Goal: Task Accomplishment & Management: Manage account settings

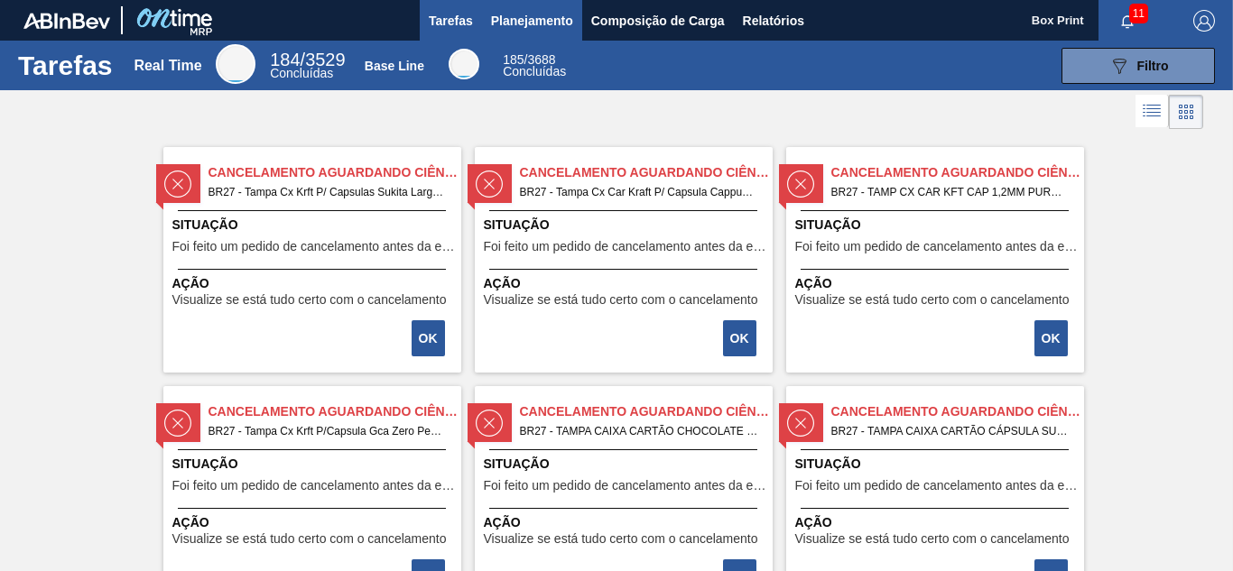
click at [546, 21] on span "Planejamento" at bounding box center [532, 21] width 82 height 22
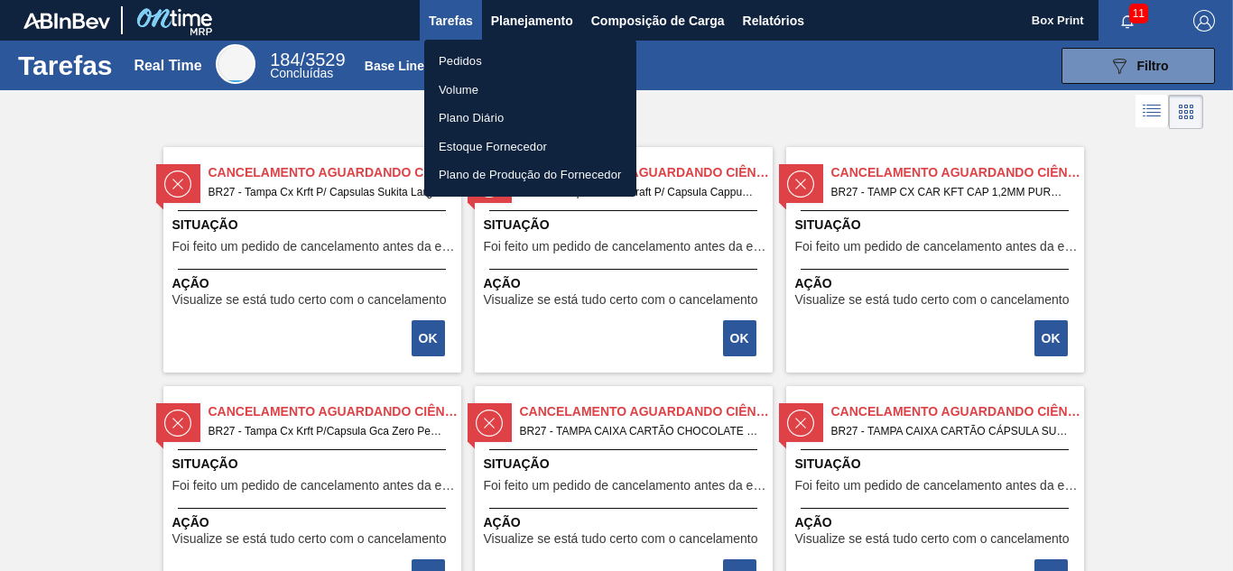
click at [470, 56] on li "Pedidos" at bounding box center [530, 61] width 212 height 29
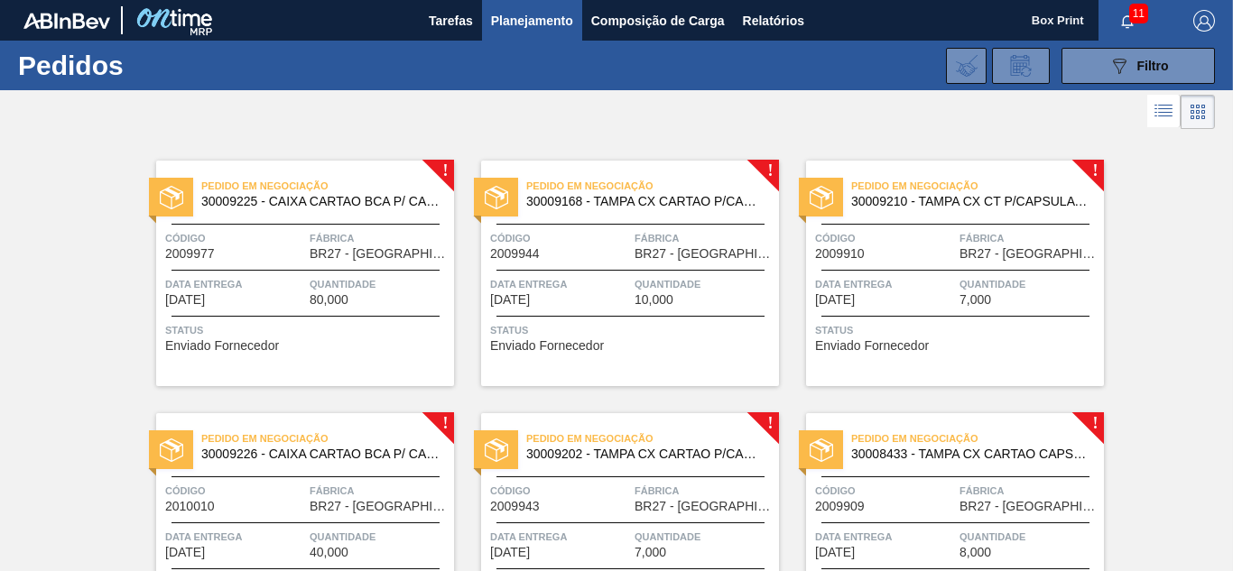
click at [350, 338] on span "Status" at bounding box center [307, 330] width 284 height 18
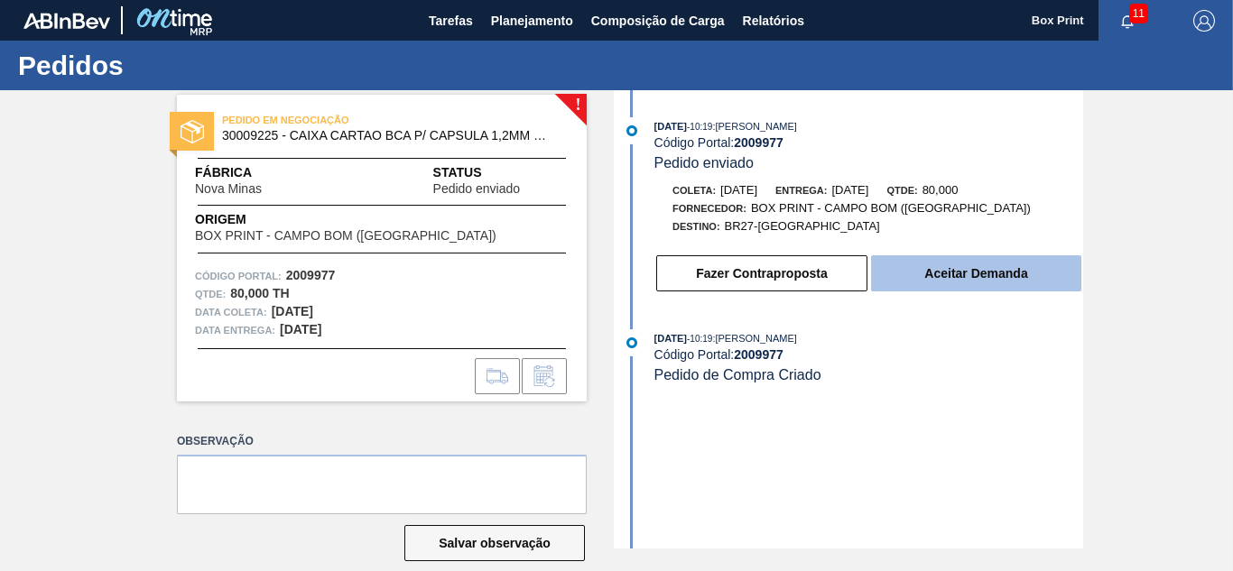
click at [930, 277] on button "Aceitar Demanda" at bounding box center [976, 274] width 210 height 36
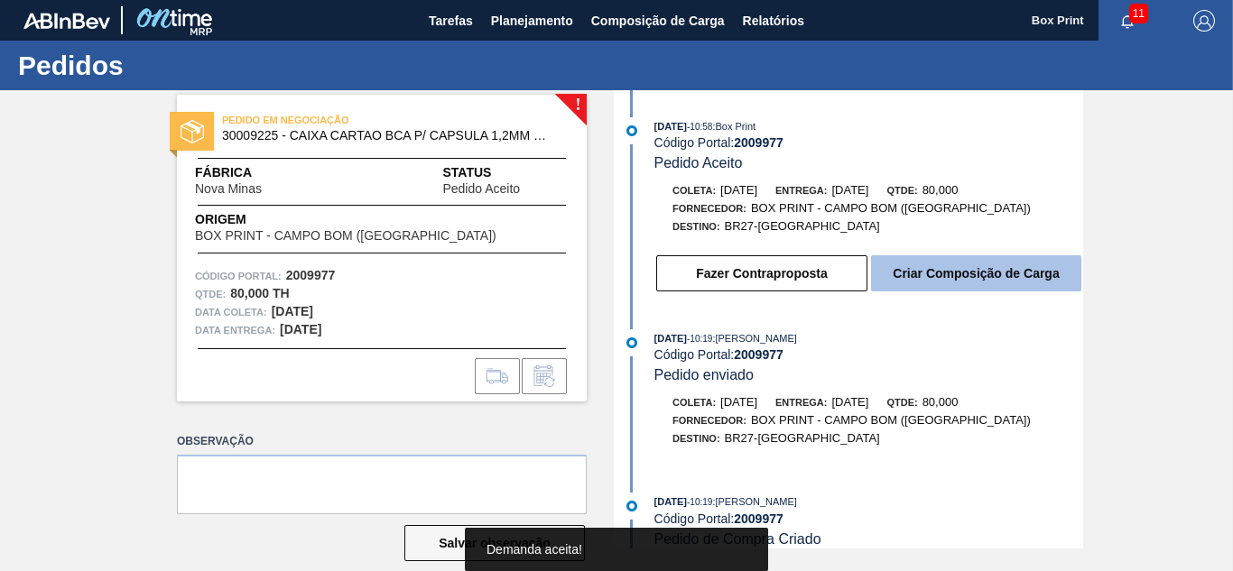
click at [925, 273] on button "Criar Composição de Carga" at bounding box center [976, 274] width 210 height 36
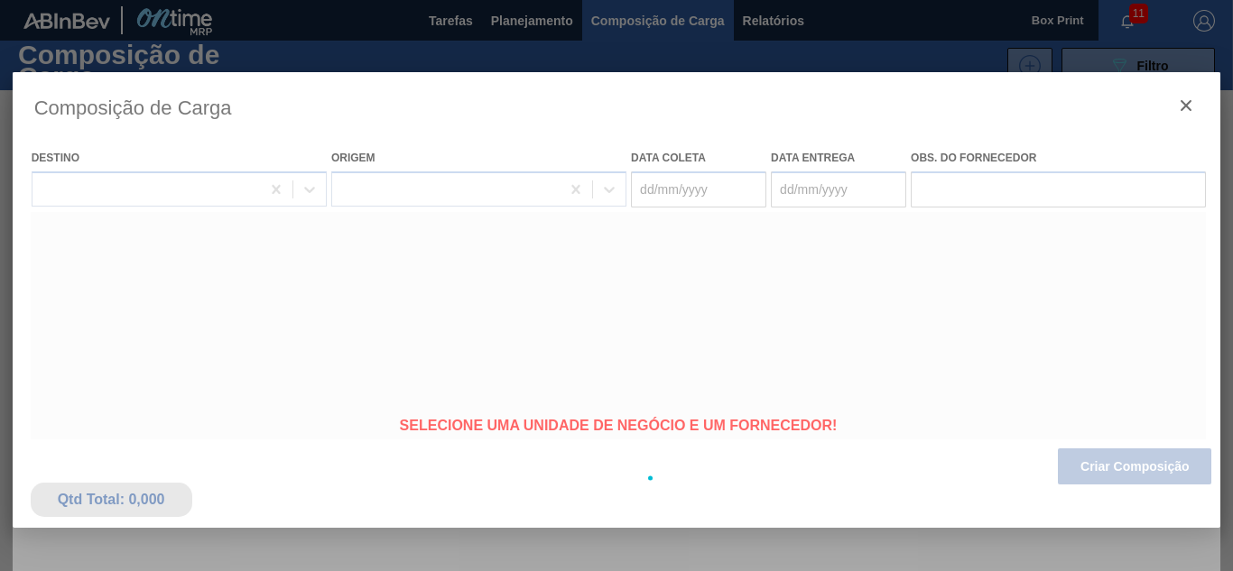
type coleta "[DATE]"
type entrega "[DATE]"
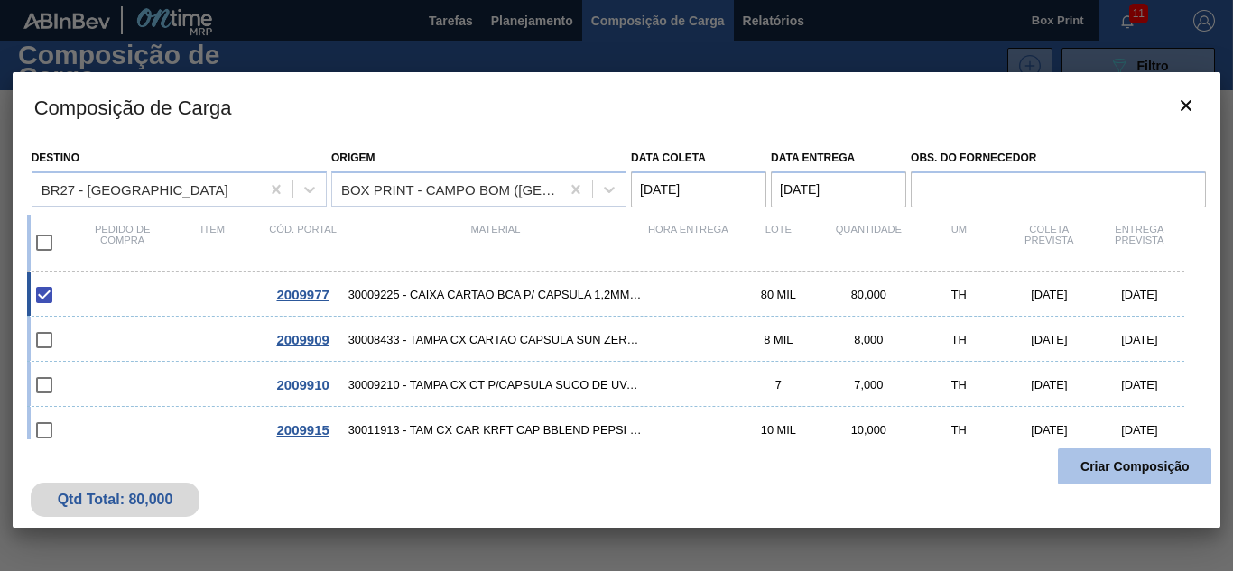
click at [1135, 470] on button "Criar Composição" at bounding box center [1134, 467] width 153 height 36
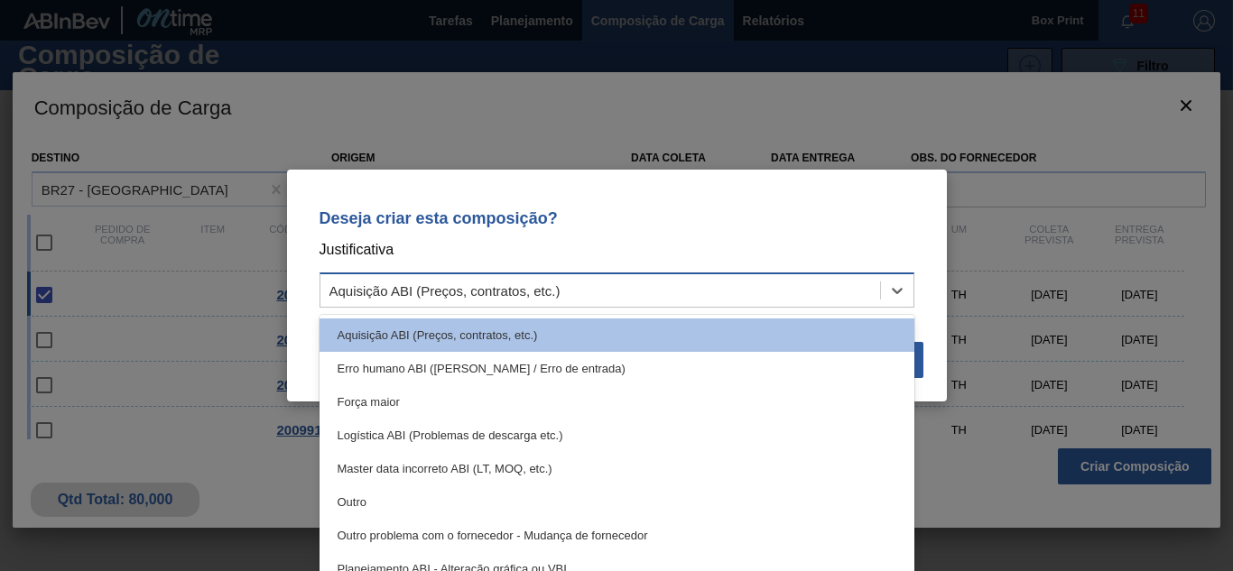
click at [568, 293] on div "Aquisição ABI (Preços, contratos, etc.)" at bounding box center [601, 291] width 560 height 26
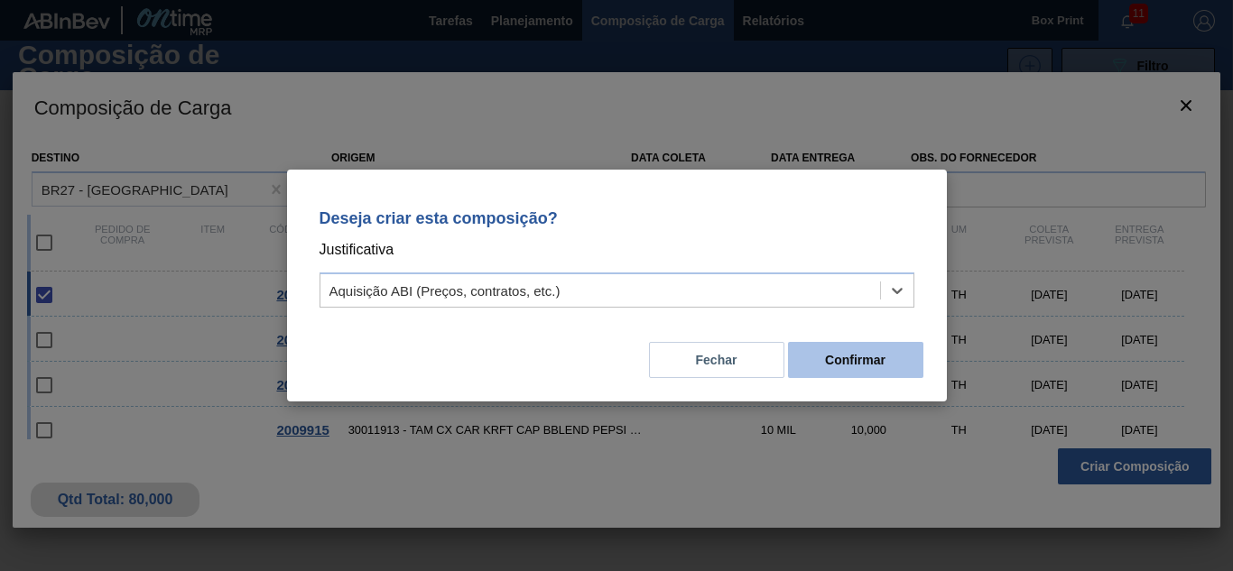
click at [810, 356] on button "Confirmar" at bounding box center [855, 360] width 135 height 36
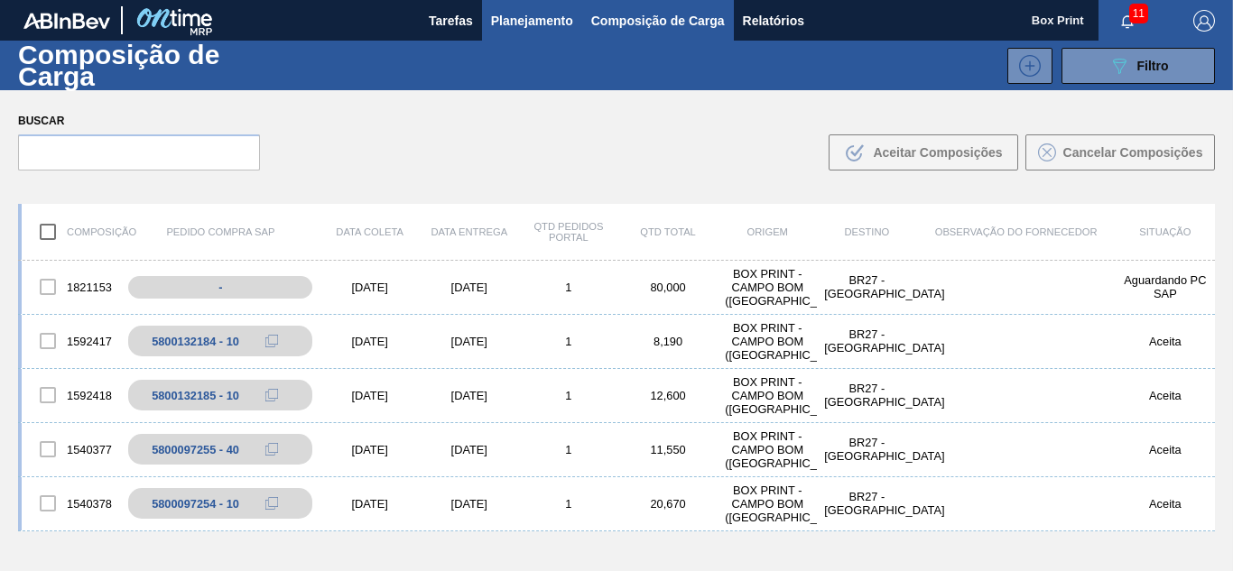
click at [525, 19] on span "Planejamento" at bounding box center [532, 21] width 82 height 22
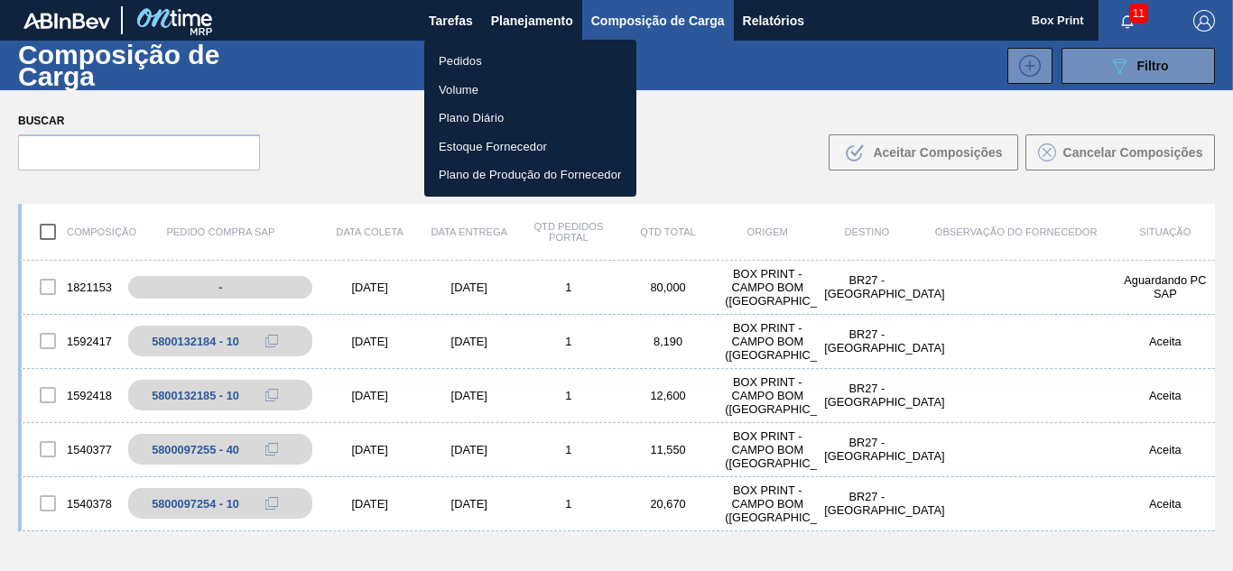
click at [470, 63] on li "Pedidos" at bounding box center [530, 61] width 212 height 29
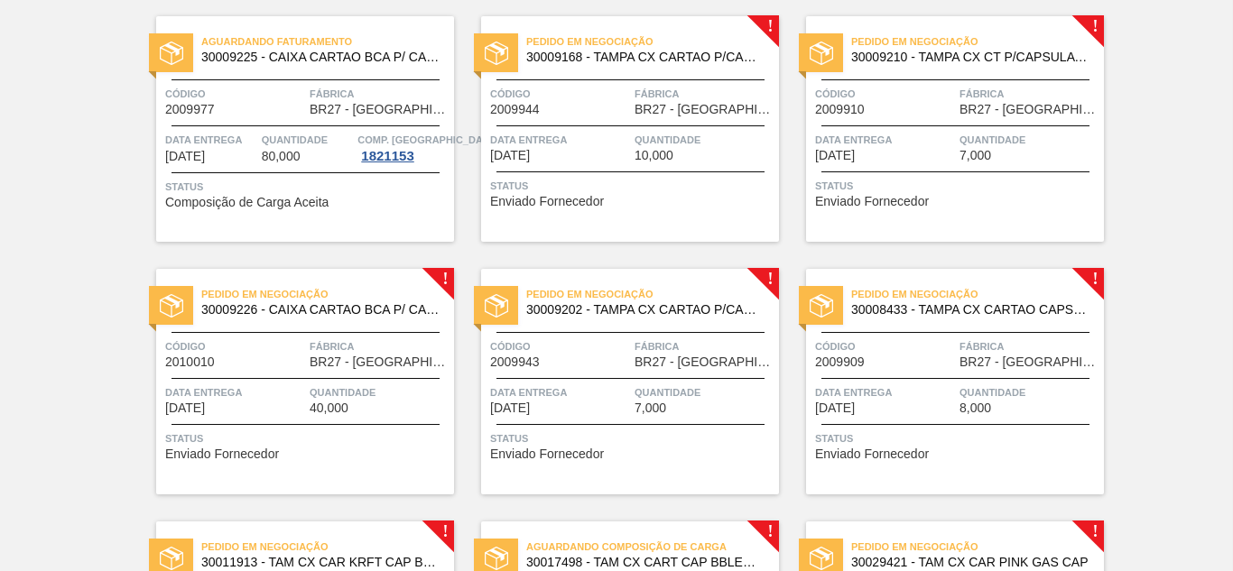
scroll to position [108, 0]
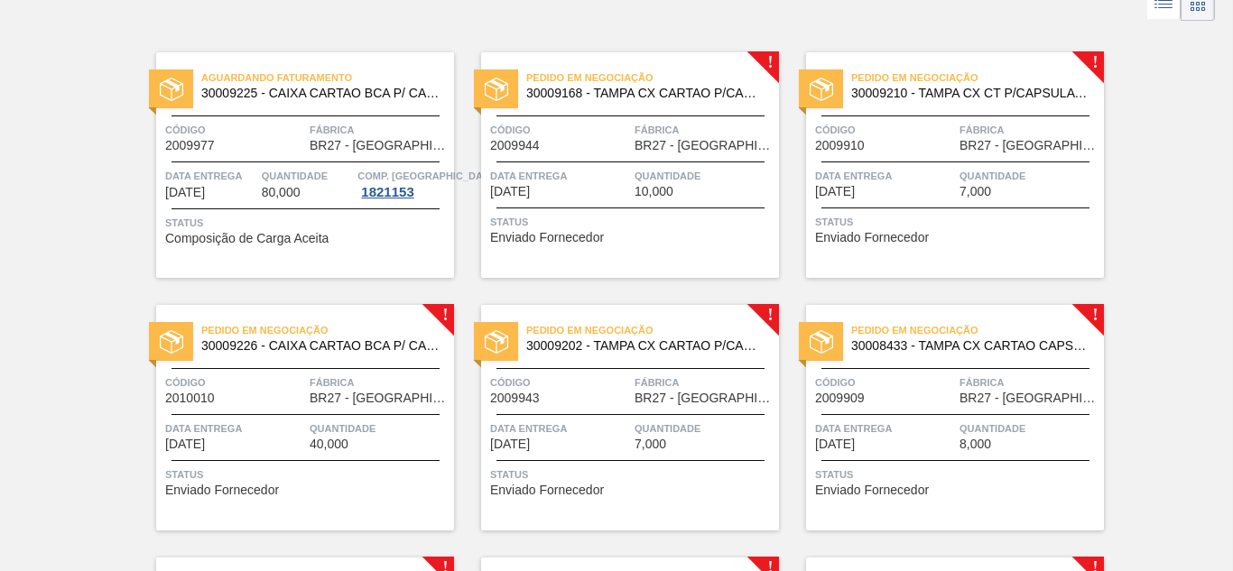
click at [854, 92] on span "30009210 - TAMPA CX CT P/CAPSULA SUCO DE UVA LIGHT" at bounding box center [970, 94] width 238 height 14
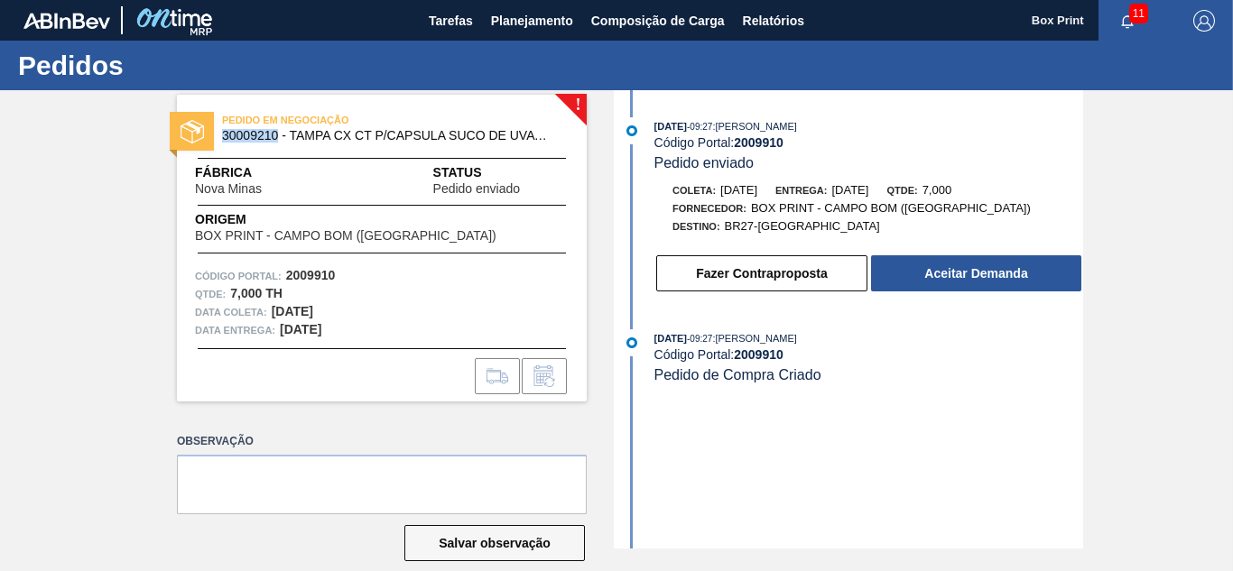
drag, startPoint x: 220, startPoint y: 137, endPoint x: 276, endPoint y: 135, distance: 56.0
click at [276, 135] on span "30009210 - TAMPA CX CT P/CAPSULA SUCO DE UVA LIGHT" at bounding box center [386, 136] width 328 height 14
copy span "30009210"
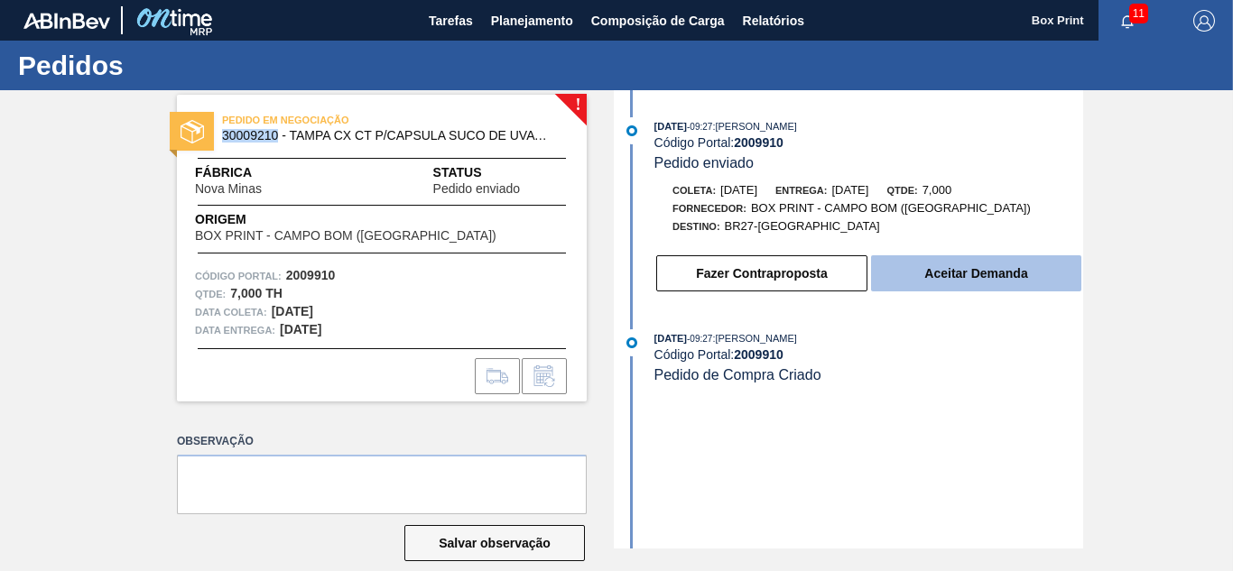
click at [913, 265] on button "Aceitar Demanda" at bounding box center [976, 274] width 210 height 36
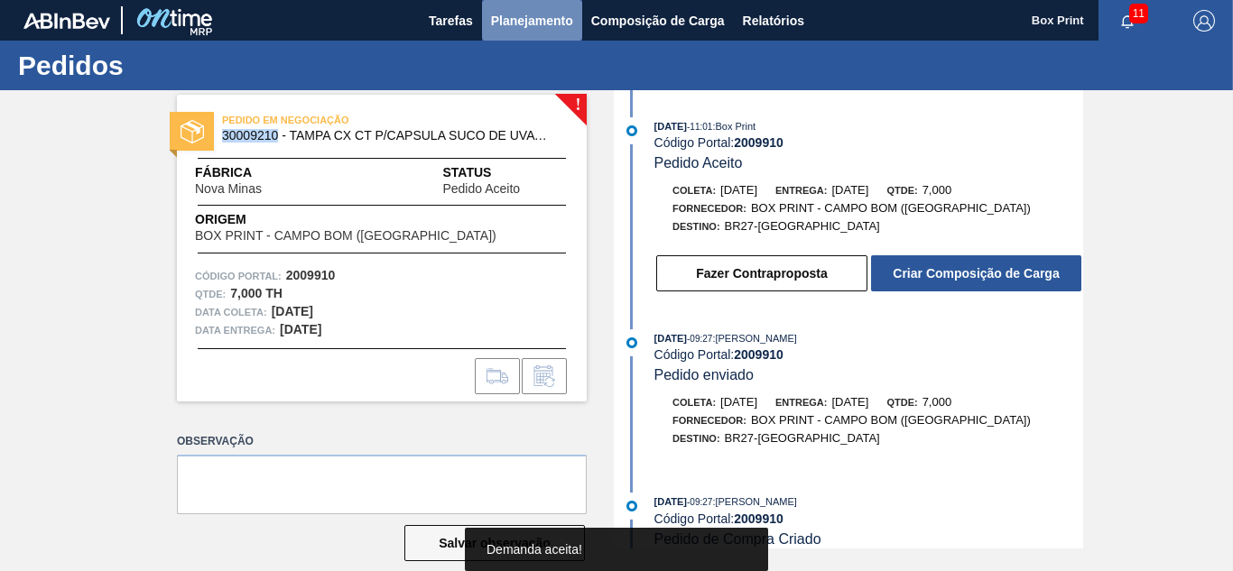
click at [512, 14] on span "Planejamento" at bounding box center [532, 21] width 82 height 22
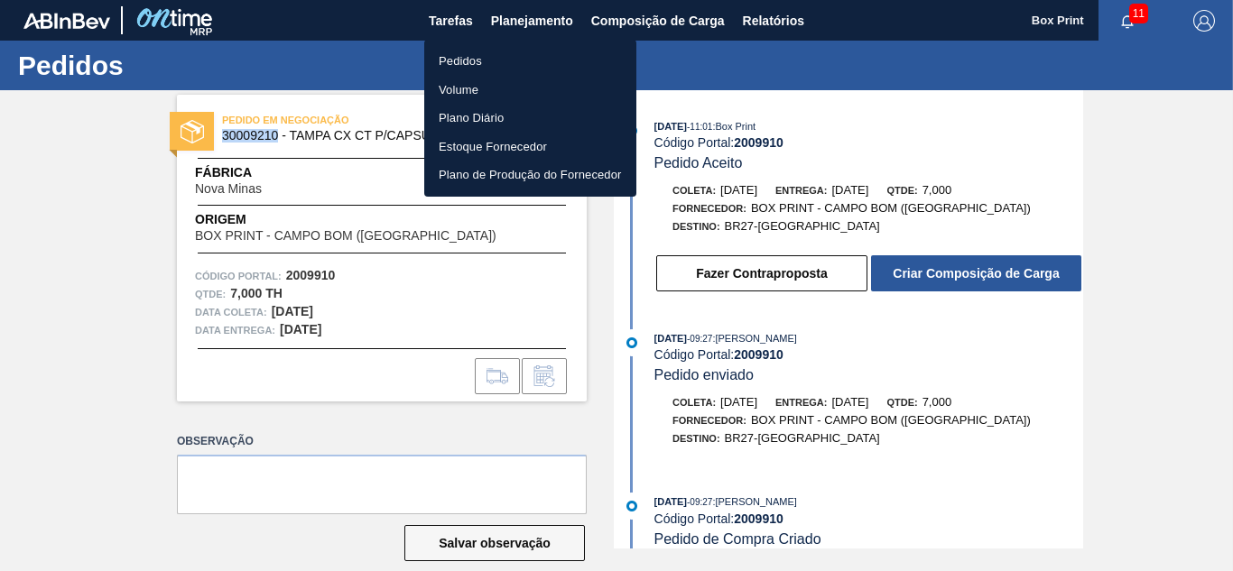
click at [466, 53] on li "Pedidos" at bounding box center [530, 61] width 212 height 29
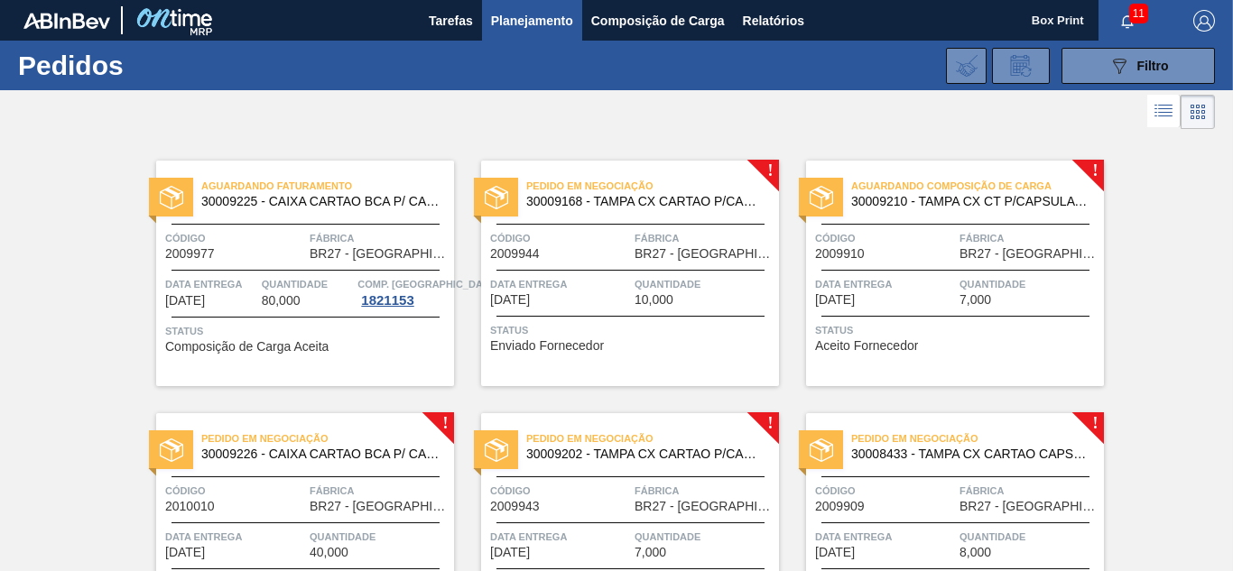
click at [252, 467] on div "Pedido em Negociação 30009226 - CAIXA CARTAO BCA P/ CAPSULA 1,0MM C10" at bounding box center [305, 447] width 298 height 41
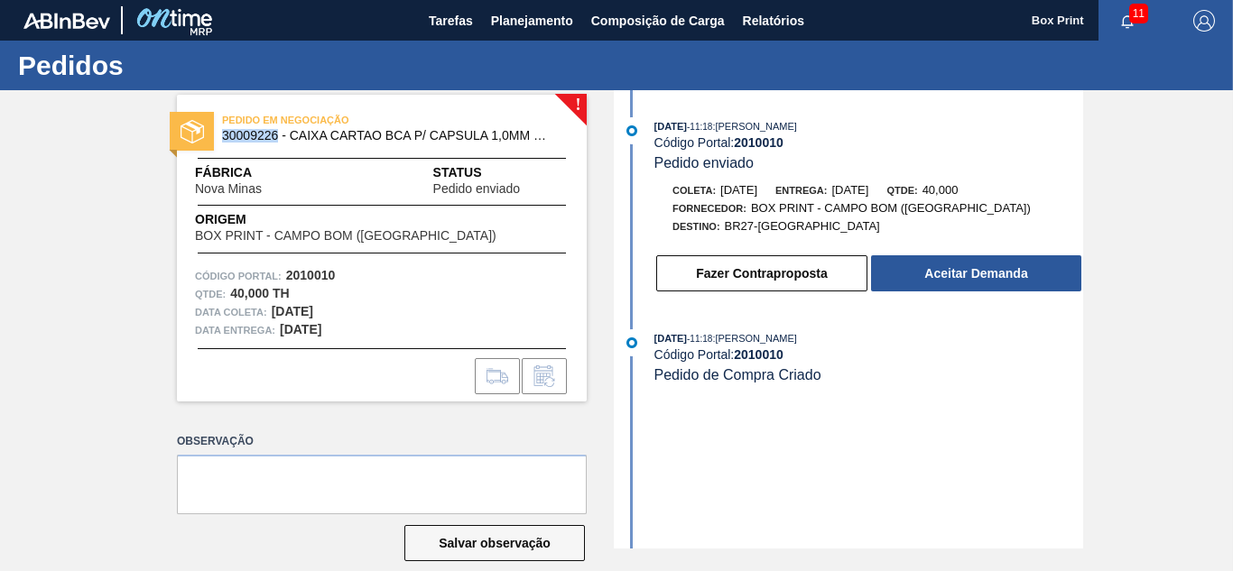
drag, startPoint x: 222, startPoint y: 135, endPoint x: 275, endPoint y: 134, distance: 53.3
click at [275, 134] on span "30009226 - CAIXA CARTAO BCA P/ CAPSULA 1,0MM C10" at bounding box center [386, 136] width 328 height 14
copy span "30009226"
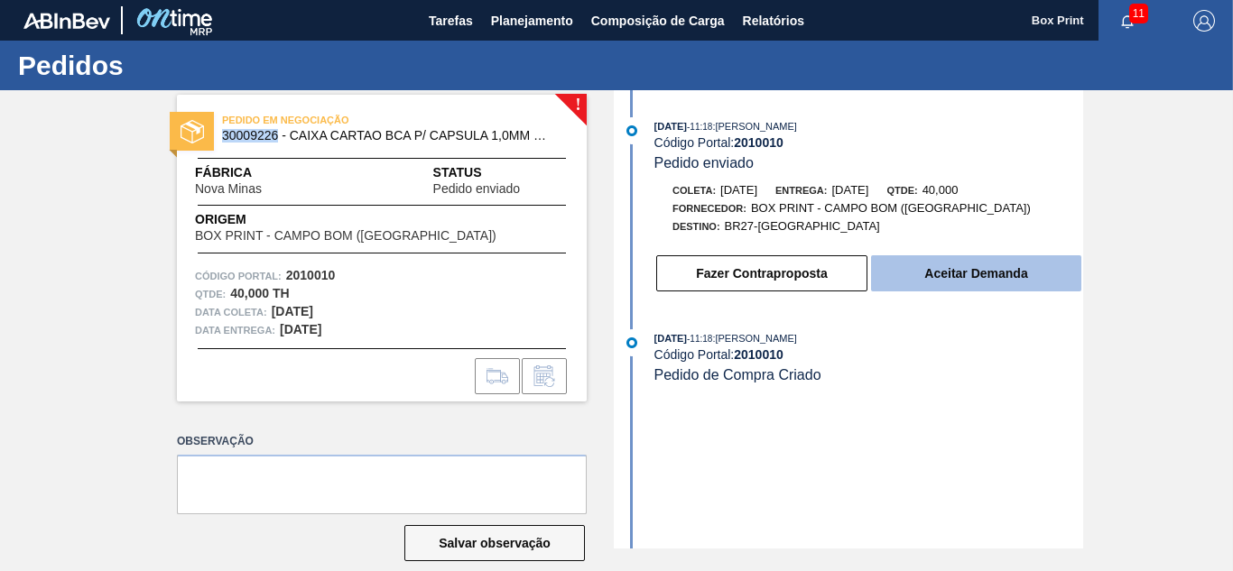
click at [982, 272] on button "Aceitar Demanda" at bounding box center [976, 274] width 210 height 36
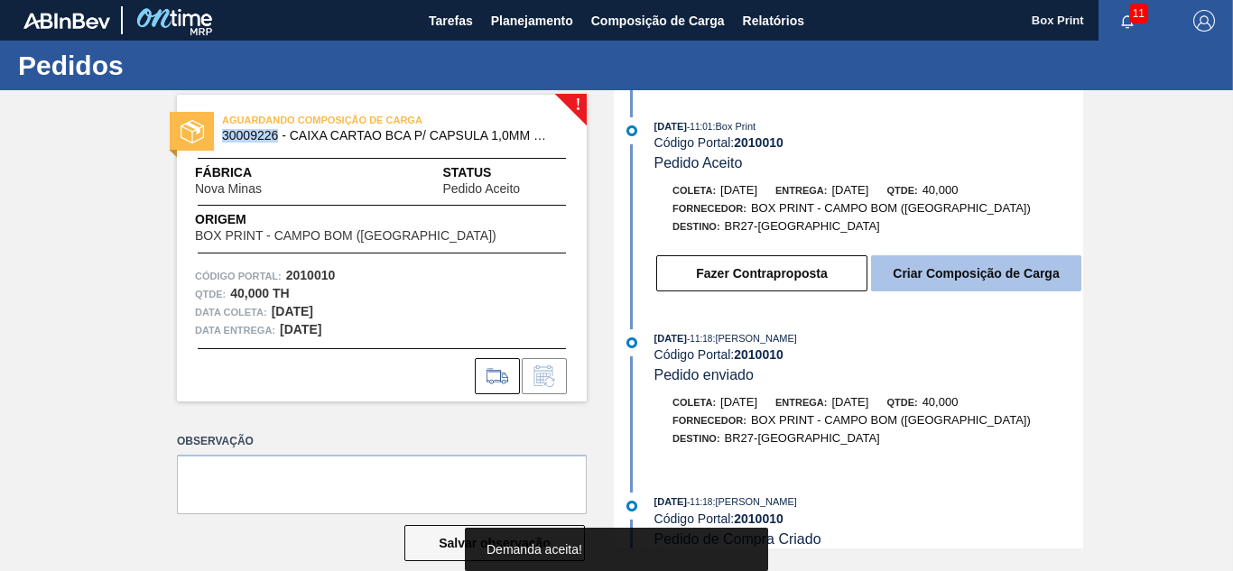
click at [962, 274] on button "Criar Composição de Carga" at bounding box center [976, 274] width 210 height 36
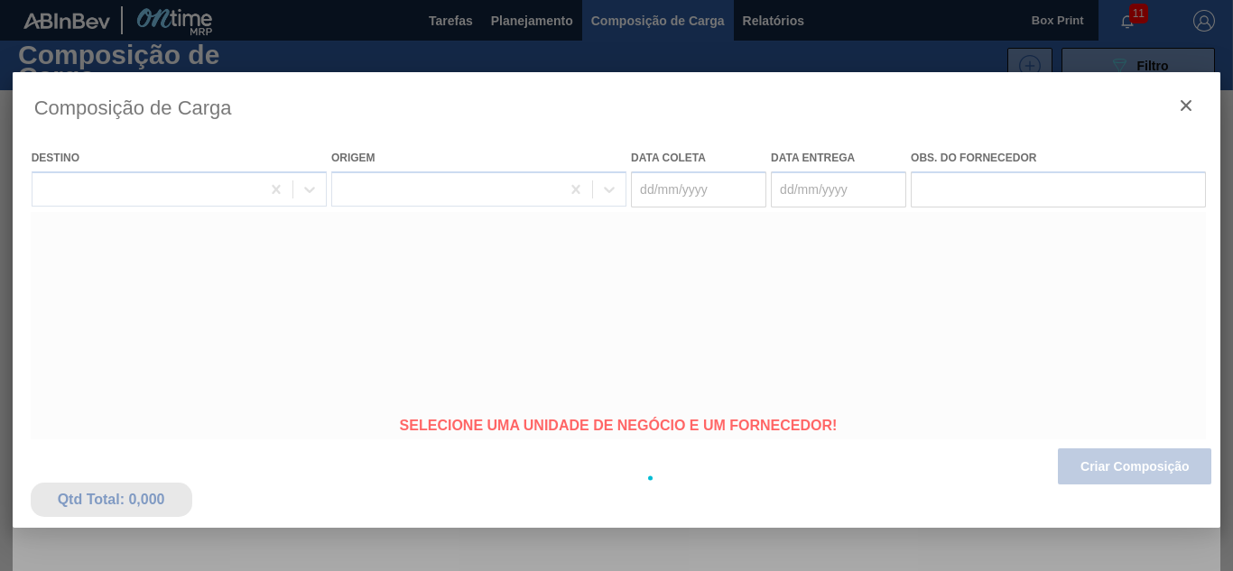
type coleta "[DATE]"
type entrega "[DATE]"
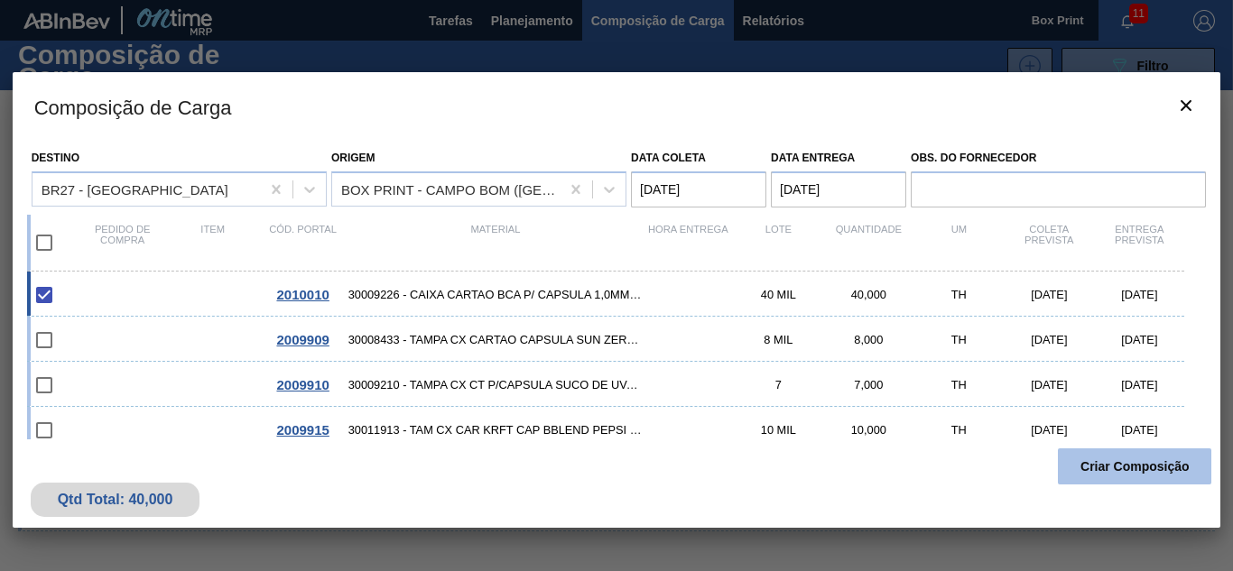
click at [1102, 467] on button "Criar Composição" at bounding box center [1134, 467] width 153 height 36
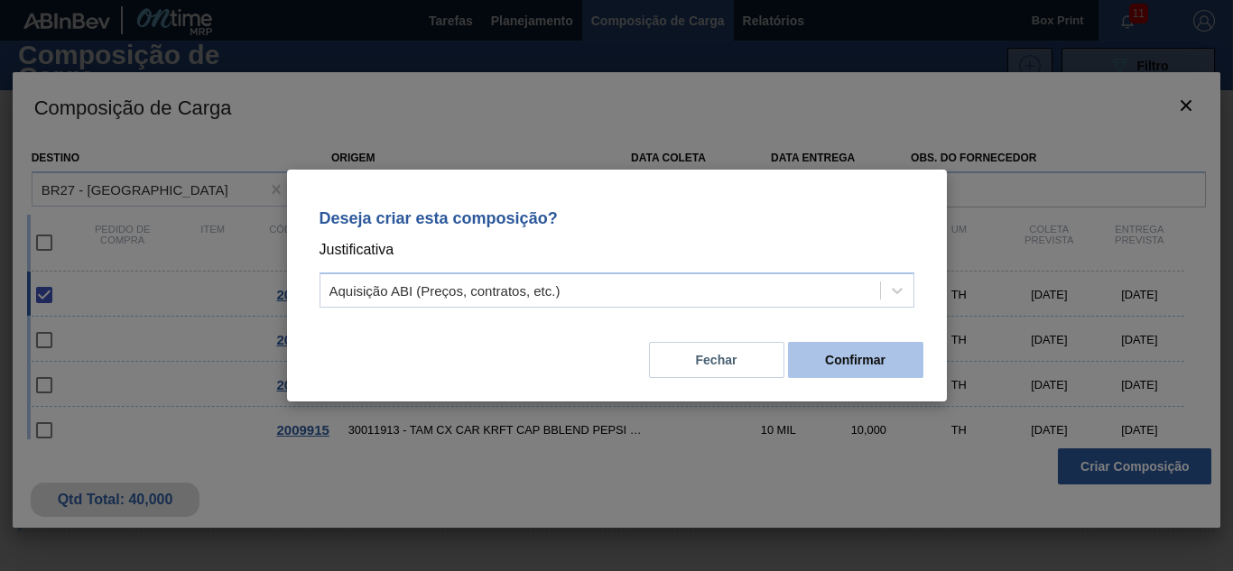
click at [857, 363] on button "Confirmar" at bounding box center [855, 360] width 135 height 36
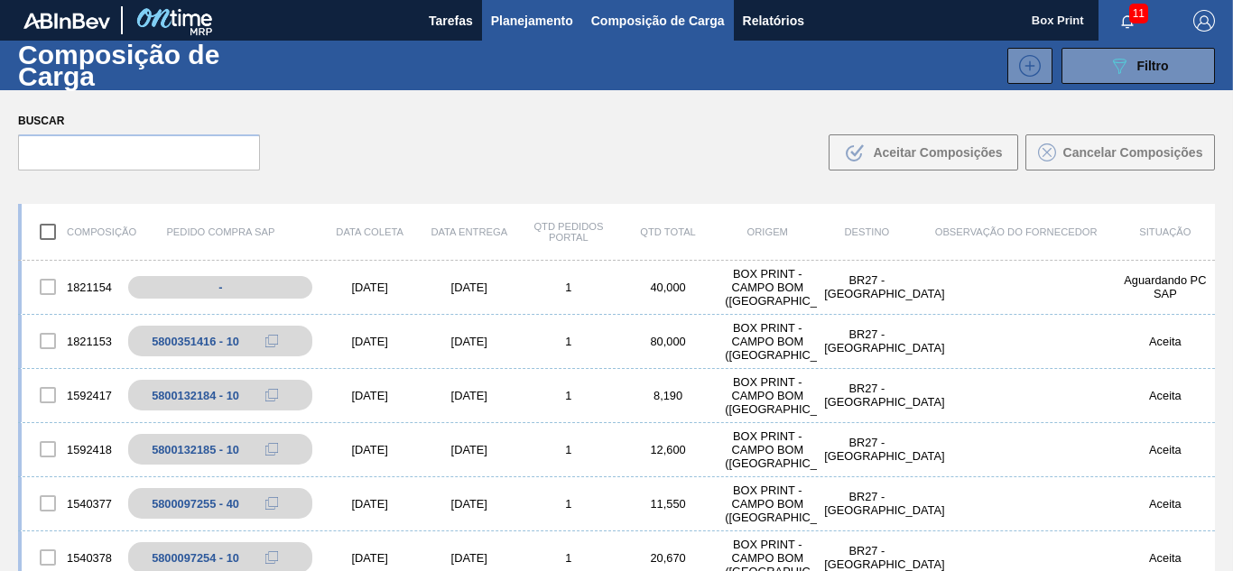
click at [542, 22] on span "Planejamento" at bounding box center [532, 21] width 82 height 22
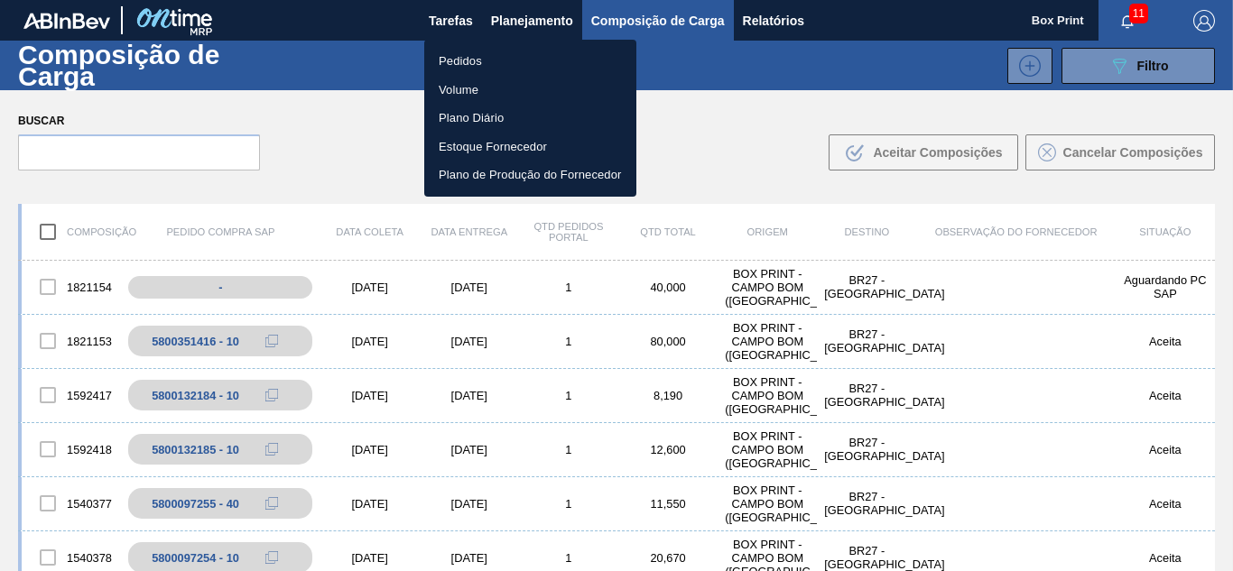
click at [470, 54] on li "Pedidos" at bounding box center [530, 61] width 212 height 29
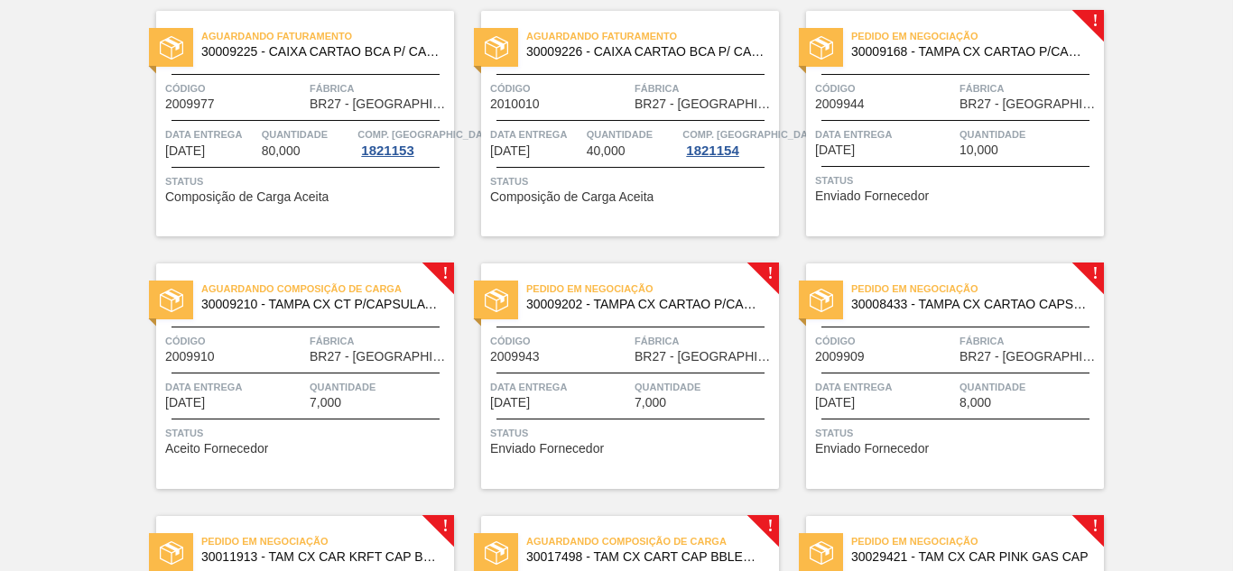
scroll to position [181, 0]
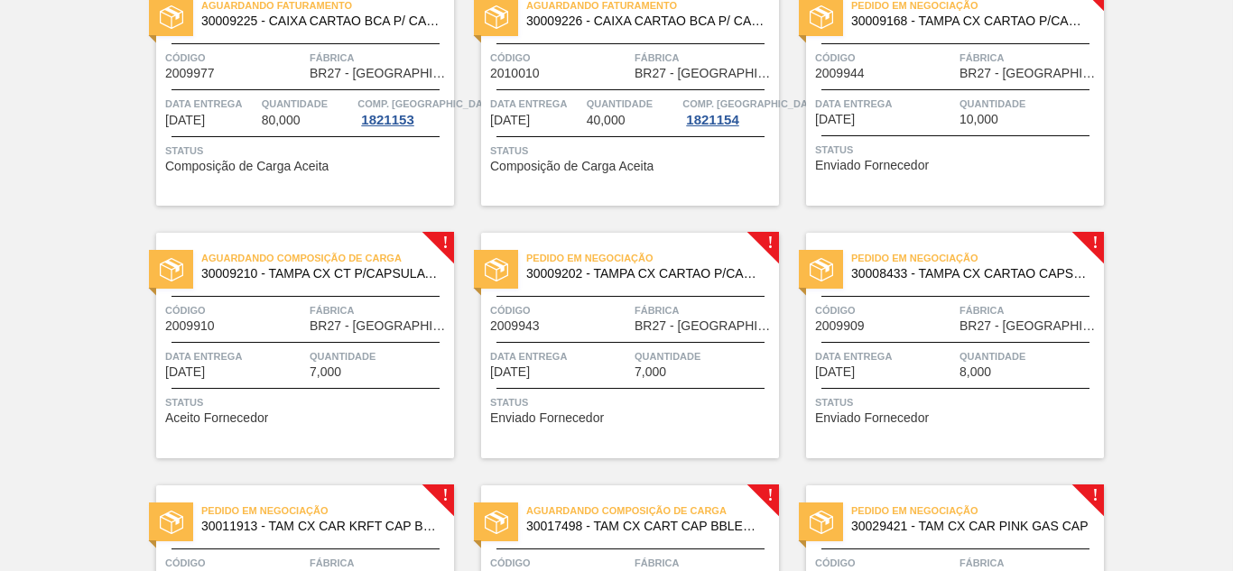
click at [380, 327] on span "BR27 - [GEOGRAPHIC_DATA]" at bounding box center [380, 327] width 140 height 14
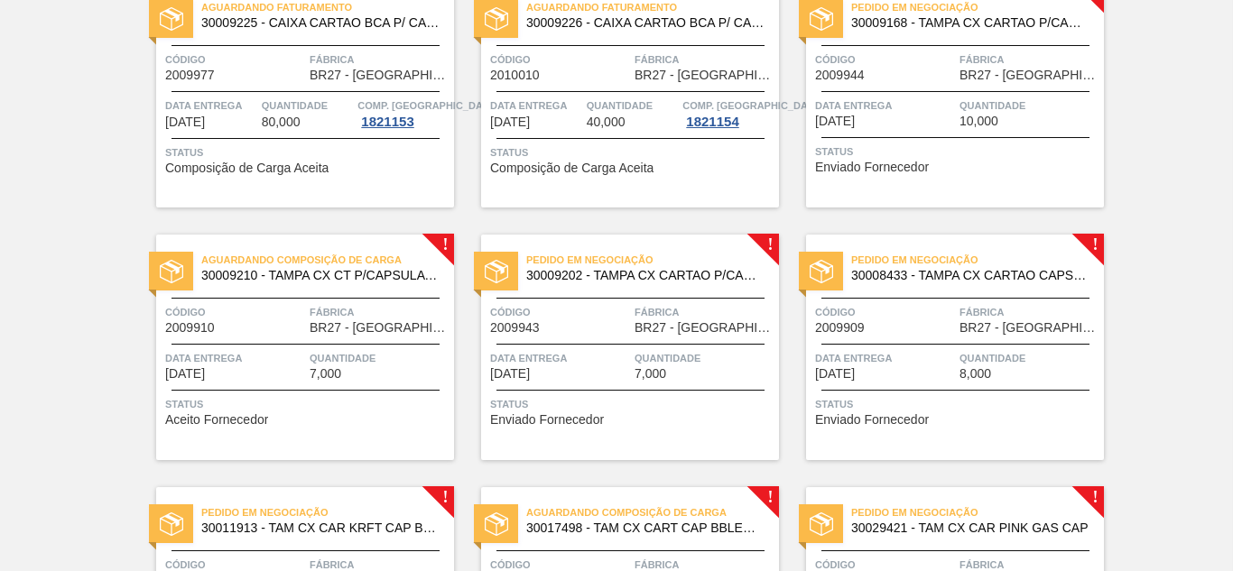
scroll to position [181, 0]
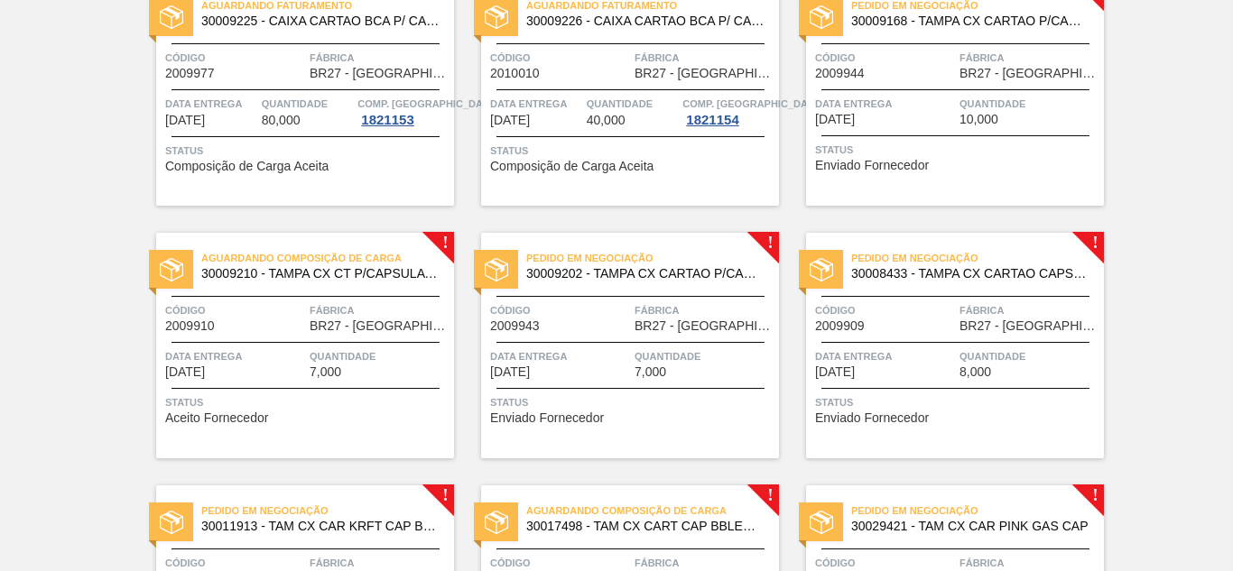
click at [981, 138] on div "Pedido em Negociação 30009168 - TAMPA CX CARTAO P/CAPSULA GCA ZERO Código 20099…" at bounding box center [955, 93] width 298 height 226
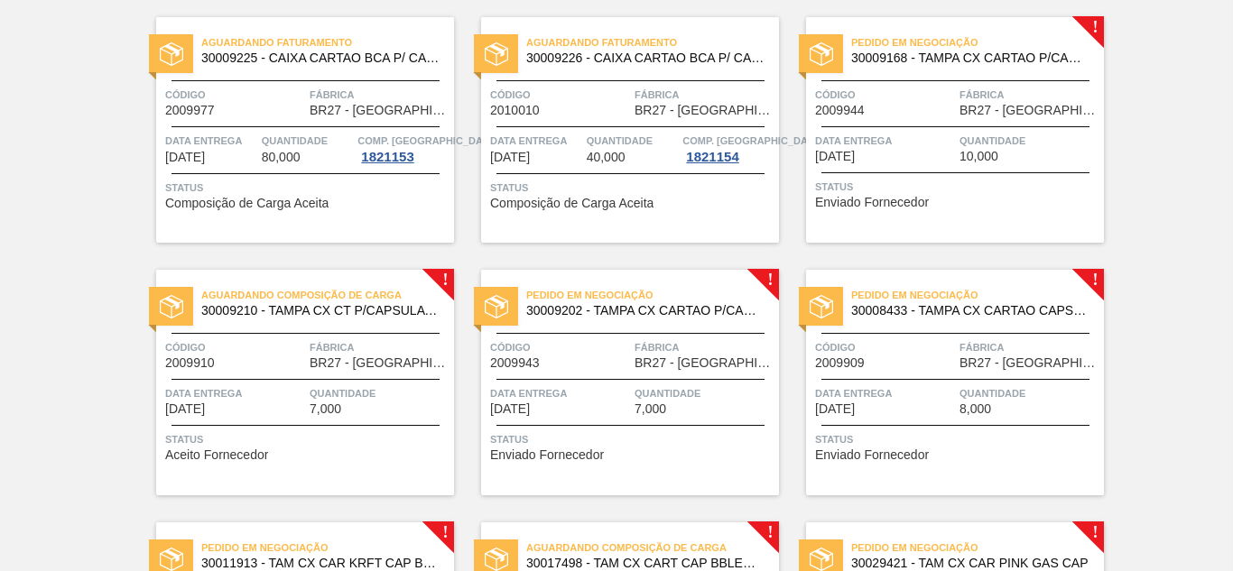
scroll to position [181, 0]
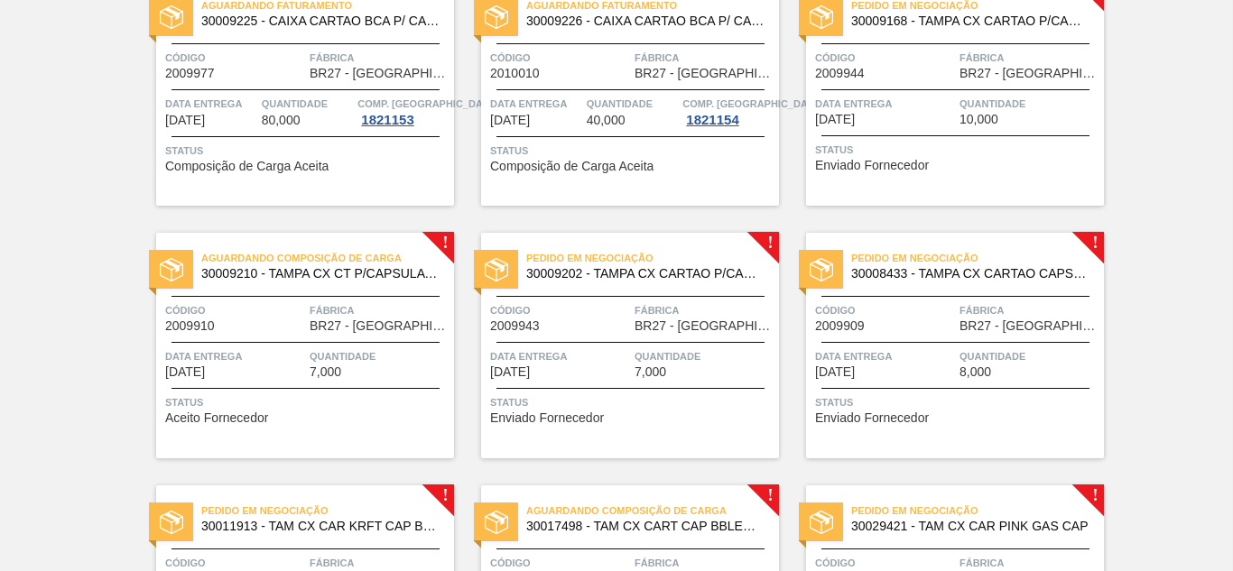
click at [636, 324] on span "BR27 - [GEOGRAPHIC_DATA]" at bounding box center [705, 327] width 140 height 14
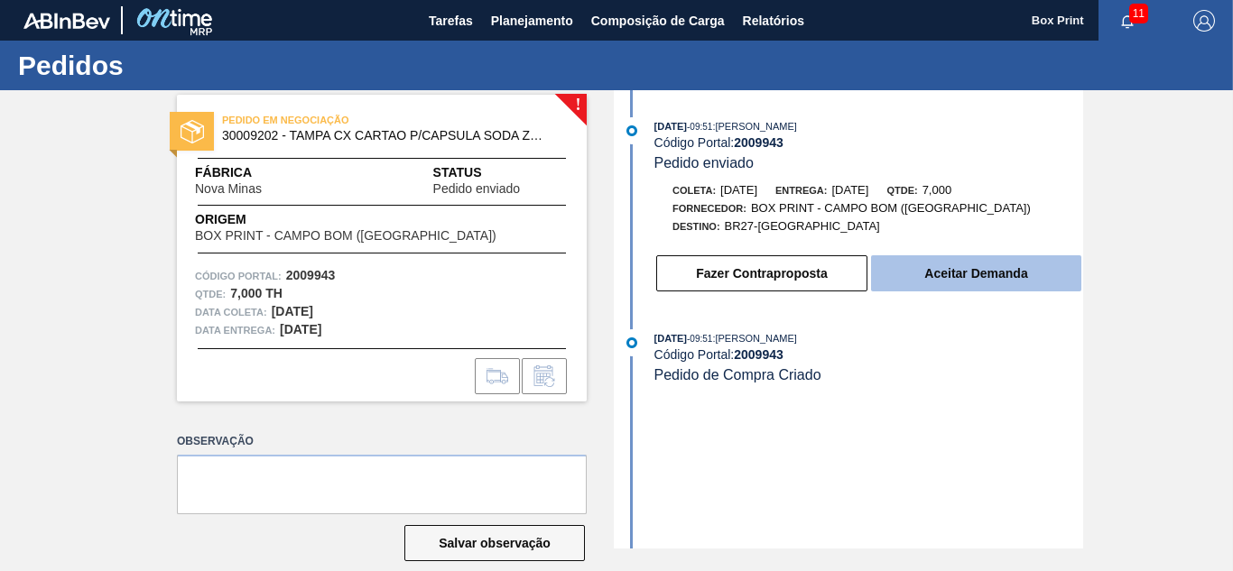
click at [905, 284] on button "Aceitar Demanda" at bounding box center [976, 274] width 210 height 36
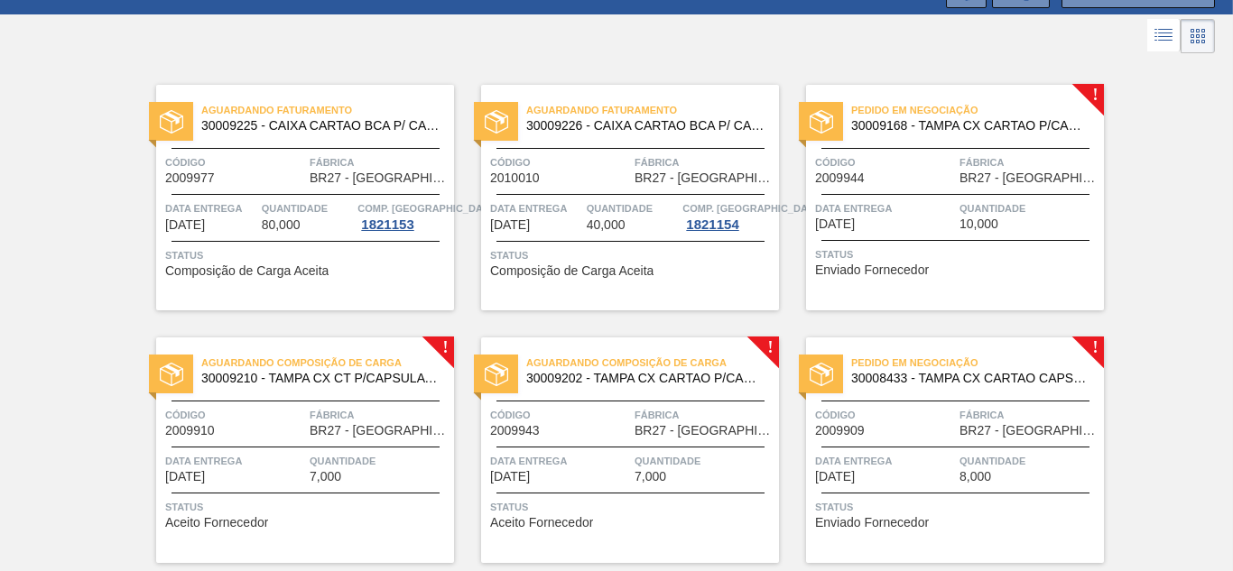
scroll to position [108, 0]
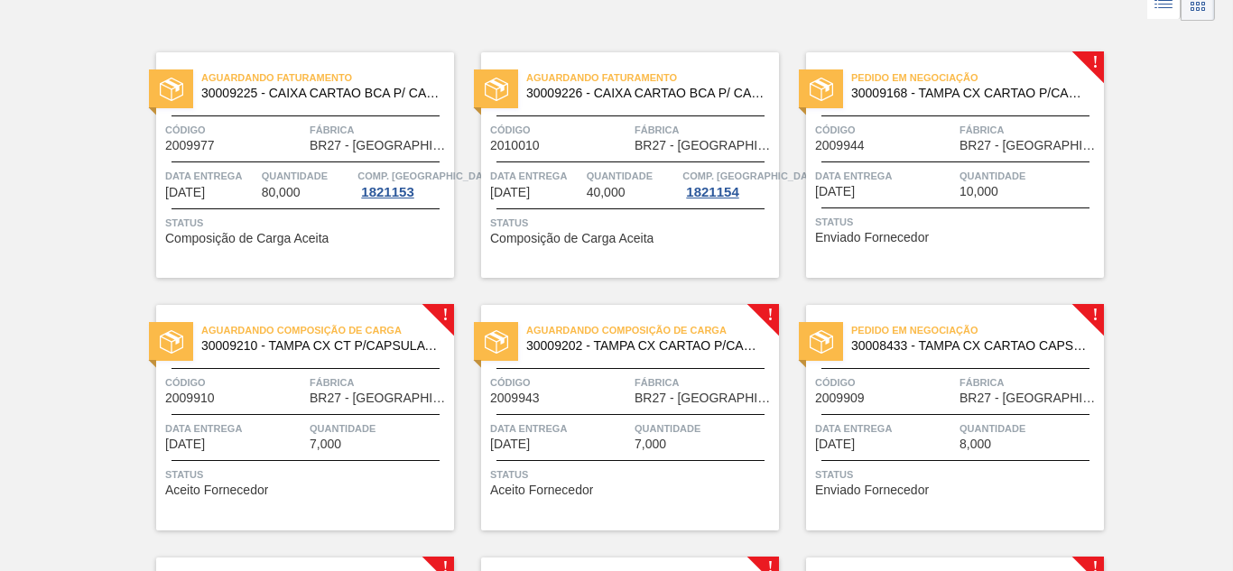
click at [350, 453] on div "Aguardando Composição de Carga 30009210 - TAMPA CX CT P/CAPSULA SUCO DE UVA LIG…" at bounding box center [305, 418] width 298 height 226
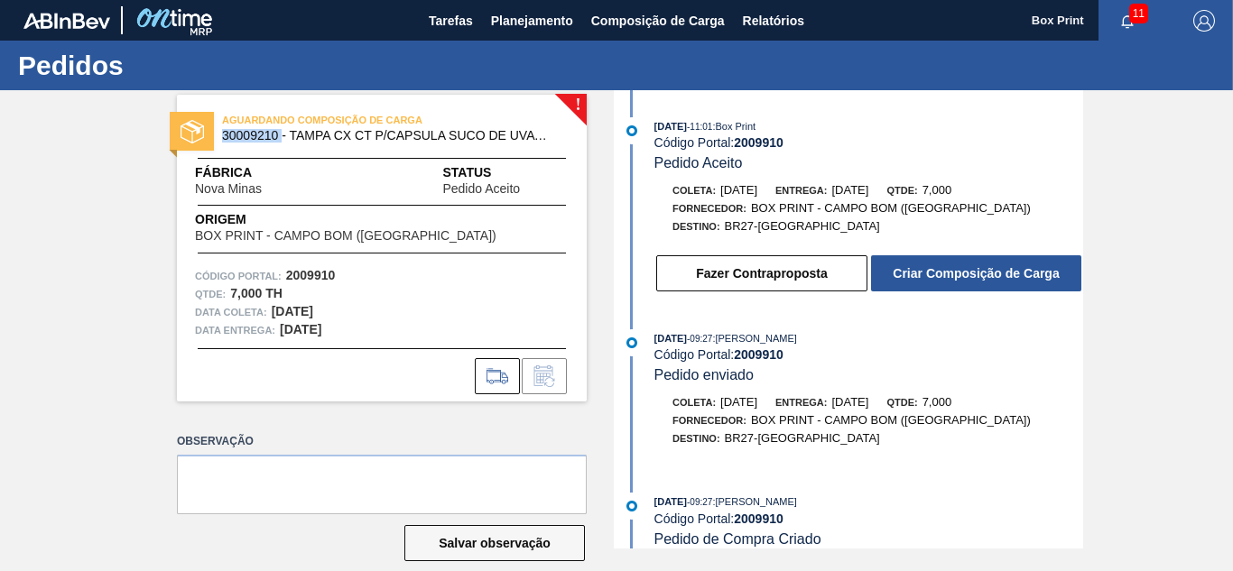
drag, startPoint x: 224, startPoint y: 137, endPoint x: 282, endPoint y: 137, distance: 57.8
click at [282, 137] on span "30009210 - TAMPA CX CT P/CAPSULA SUCO DE UVA LIGHT" at bounding box center [386, 136] width 328 height 14
copy span "30009210"
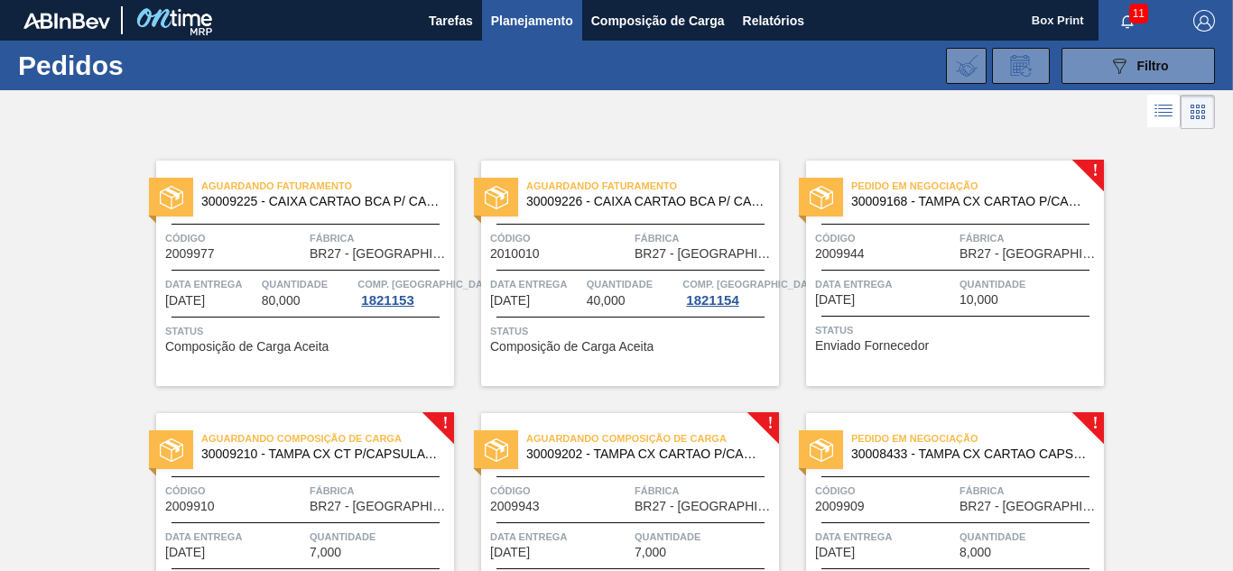
click at [658, 457] on span "30009202 - TAMPA CX CARTAO P/CAPSULA SODA ZERO" at bounding box center [645, 455] width 238 height 14
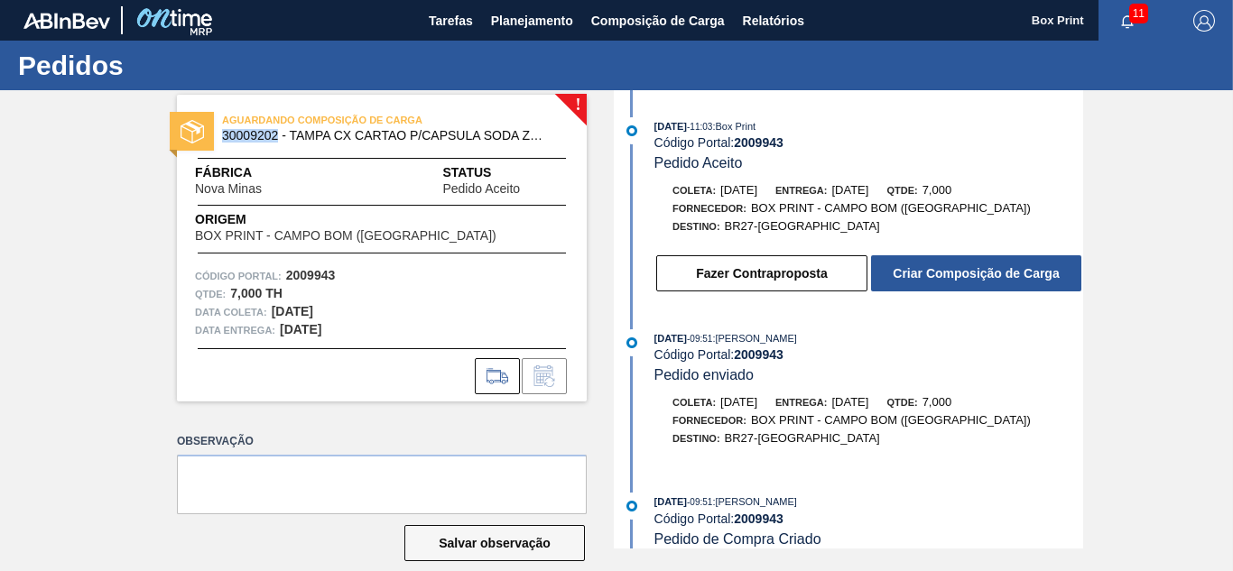
drag, startPoint x: 221, startPoint y: 135, endPoint x: 275, endPoint y: 131, distance: 54.4
click at [275, 131] on span "30009202 - TAMPA CX CARTAO P/CAPSULA SODA ZERO" at bounding box center [386, 136] width 328 height 14
copy span "30009202"
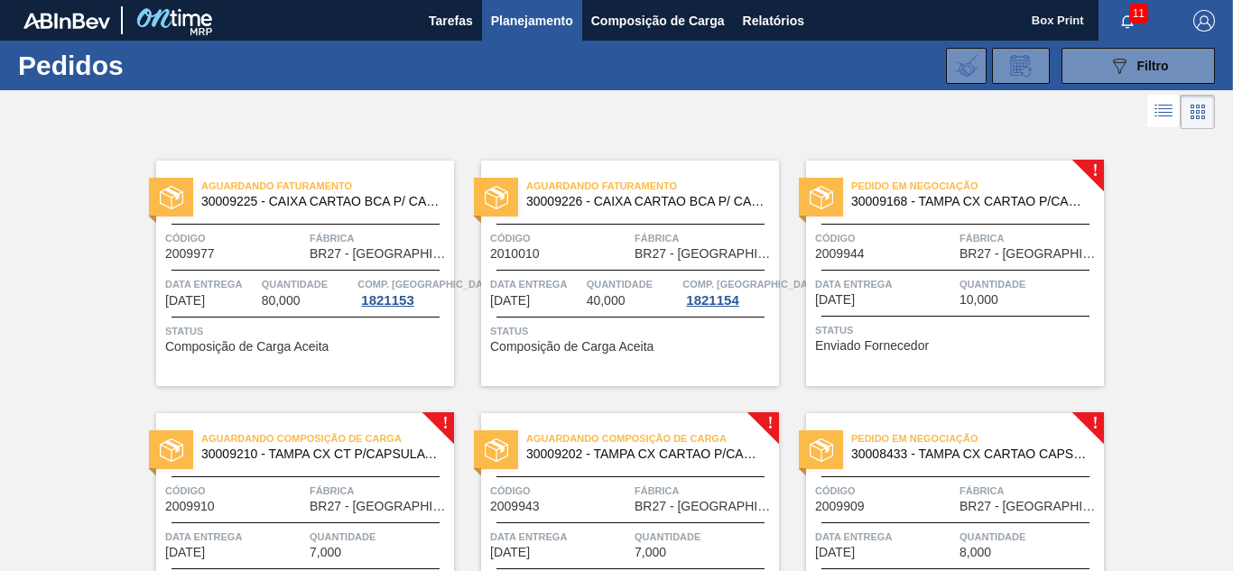
drag, startPoint x: 1227, startPoint y: 216, endPoint x: 1232, endPoint y: 302, distance: 86.8
click at [1232, 302] on main "Tarefas Planejamento Composição de Carga Relatórios Box Print 11 Marcar todas c…" at bounding box center [616, 285] width 1233 height 571
drag, startPoint x: 1230, startPoint y: 234, endPoint x: 1231, endPoint y: 256, distance: 22.6
click at [1231, 256] on main "Tarefas Planejamento Composição de Carga Relatórios Box Print 11 Marcar todas c…" at bounding box center [616, 285] width 1233 height 571
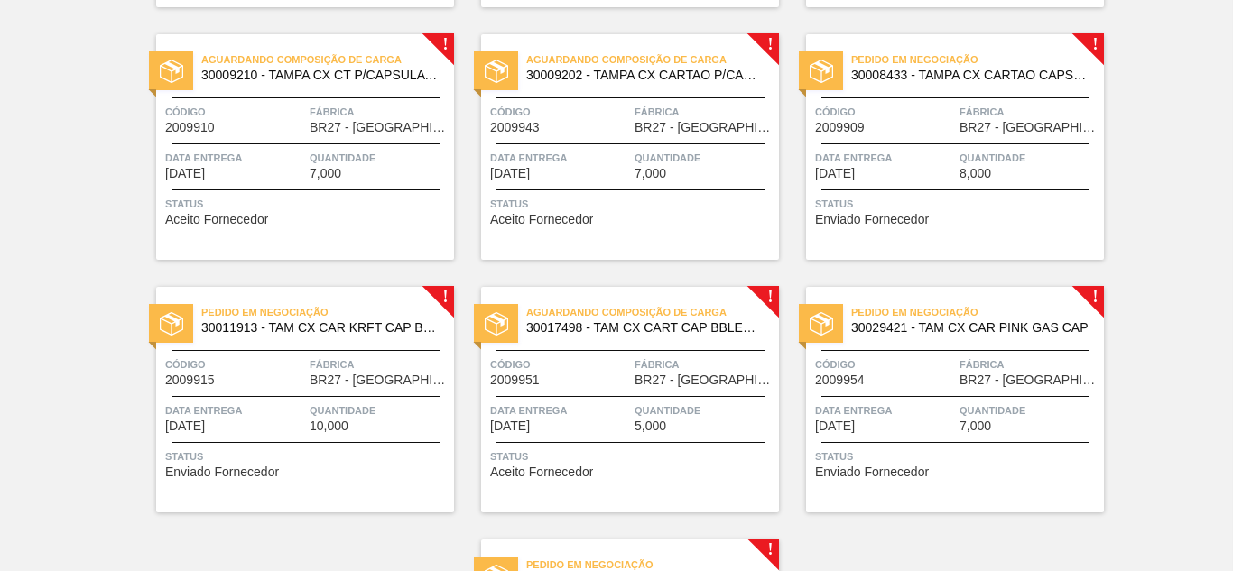
scroll to position [386, 0]
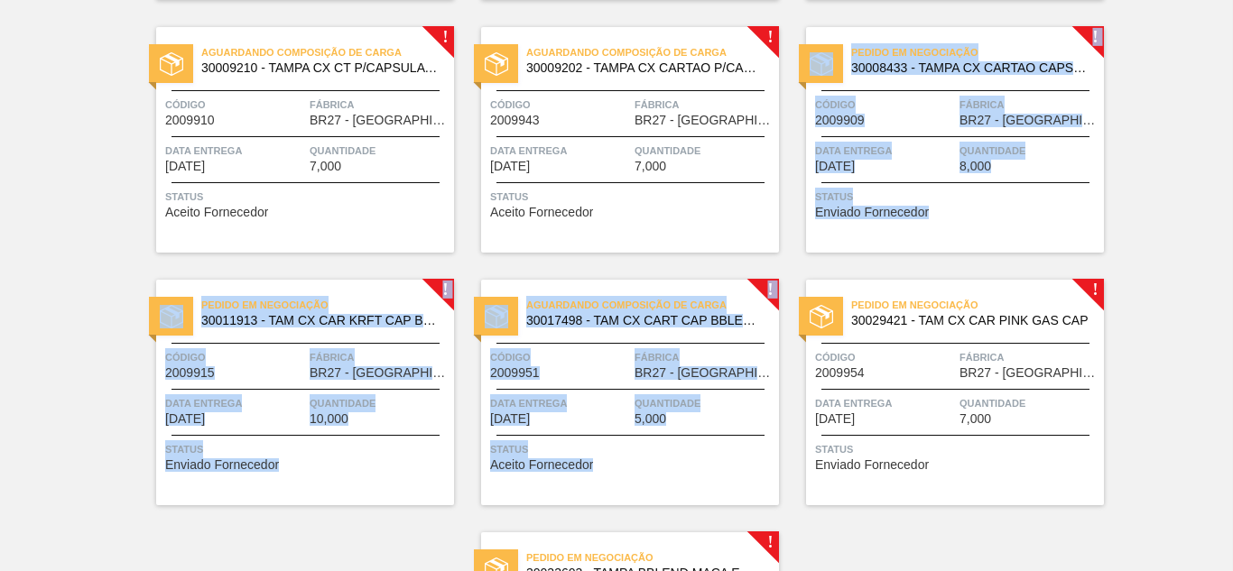
drag, startPoint x: 1228, startPoint y: 270, endPoint x: 1232, endPoint y: 180, distance: 90.4
click at [1232, 180] on main "Tarefas Planejamento Composição de Carga Relatórios Box Print 11 Marcar todas c…" at bounding box center [616, 285] width 1233 height 571
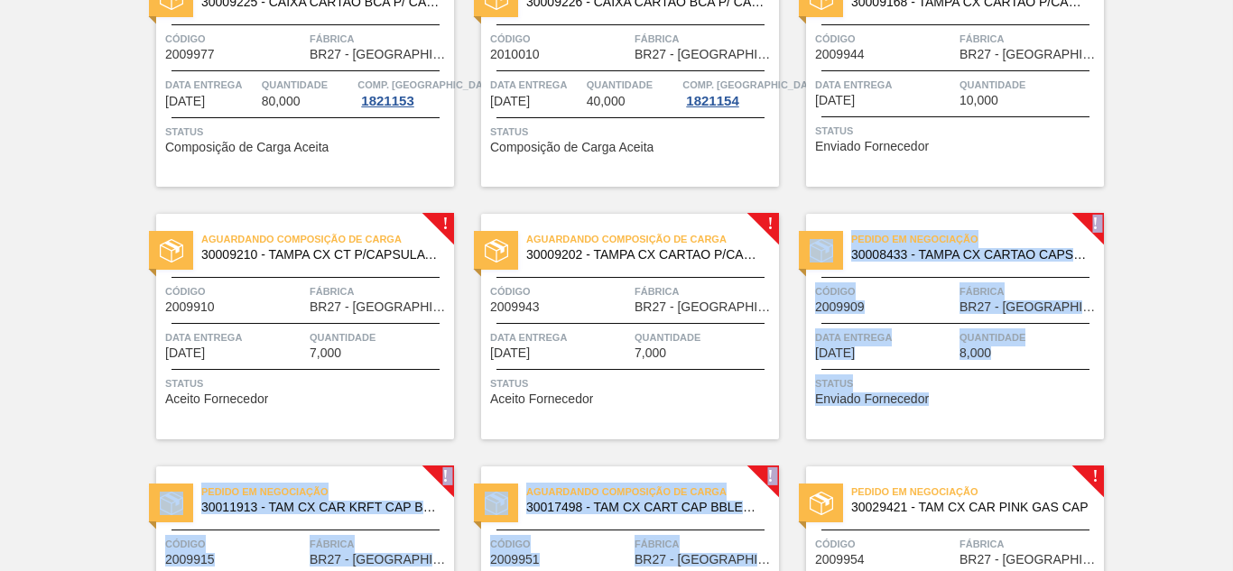
scroll to position [176, 0]
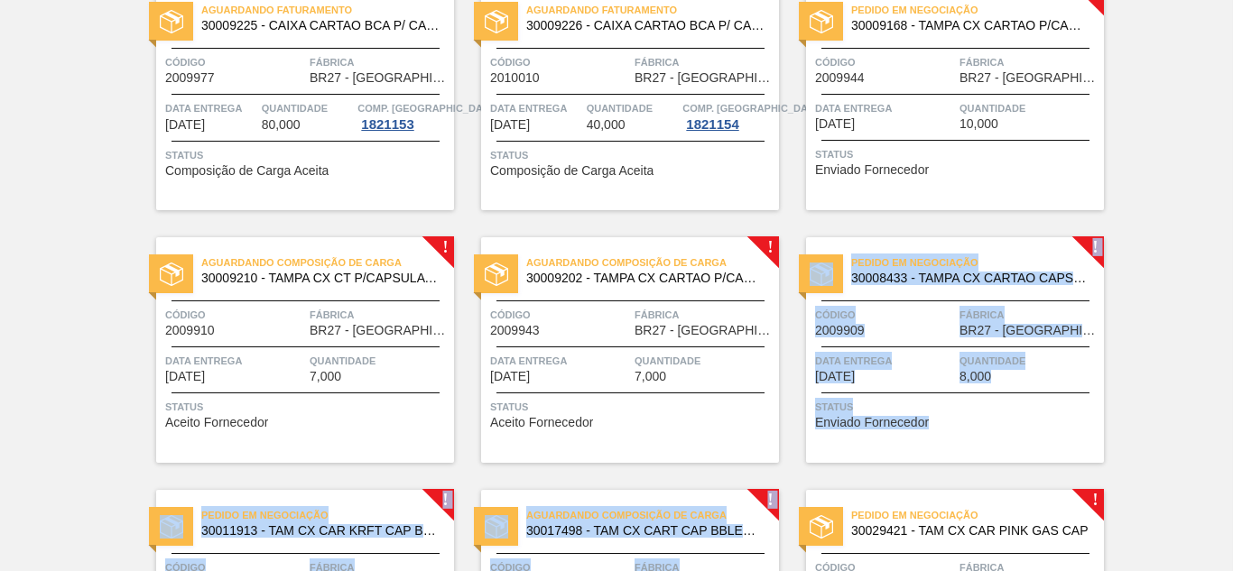
click at [970, 366] on span "Quantidade" at bounding box center [1030, 361] width 140 height 18
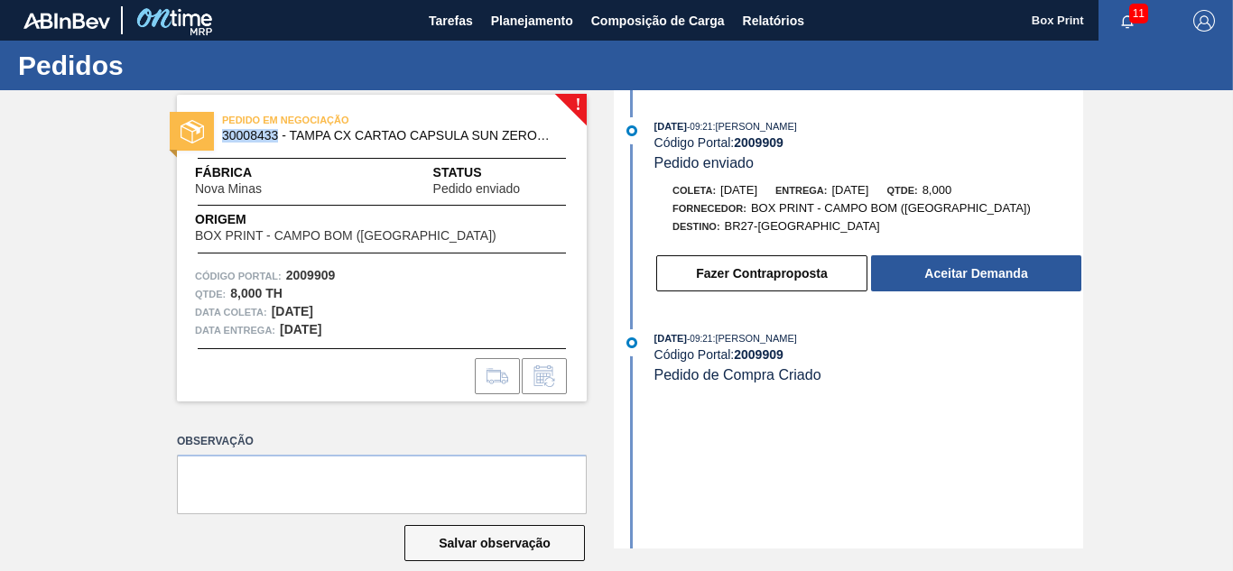
drag, startPoint x: 219, startPoint y: 138, endPoint x: 274, endPoint y: 137, distance: 55.1
click at [274, 137] on div "PEDIDO EM NEGOCIAÇÃO 30008433 - TAMPA CX CARTAO CAPSULA SUN ZERO PESSEGO" at bounding box center [382, 128] width 410 height 41
copy span "30008433"
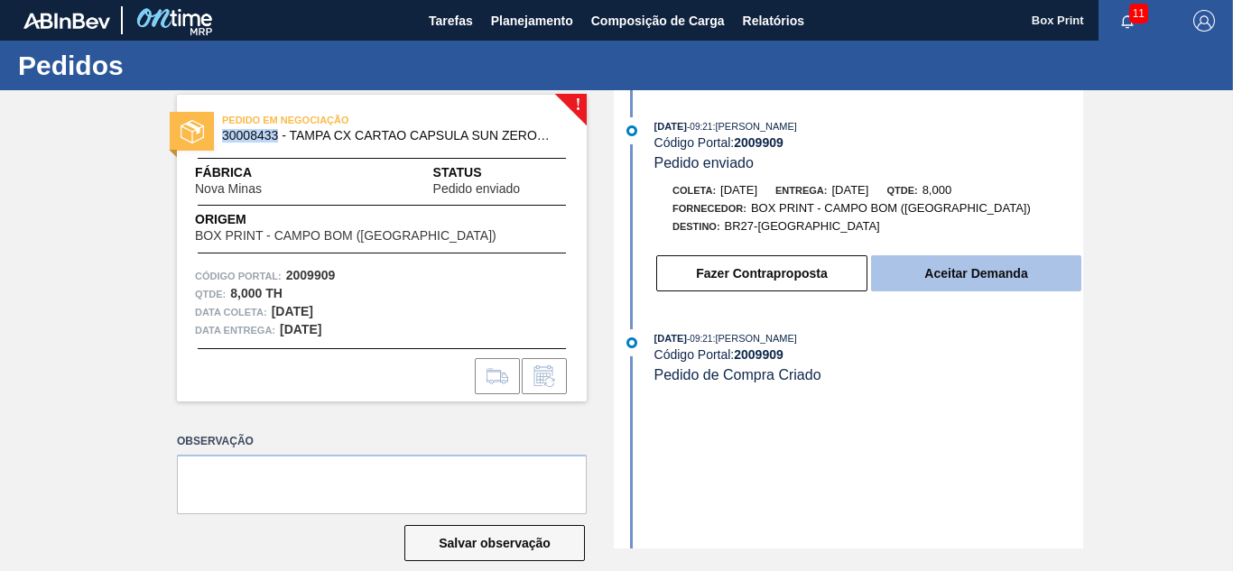
click at [911, 269] on button "Aceitar Demanda" at bounding box center [976, 274] width 210 height 36
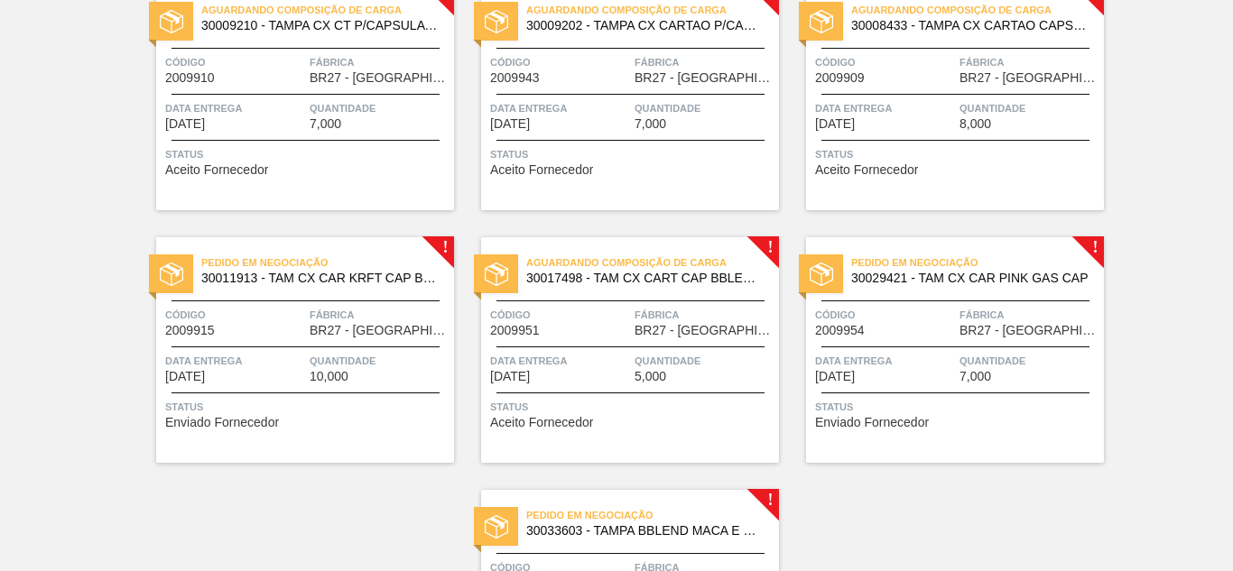
scroll to position [437, 0]
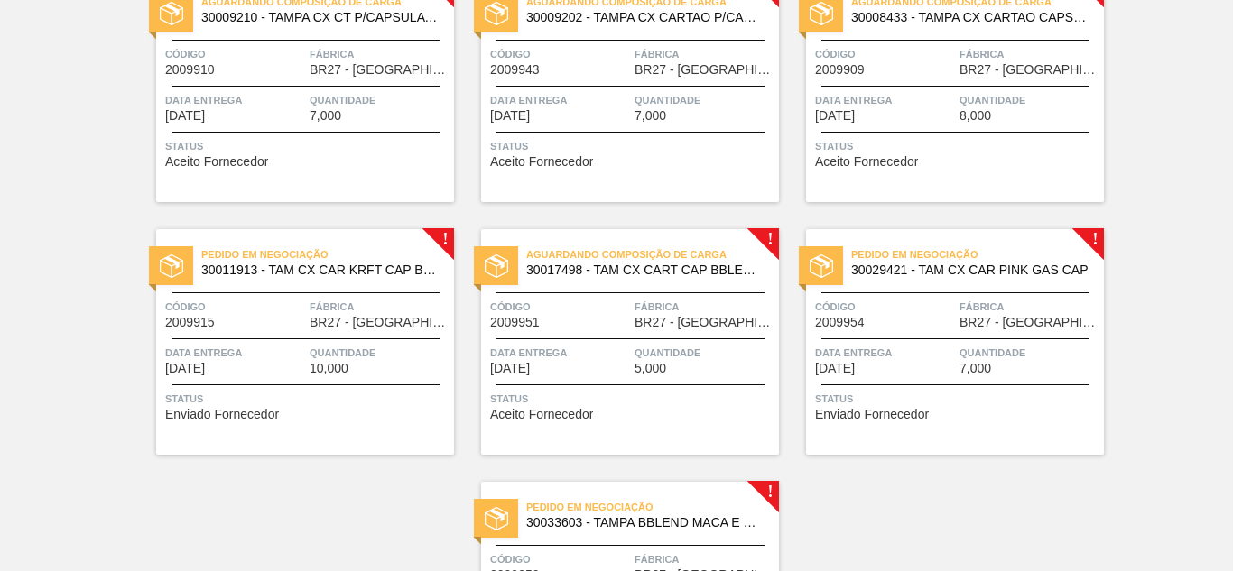
click at [283, 378] on div "Pedido em Negociação 30011913 - TAM CX CAR KRFT CAP BBLEND PEPSI BLACK Código 2…" at bounding box center [305, 342] width 298 height 226
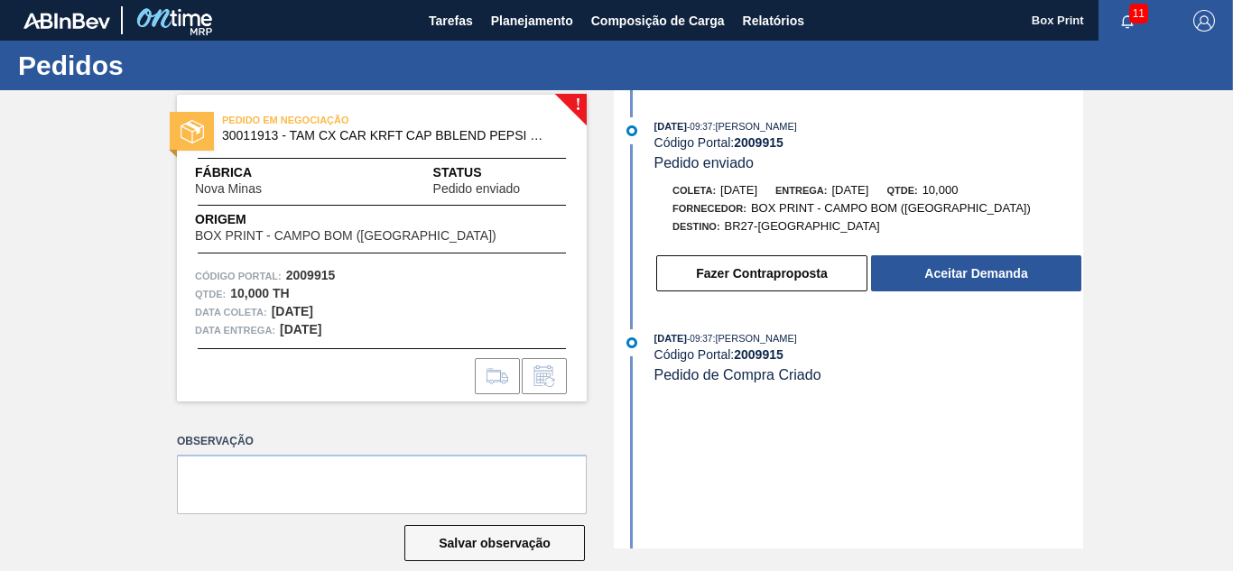
click at [224, 134] on span "30011913 - TAM CX CAR KRFT CAP BBLEND PEPSI BLACK" at bounding box center [386, 136] width 328 height 14
drag, startPoint x: 219, startPoint y: 135, endPoint x: 273, endPoint y: 135, distance: 53.3
click at [273, 135] on div "PEDIDO EM NEGOCIAÇÃO 30011913 - TAM CX CAR KRFT CAP BBLEND PEPSI BLACK" at bounding box center [382, 128] width 410 height 41
copy span "30011913"
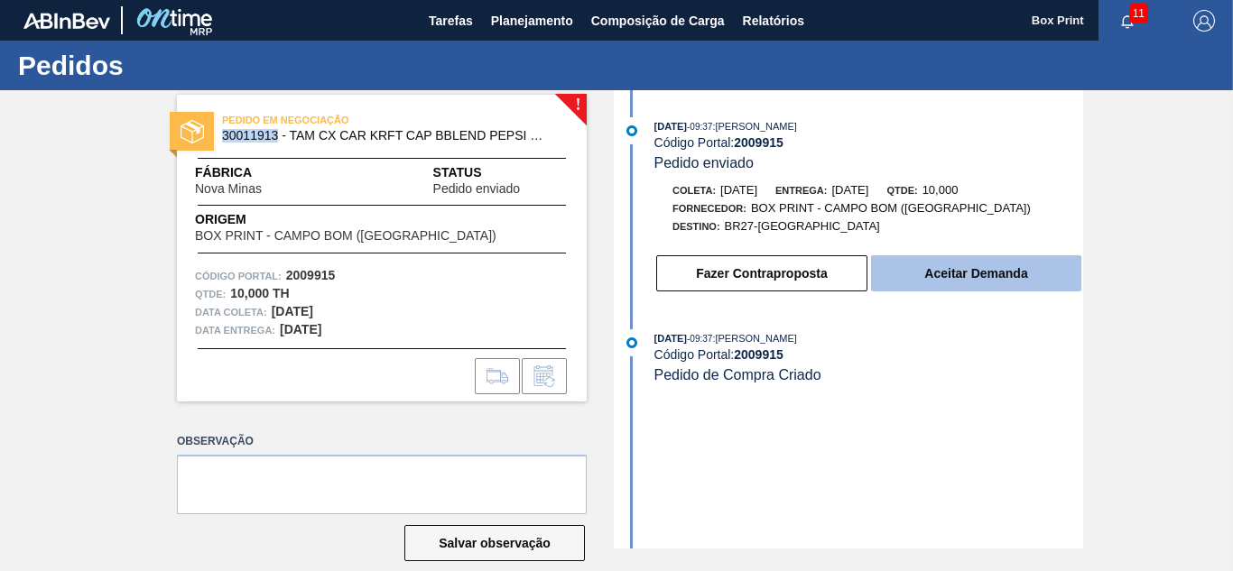
click at [917, 285] on button "Aceitar Demanda" at bounding box center [976, 274] width 210 height 36
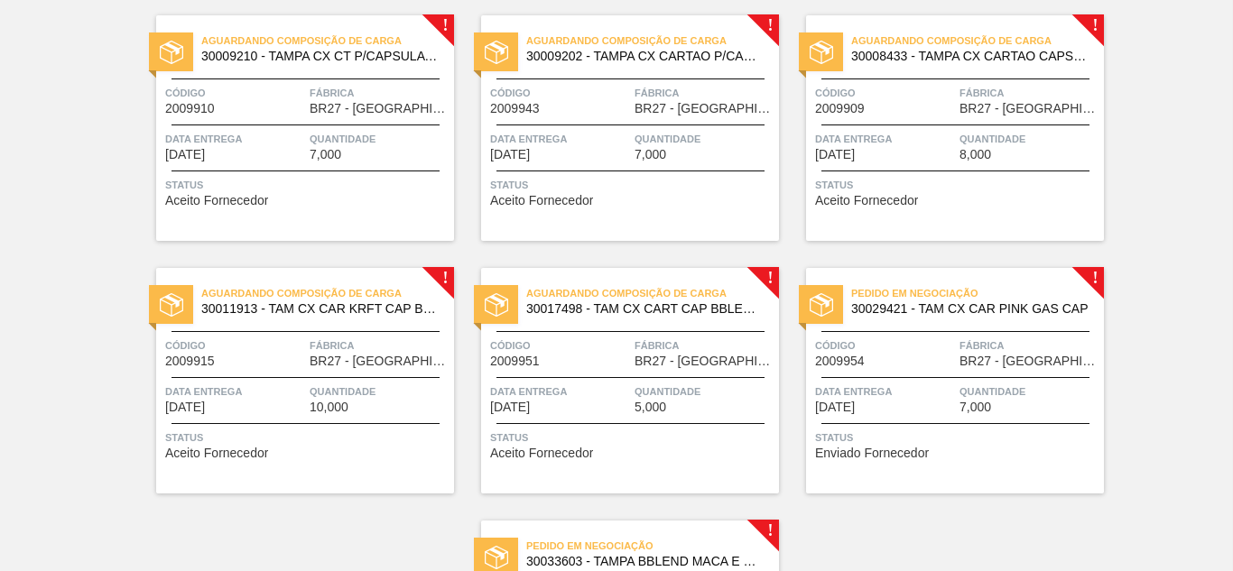
scroll to position [406, 0]
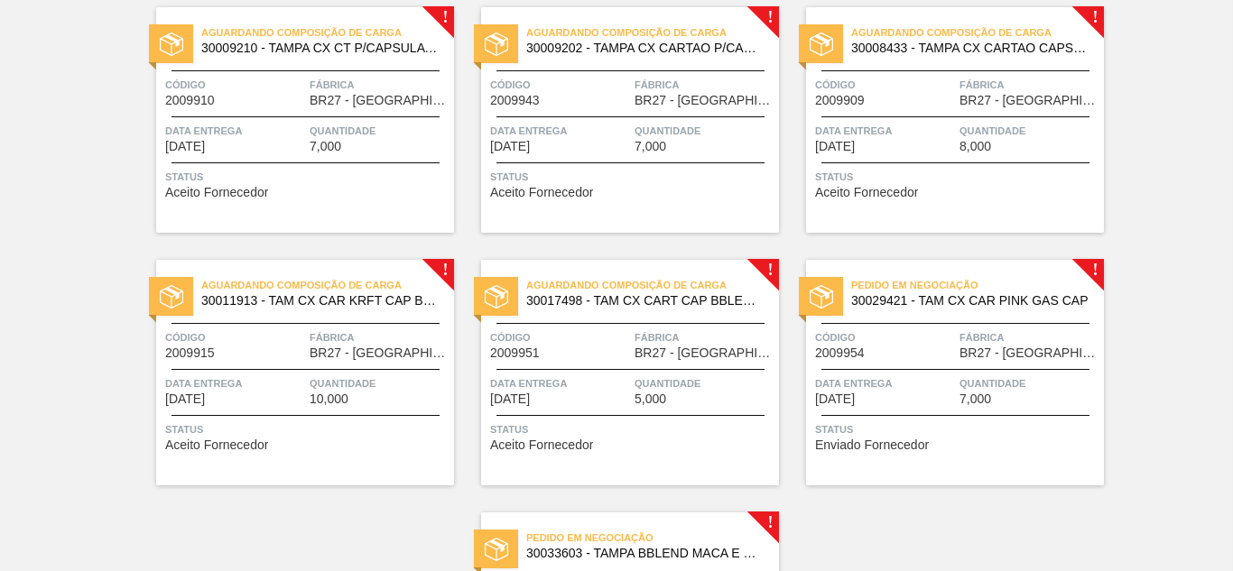
click at [584, 432] on span "Status" at bounding box center [632, 430] width 284 height 18
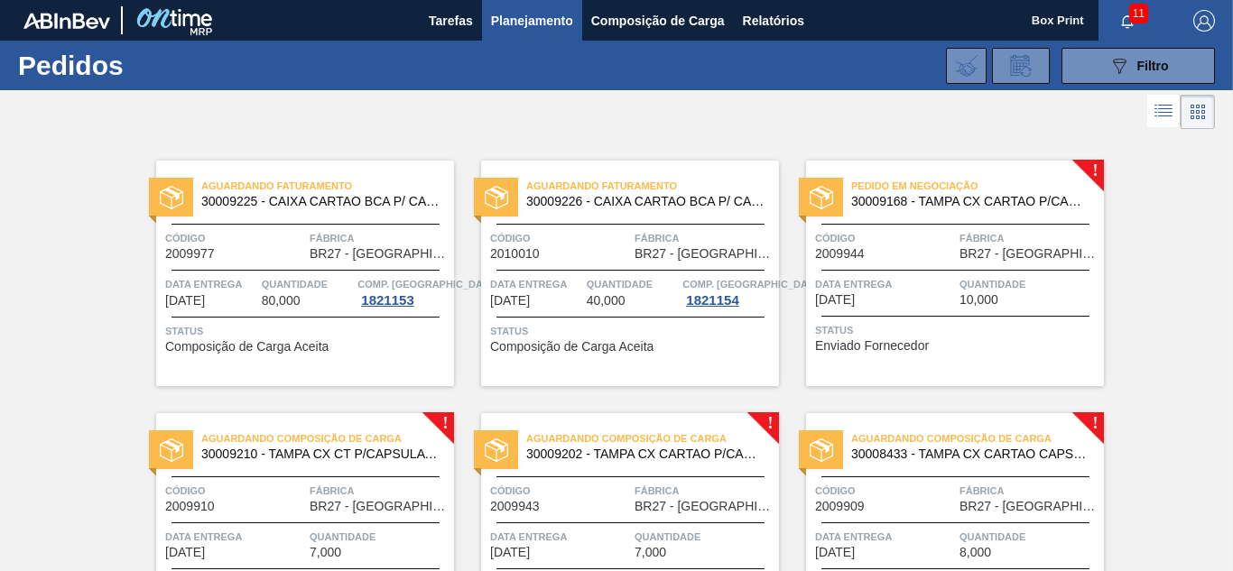
drag, startPoint x: 1228, startPoint y: 189, endPoint x: 1232, endPoint y: 294, distance: 105.7
click at [1232, 294] on main "Tarefas Planejamento Composição de Carga Relatórios Box Print 11 Marcar todas c…" at bounding box center [616, 285] width 1233 height 571
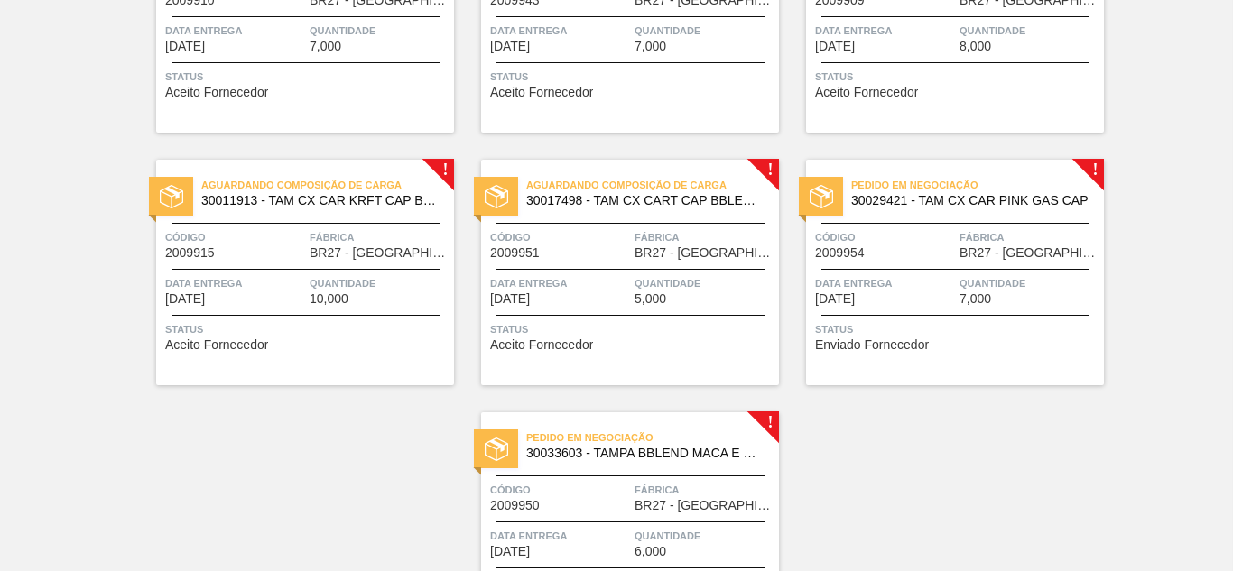
scroll to position [510, 0]
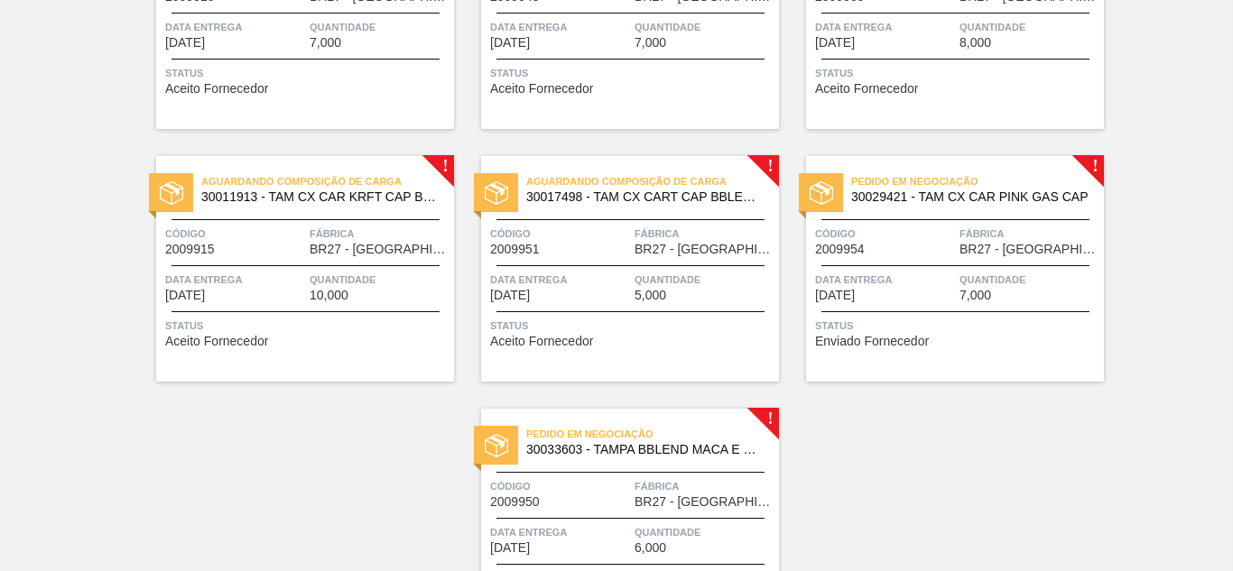
click at [1081, 448] on div "Aguardando Faturamento 30009225 - CAIXA CARTAO BCA P/ CAPSULA 1,2MM C10 Código …" at bounding box center [616, 129] width 1233 height 1011
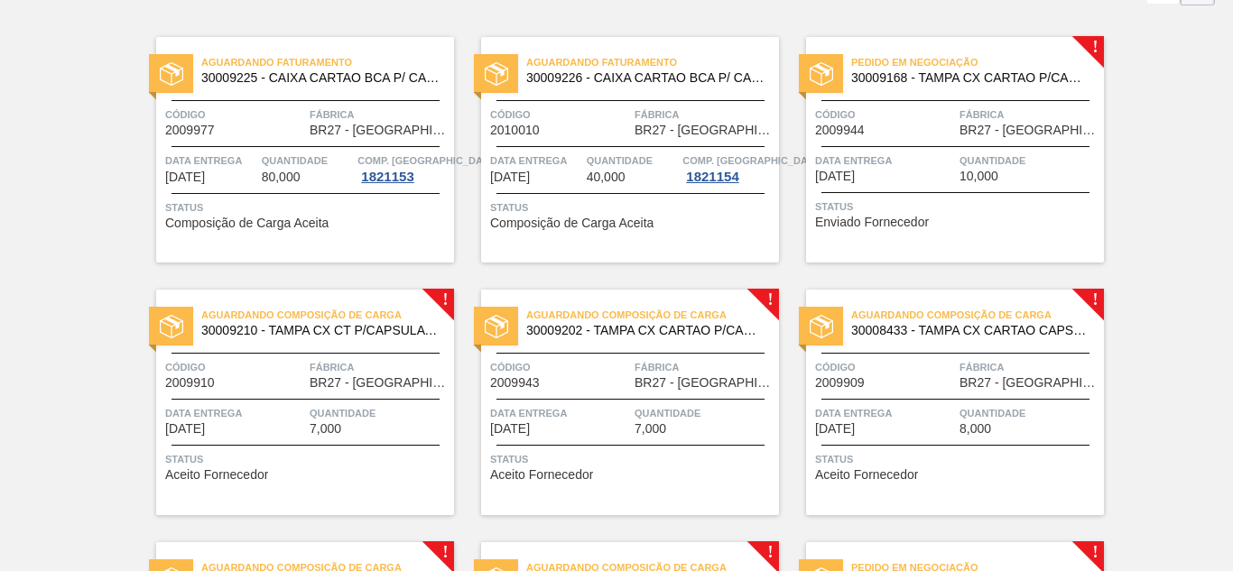
scroll to position [113, 0]
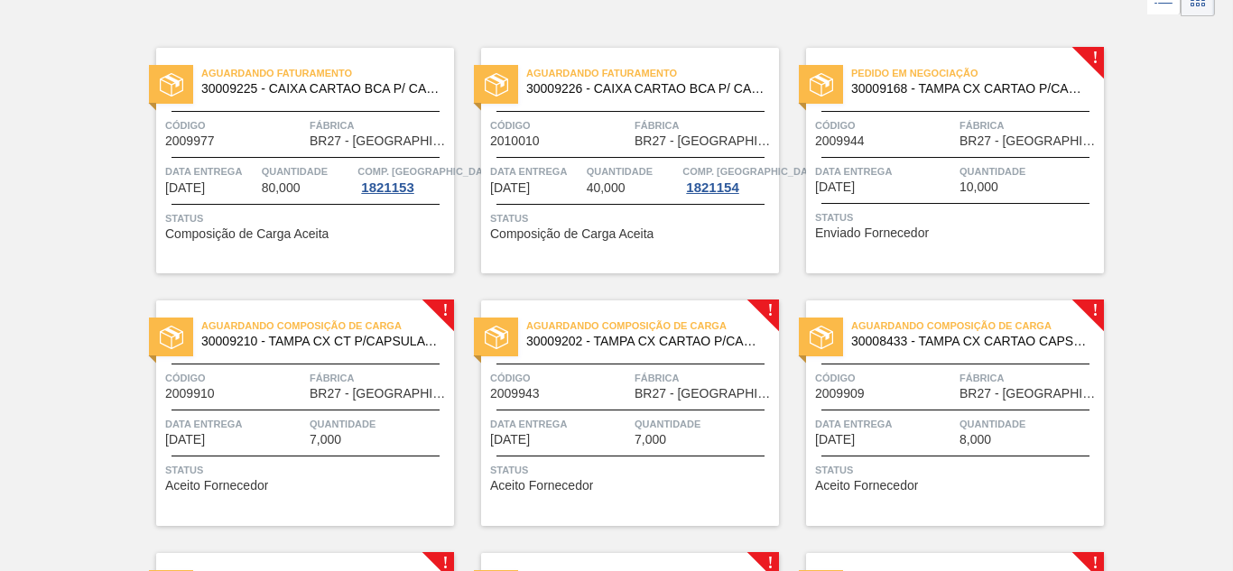
click at [990, 218] on span "Status" at bounding box center [957, 218] width 284 height 18
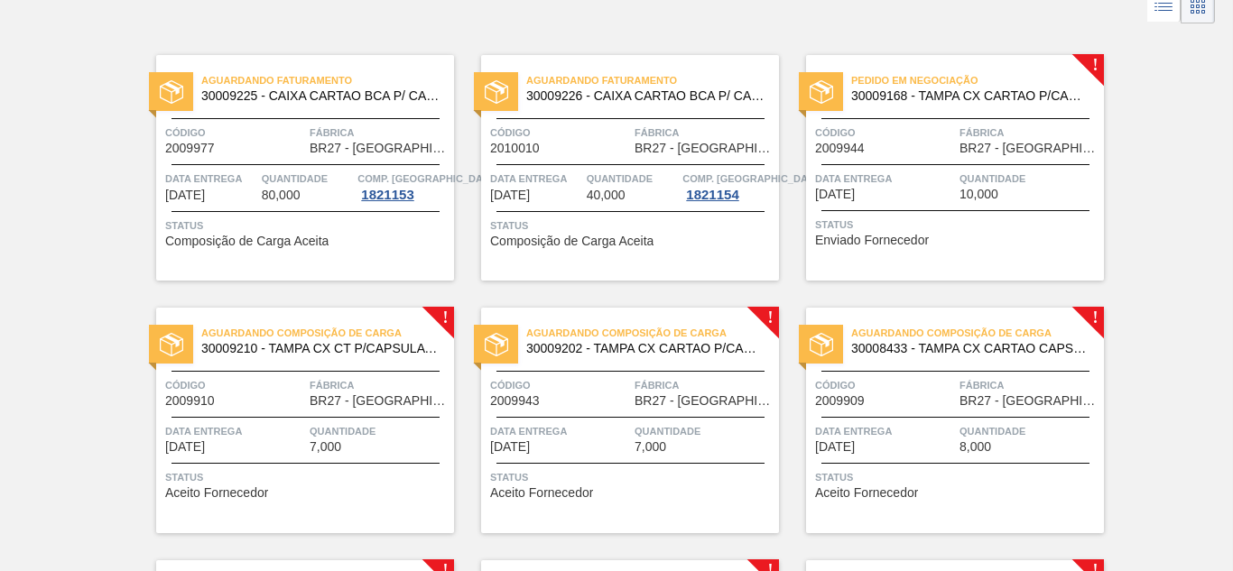
scroll to position [108, 0]
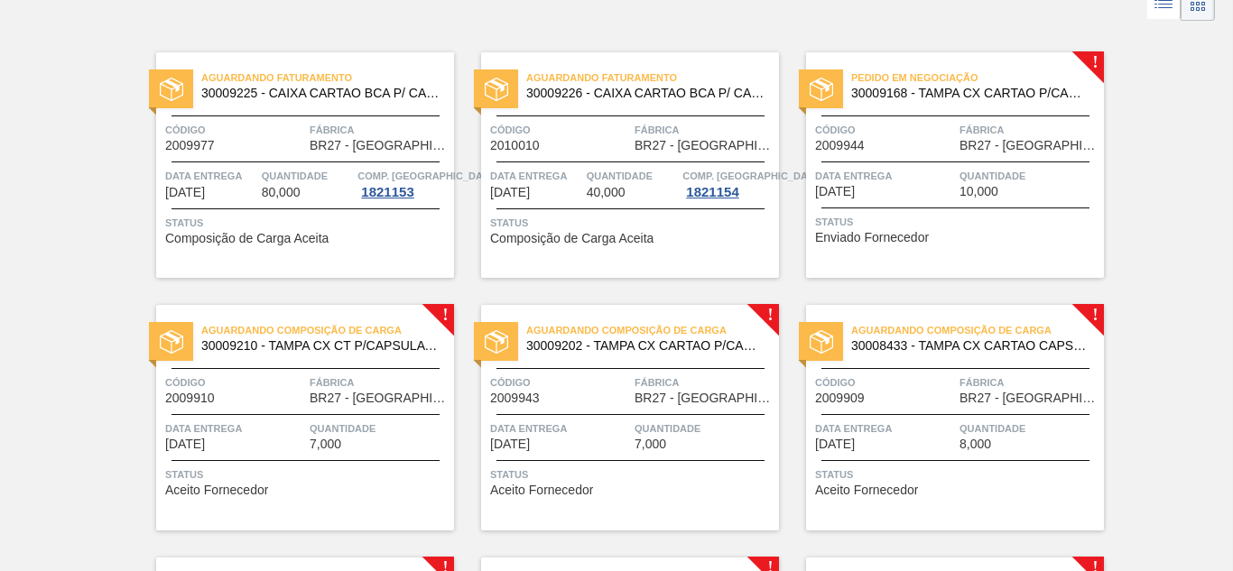
click at [974, 228] on span "Status" at bounding box center [957, 222] width 284 height 18
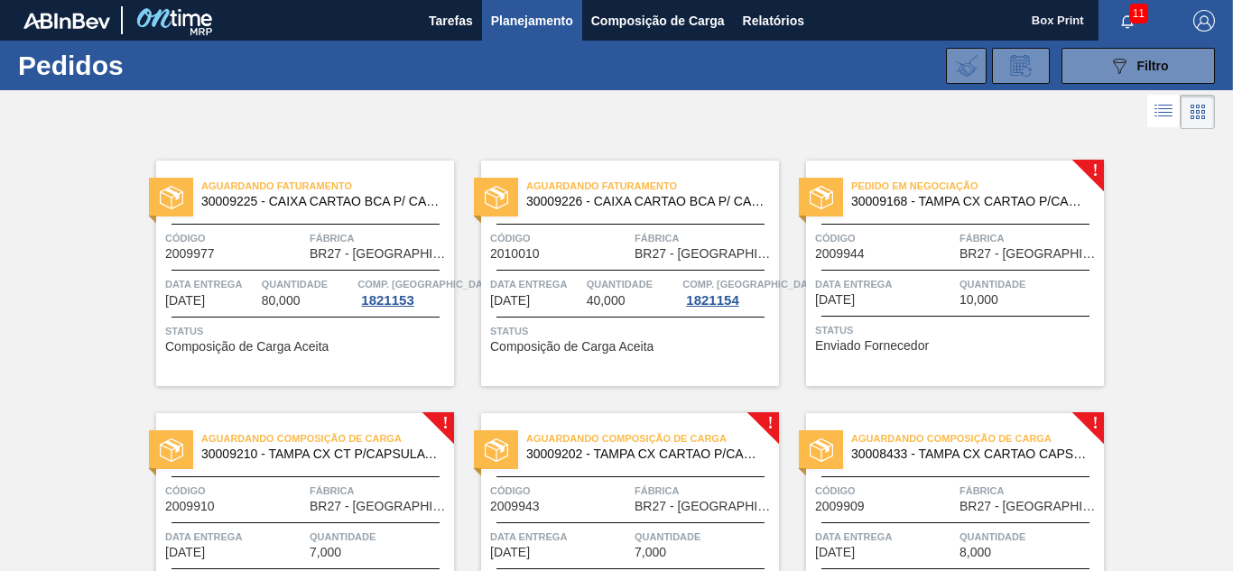
click at [339, 507] on span "BR27 - [GEOGRAPHIC_DATA]" at bounding box center [380, 507] width 140 height 14
click at [681, 487] on span "Fábrica" at bounding box center [705, 491] width 140 height 18
drag, startPoint x: 1230, startPoint y: 235, endPoint x: 1231, endPoint y: 274, distance: 39.7
click at [1231, 274] on main "Tarefas Planejamento Composição de Carga Relatórios Box Print 11 Marcar todas c…" at bounding box center [616, 285] width 1233 height 571
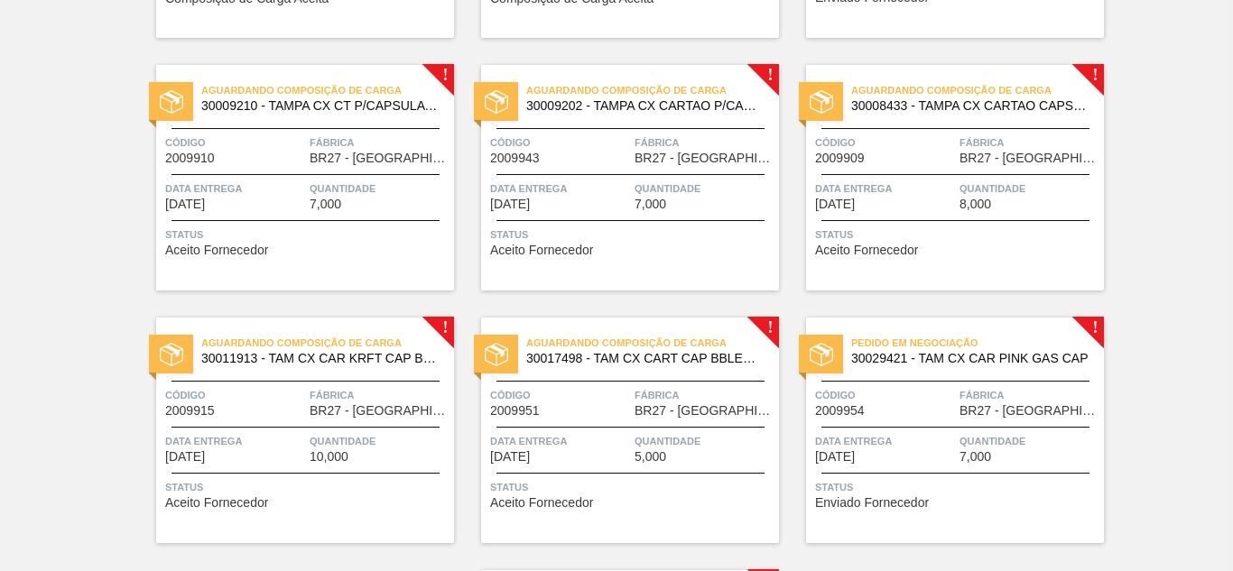
scroll to position [354, 0]
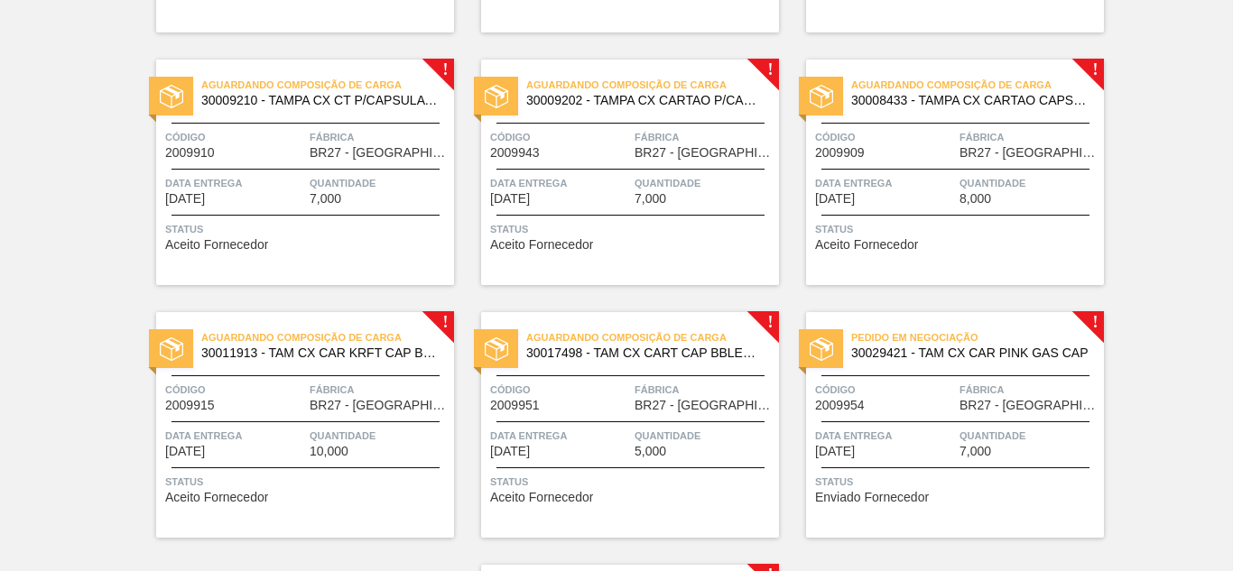
click at [901, 228] on span "Status" at bounding box center [957, 229] width 284 height 18
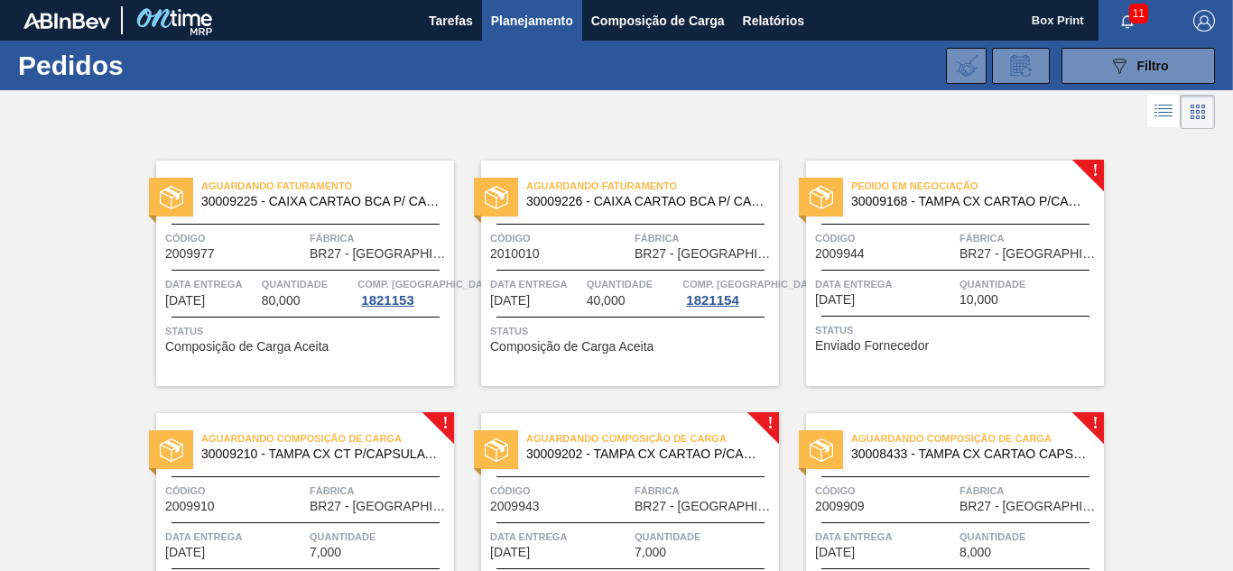
drag, startPoint x: 1229, startPoint y: 202, endPoint x: 1232, endPoint y: 273, distance: 70.5
click at [1232, 273] on main "Tarefas Planejamento Composição de Carga Relatórios Box Print 11 Marcar todas c…" at bounding box center [616, 285] width 1233 height 571
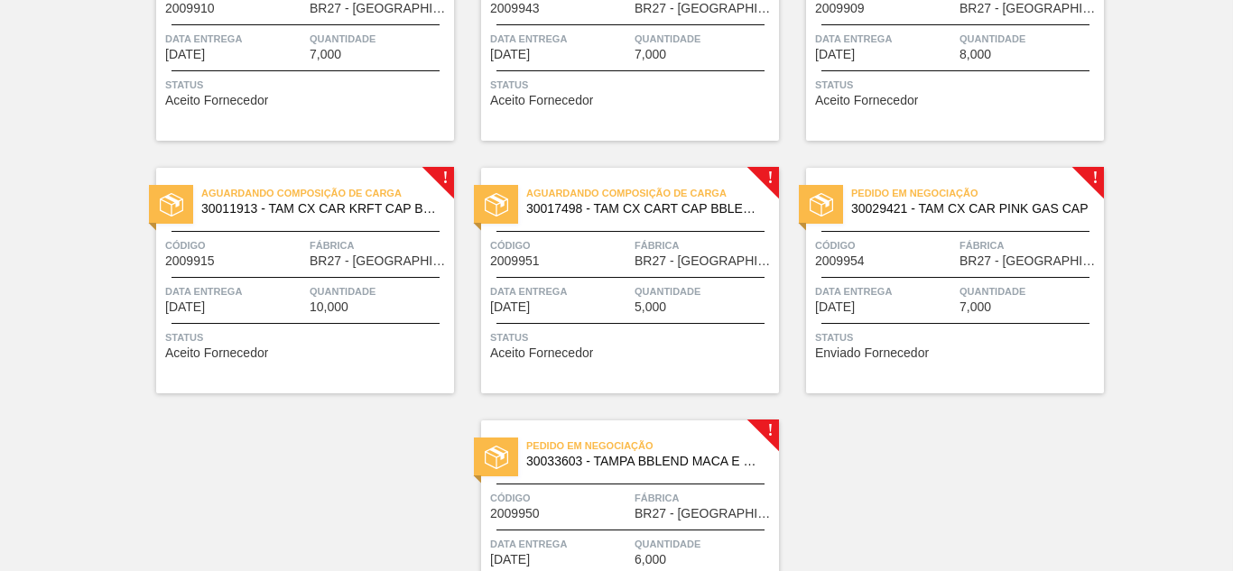
scroll to position [506, 0]
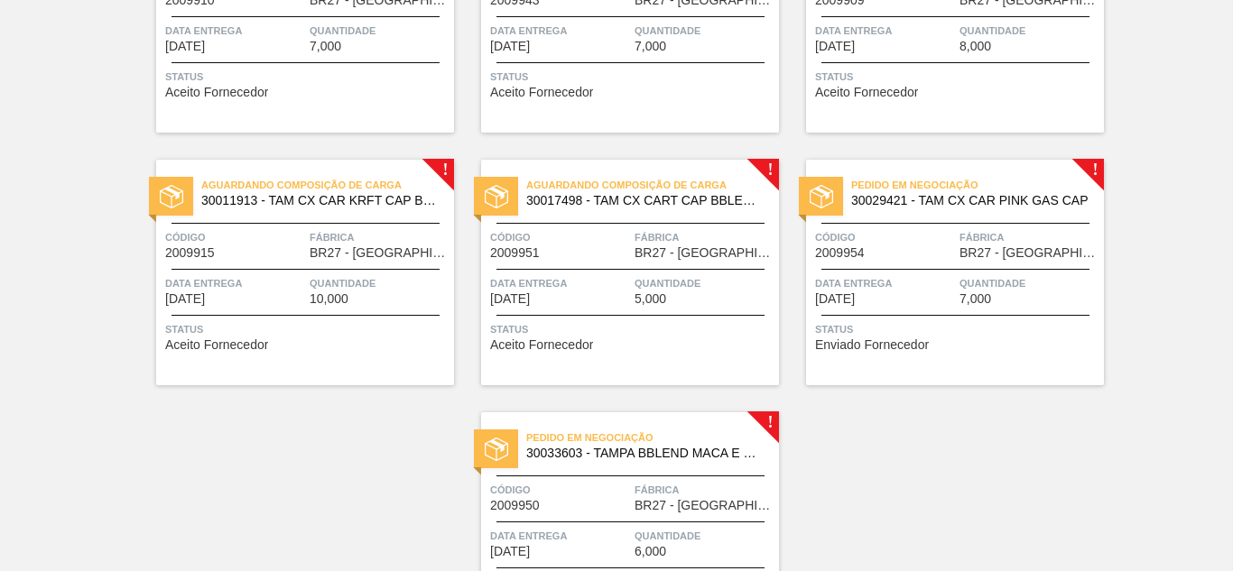
click at [276, 293] on div "Data entrega [DATE]" at bounding box center [235, 290] width 140 height 32
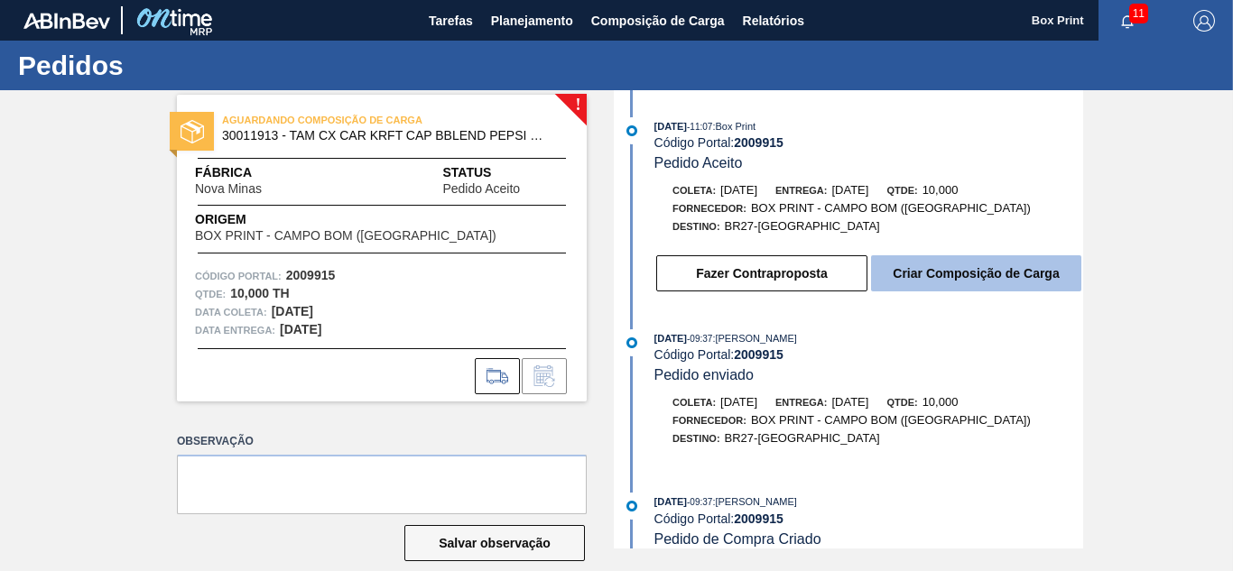
click at [902, 278] on button "Criar Composição de Carga" at bounding box center [976, 274] width 210 height 36
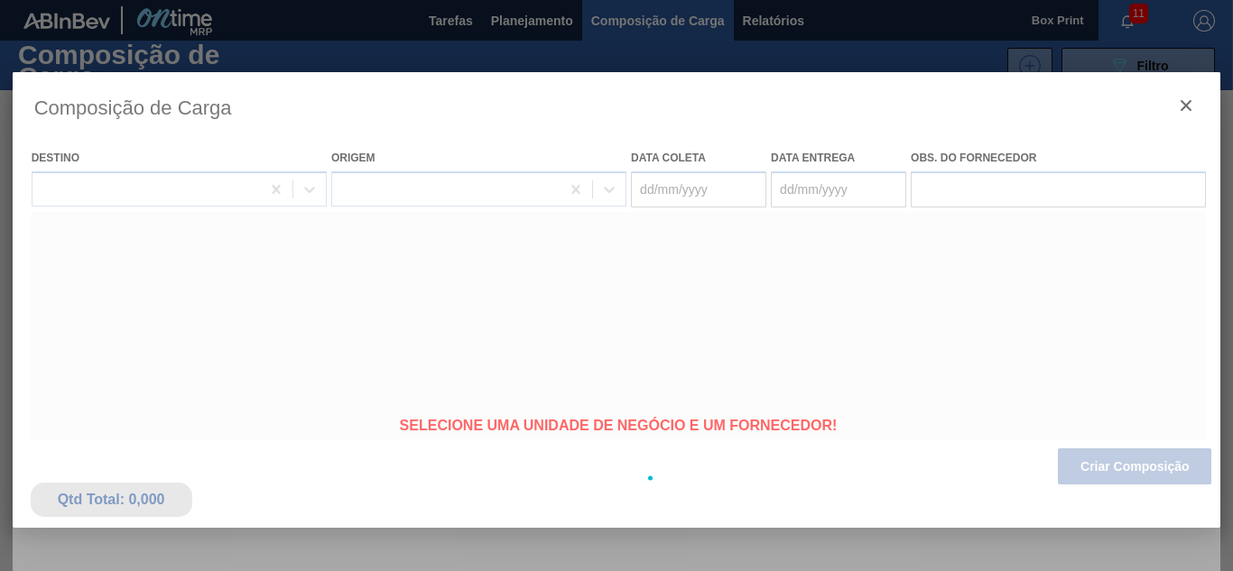
type coleta "[DATE]"
type entrega "[DATE]"
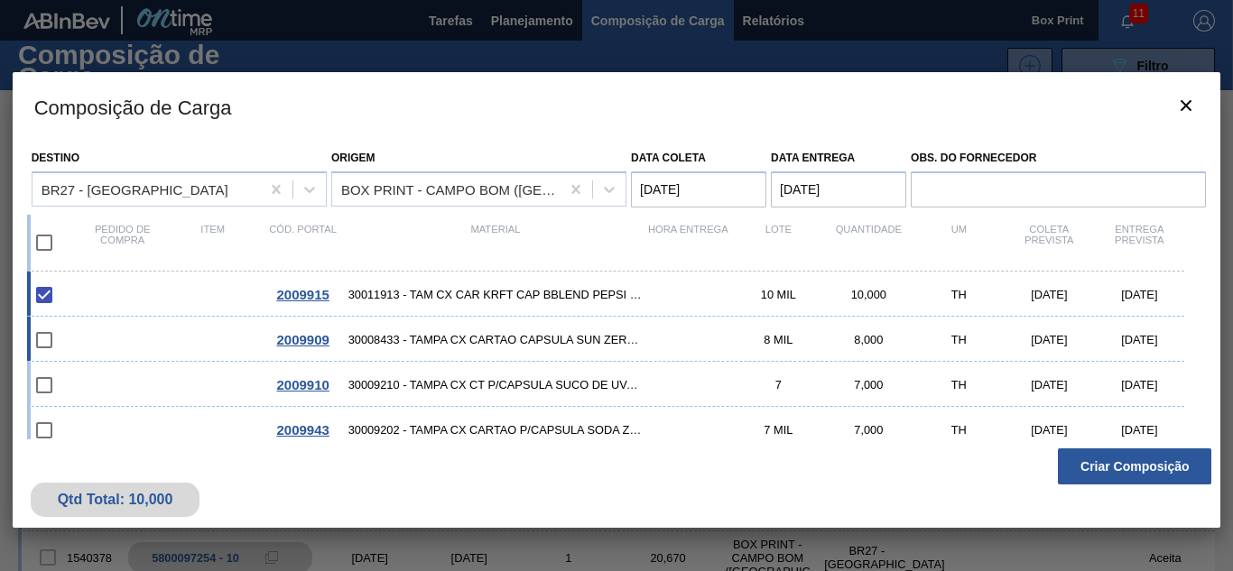
click at [49, 339] on input "checkbox" at bounding box center [44, 340] width 38 height 38
click at [42, 343] on input "checkbox" at bounding box center [44, 340] width 38 height 38
click at [42, 340] on input "checkbox" at bounding box center [44, 340] width 38 height 38
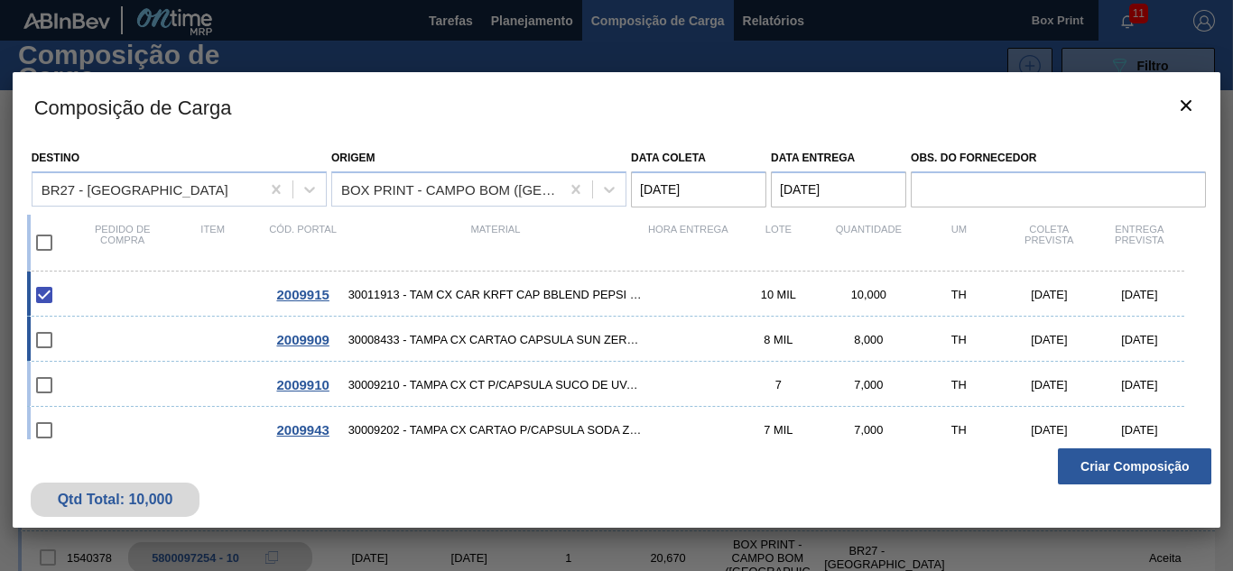
checkbox input "false"
click at [40, 380] on input "checkbox" at bounding box center [44, 386] width 38 height 38
click at [47, 392] on input "checkbox" at bounding box center [44, 386] width 38 height 38
checkbox input "false"
click at [42, 439] on input "checkbox" at bounding box center [44, 431] width 38 height 38
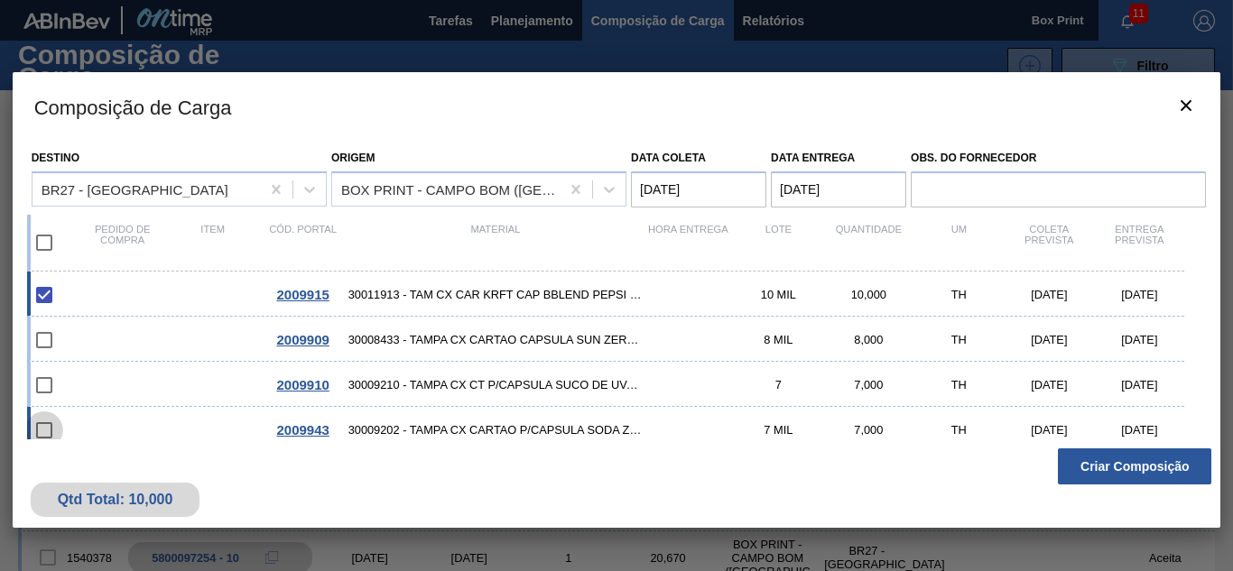
checkbox input "false"
click at [38, 354] on input "checkbox" at bounding box center [44, 340] width 38 height 38
checkbox input "false"
click at [45, 249] on input "checkbox" at bounding box center [44, 243] width 38 height 38
checkbox input "true"
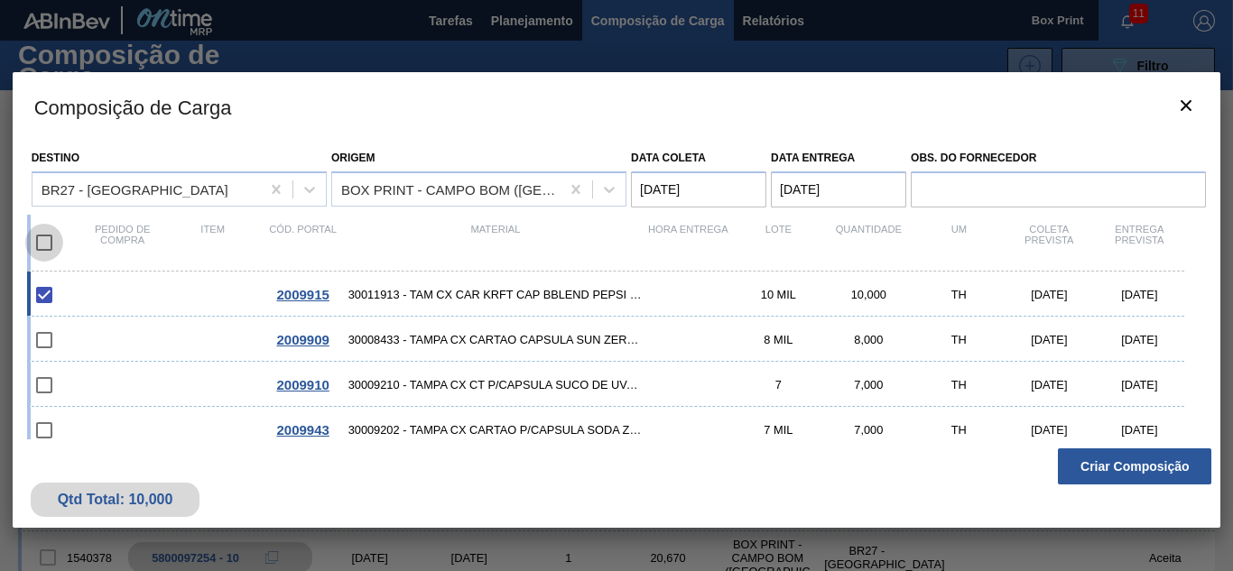
checkbox input "true"
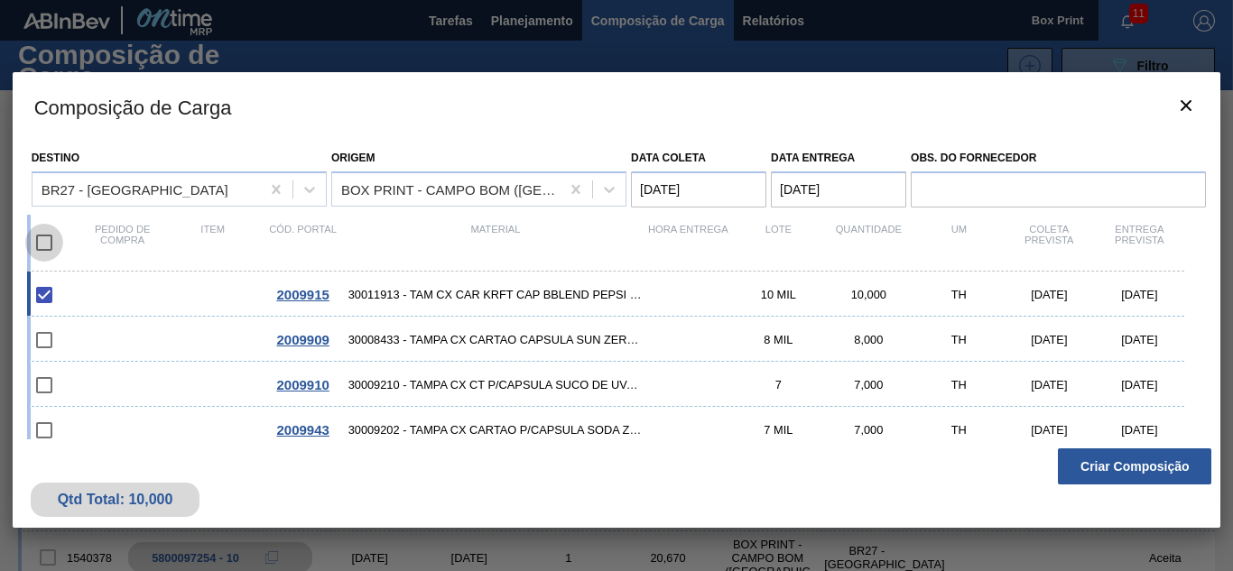
checkbox input "true"
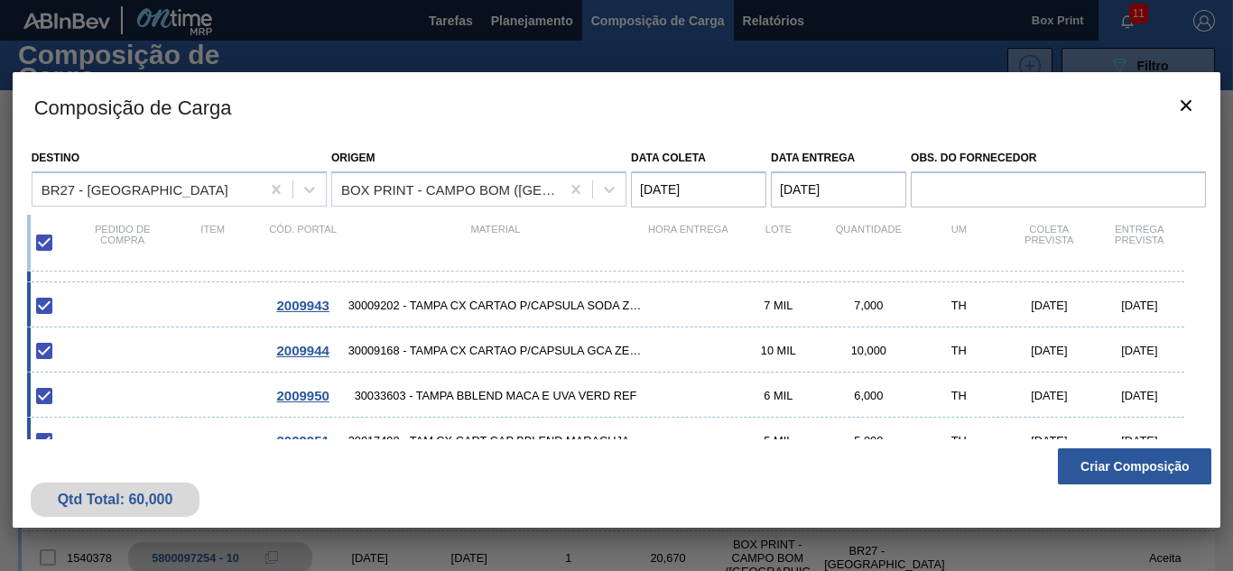
scroll to position [144, 0]
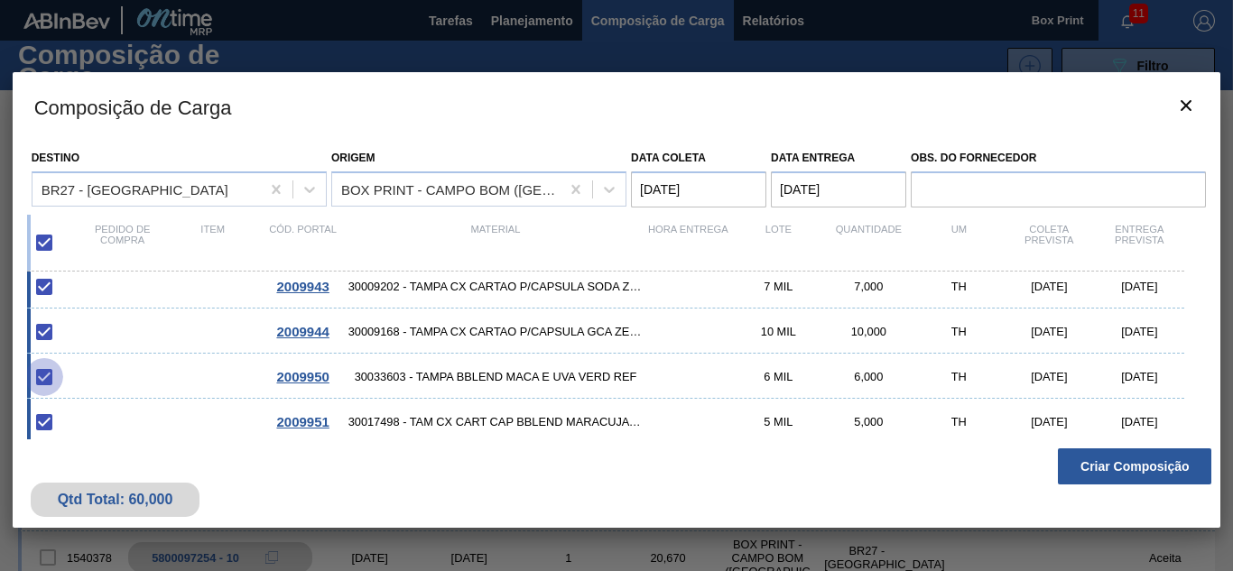
click at [39, 373] on input "checkbox" at bounding box center [44, 377] width 38 height 38
click at [44, 379] on input "checkbox" at bounding box center [44, 377] width 38 height 38
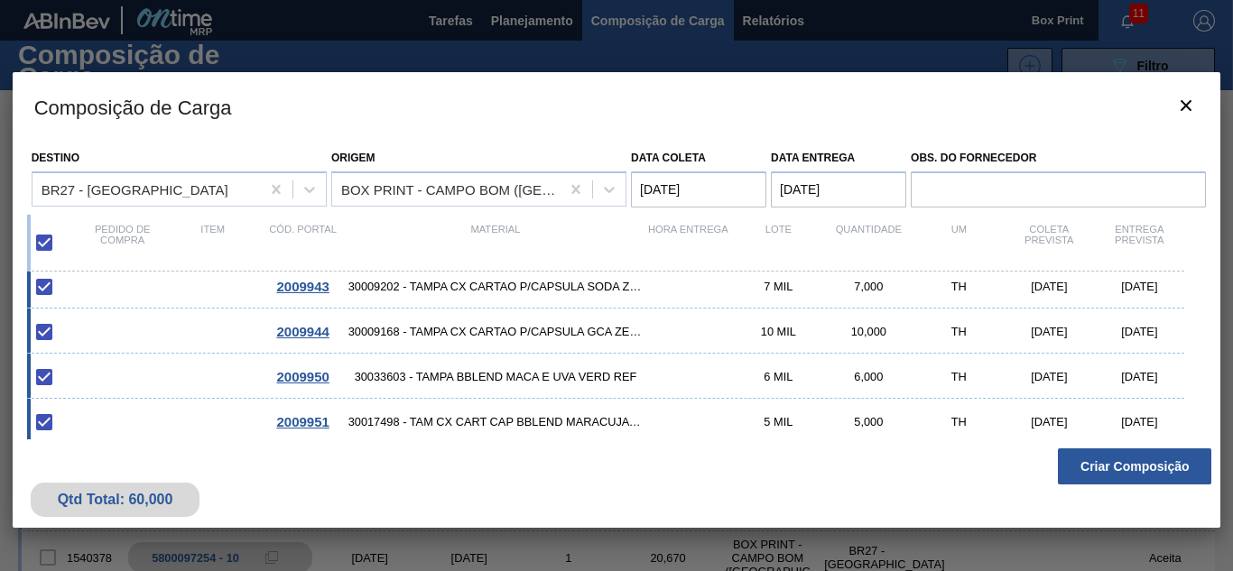
click at [44, 379] on input "checkbox" at bounding box center [44, 377] width 38 height 38
checkbox input "true"
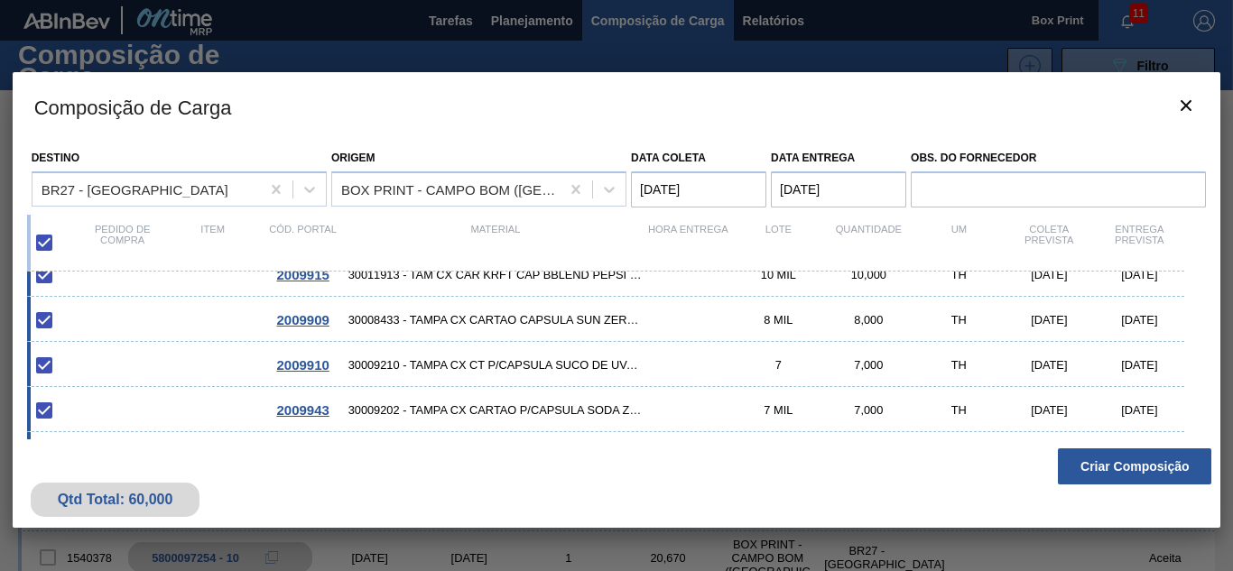
scroll to position [0, 0]
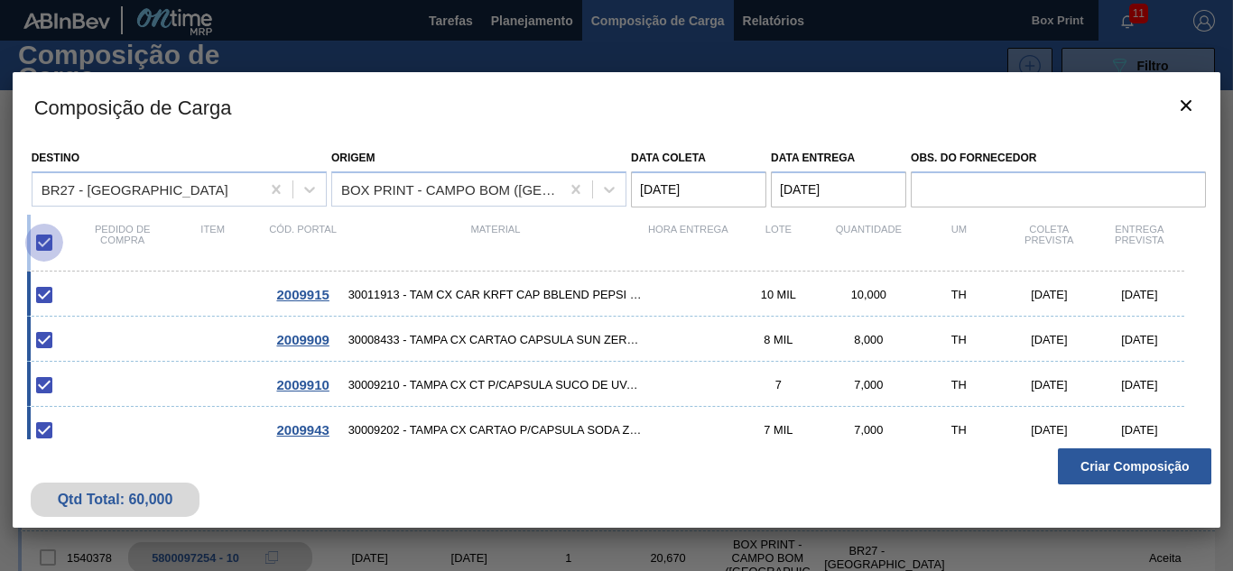
click at [50, 237] on input "checkbox" at bounding box center [44, 243] width 38 height 38
checkbox input "false"
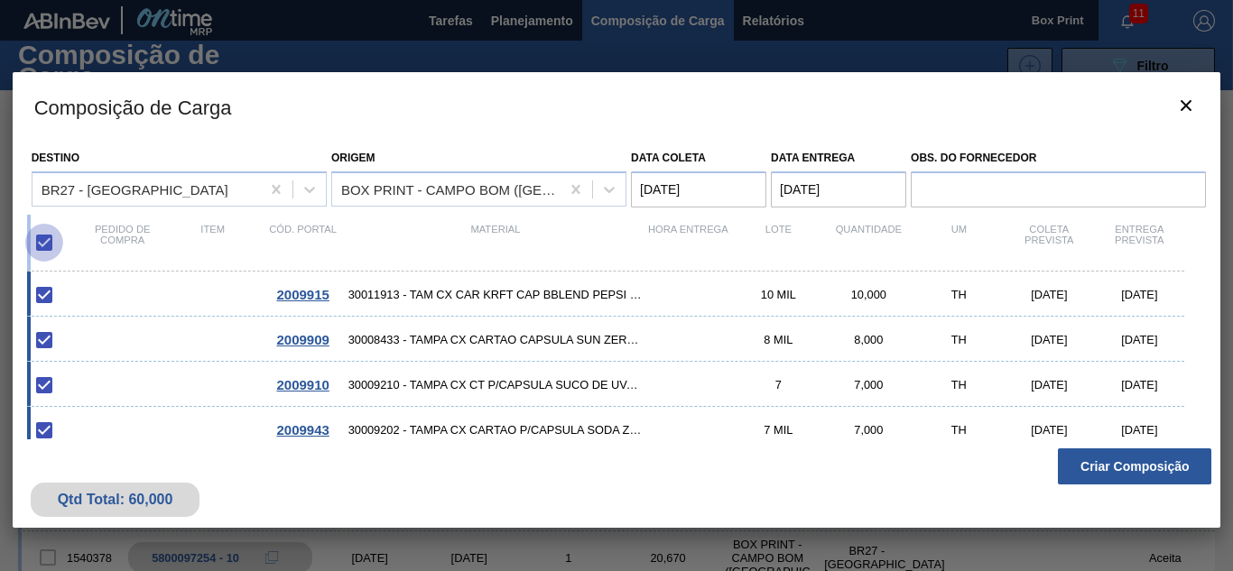
checkbox input "false"
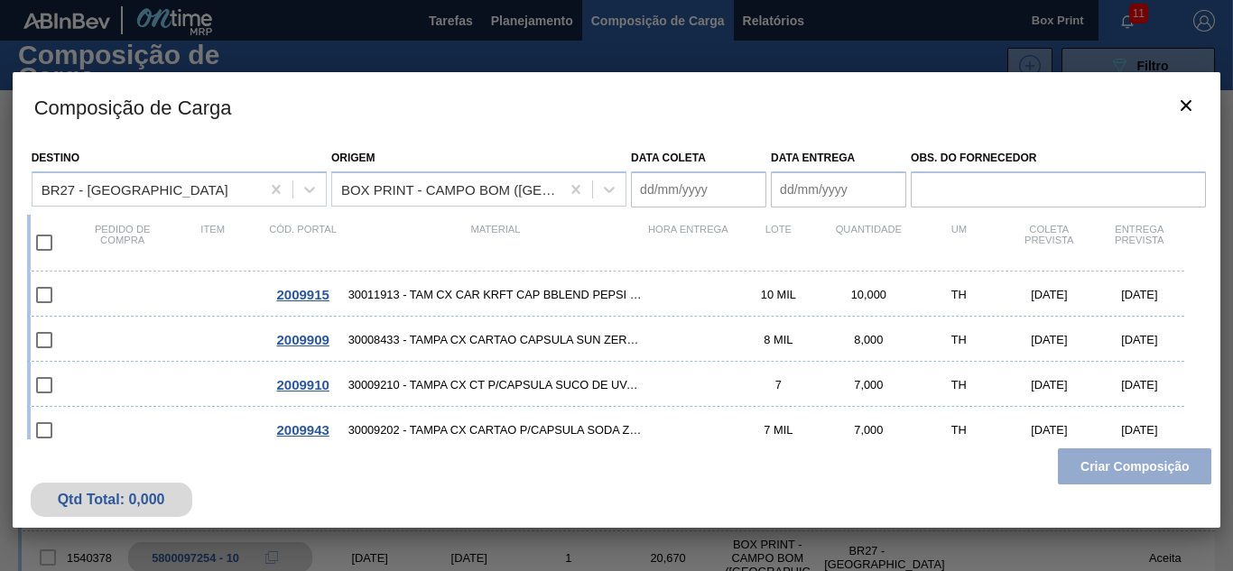
scroll to position [3, 0]
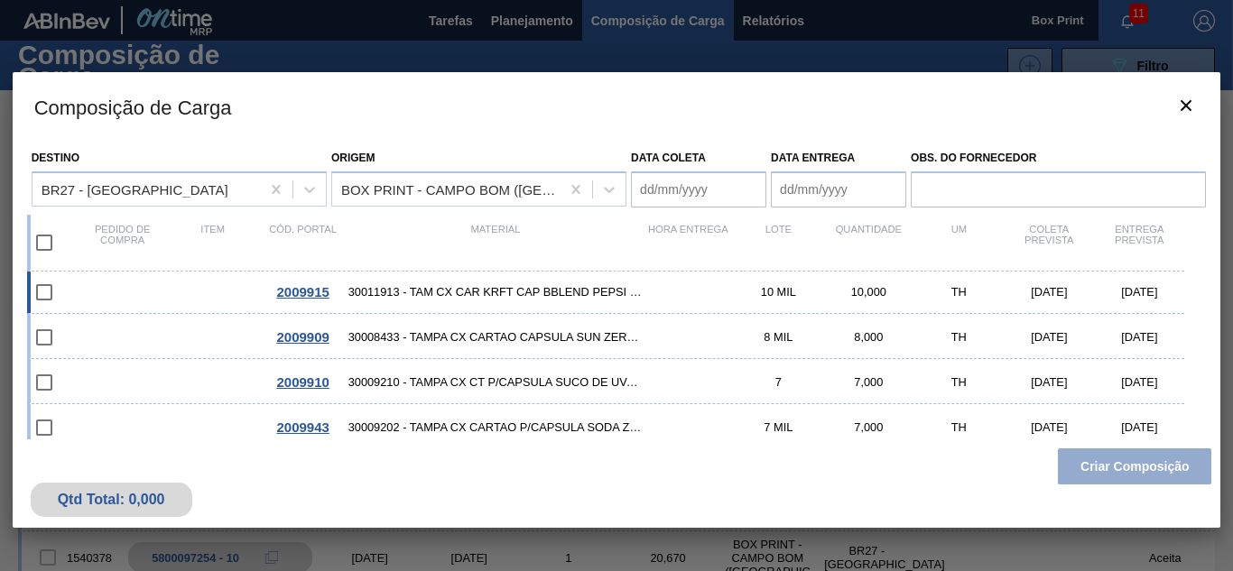
click at [52, 291] on input "checkbox" at bounding box center [44, 293] width 38 height 38
checkbox input "false"
click at [42, 346] on input "checkbox" at bounding box center [44, 338] width 38 height 38
checkbox input "false"
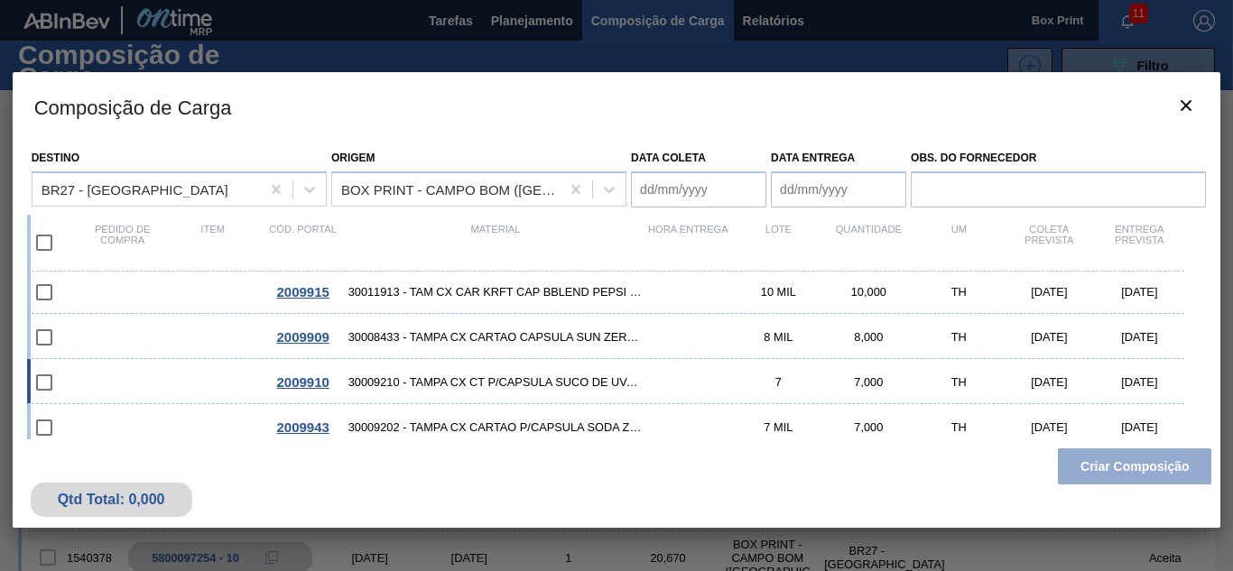
click at [51, 368] on input "checkbox" at bounding box center [44, 383] width 38 height 38
checkbox input "false"
click at [1193, 108] on icon "botão de ícone" at bounding box center [1186, 106] width 22 height 22
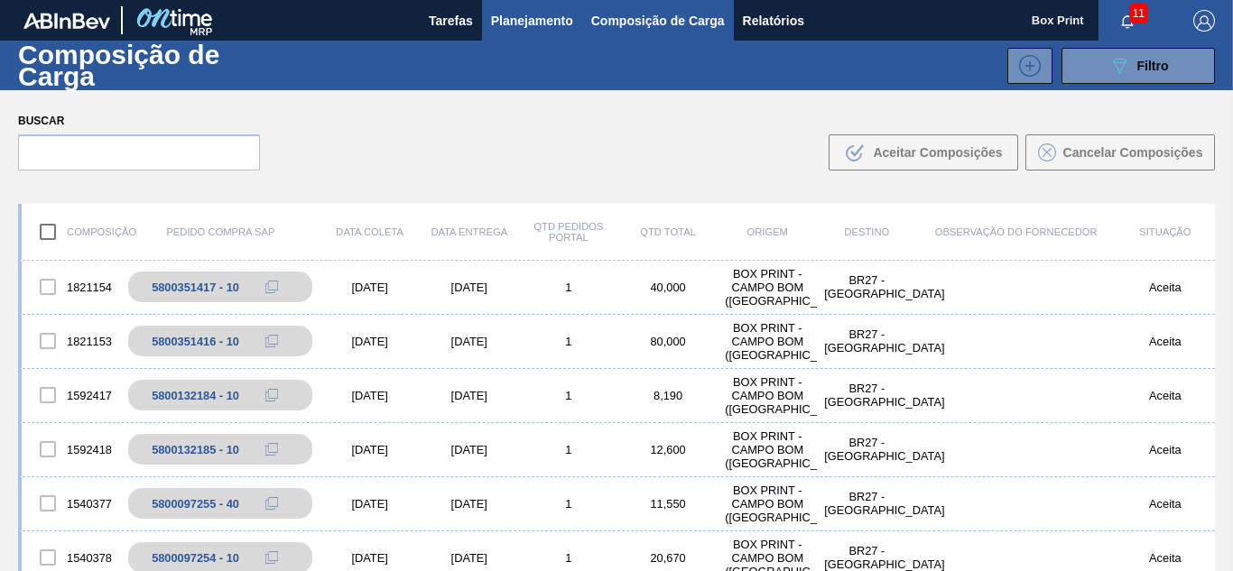
click at [509, 25] on span "Planejamento" at bounding box center [532, 21] width 82 height 22
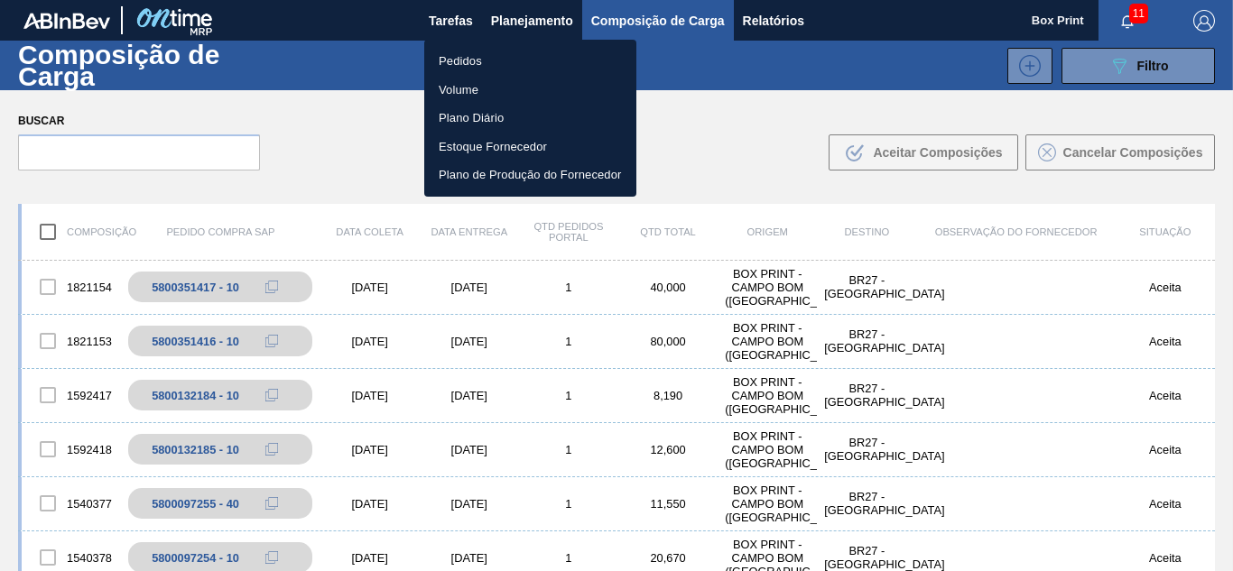
click at [483, 60] on li "Pedidos" at bounding box center [530, 61] width 212 height 29
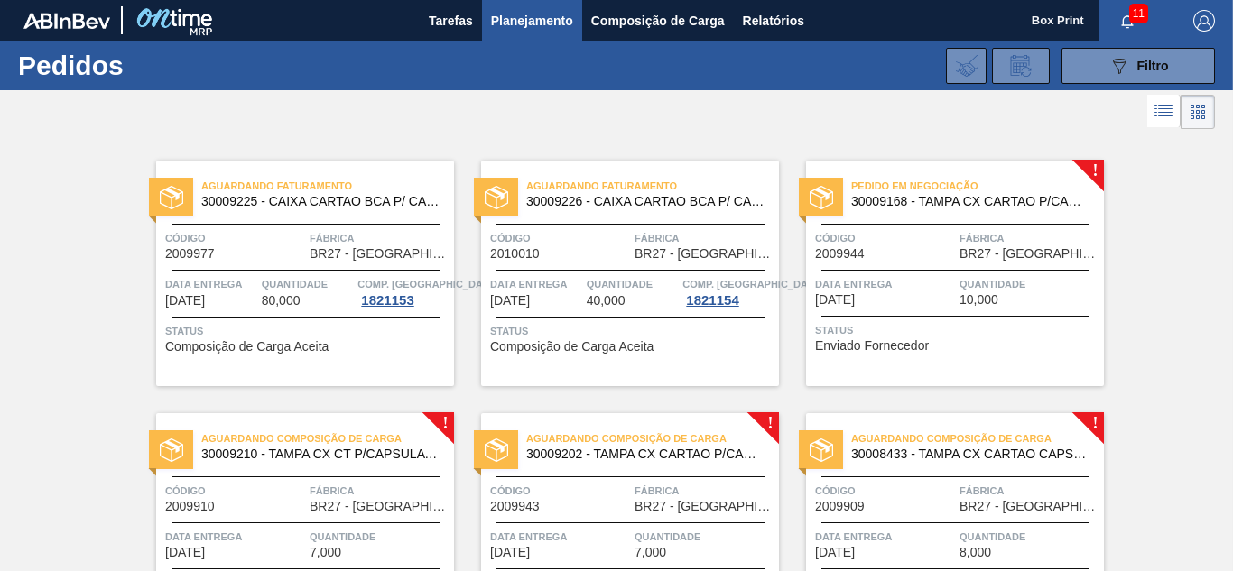
click at [358, 331] on span "Status" at bounding box center [307, 331] width 284 height 18
drag, startPoint x: 1228, startPoint y: 222, endPoint x: 1231, endPoint y: 257, distance: 35.3
click at [1231, 257] on main "Tarefas Planejamento Composição de Carga Relatórios Box Print 11 Marcar todas c…" at bounding box center [616, 285] width 1233 height 571
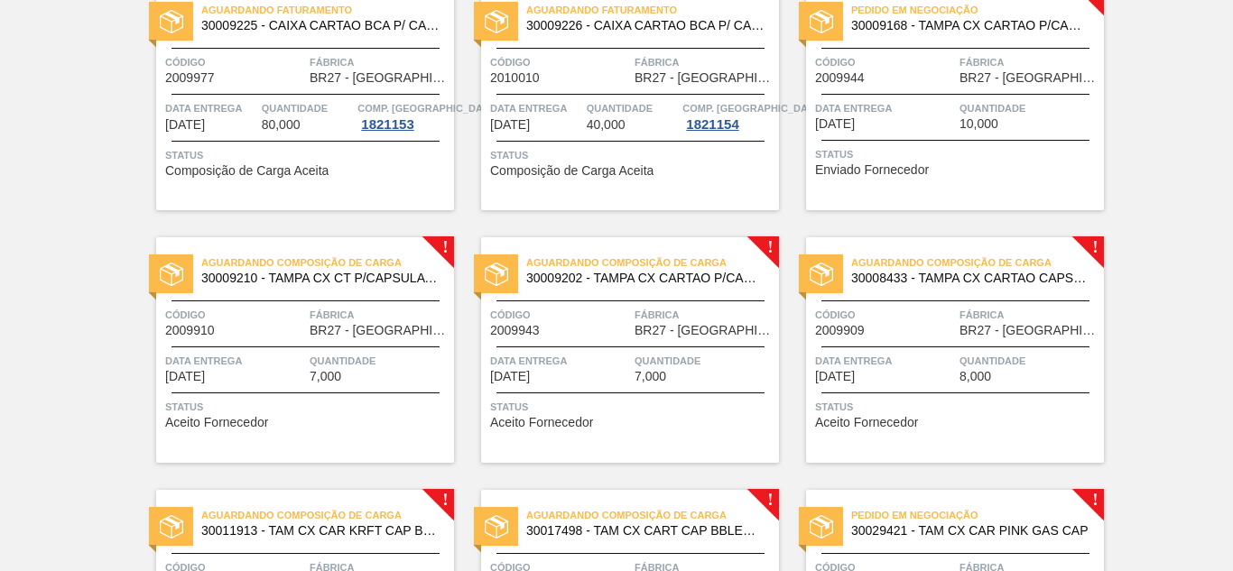
scroll to position [172, 0]
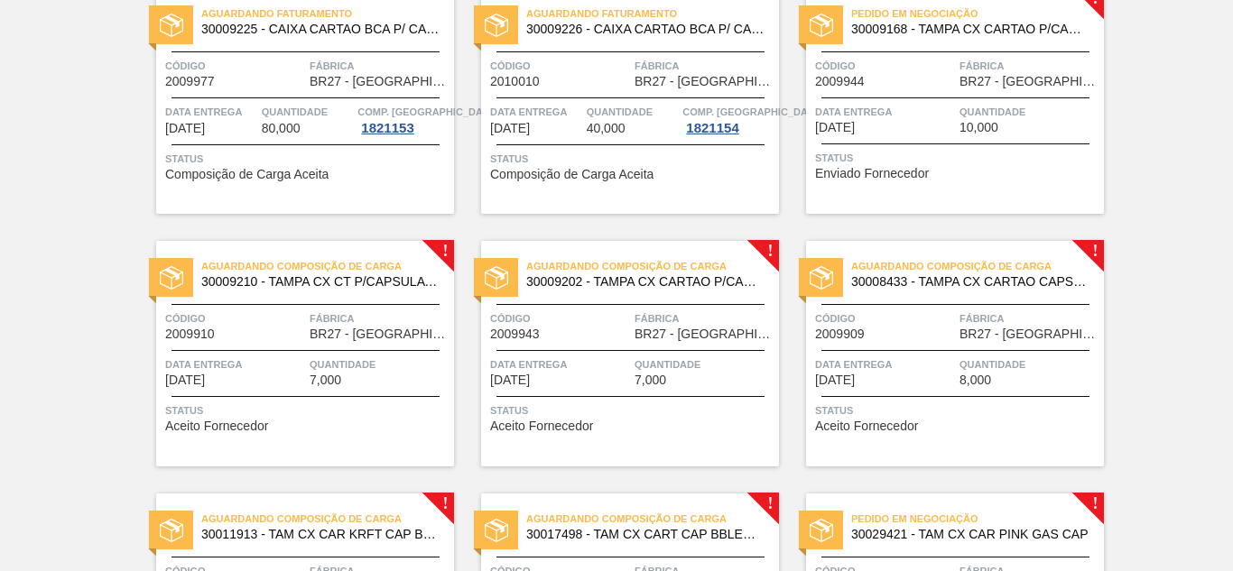
click at [940, 172] on div "Status Enviado Fornecedor" at bounding box center [957, 163] width 284 height 29
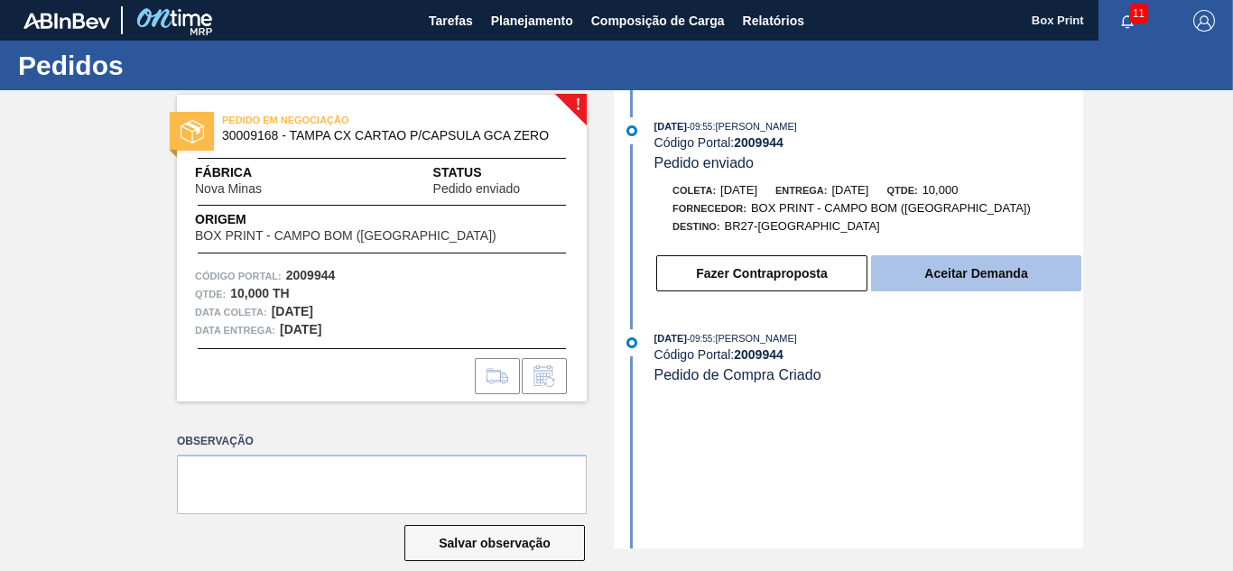
click at [945, 269] on button "Aceitar Demanda" at bounding box center [976, 274] width 210 height 36
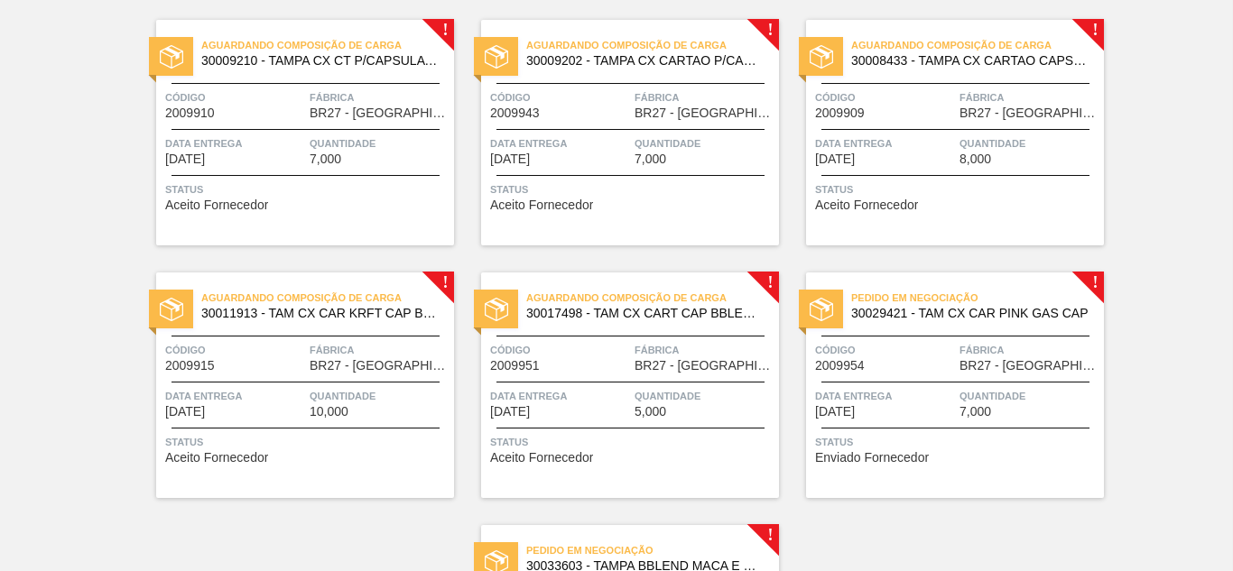
scroll to position [397, 0]
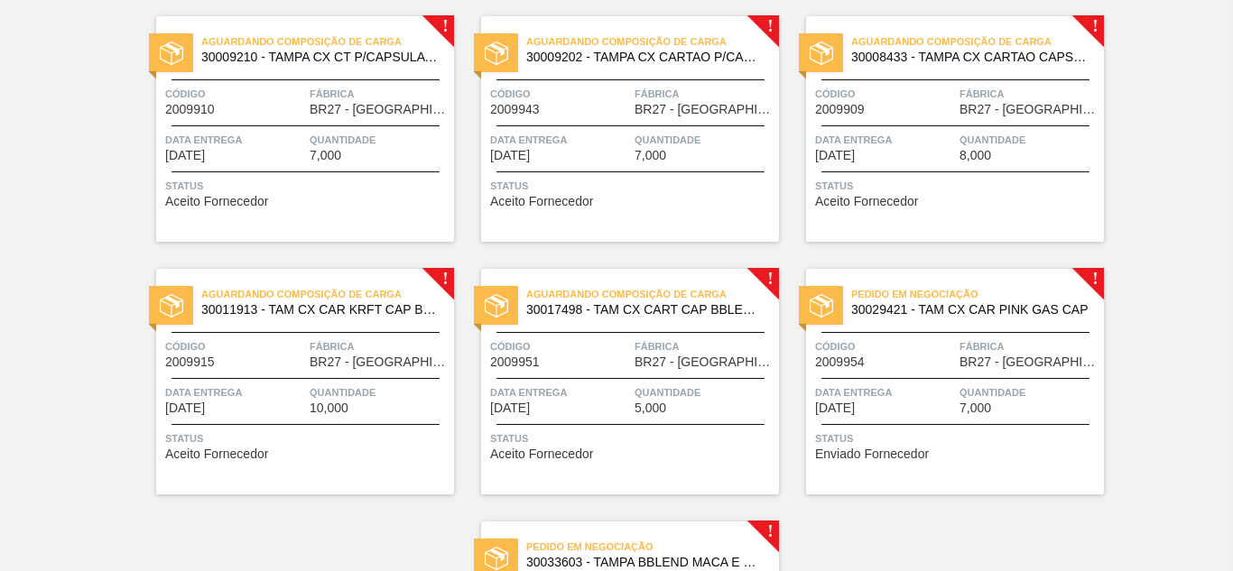
click at [692, 386] on span "Quantidade" at bounding box center [705, 393] width 140 height 18
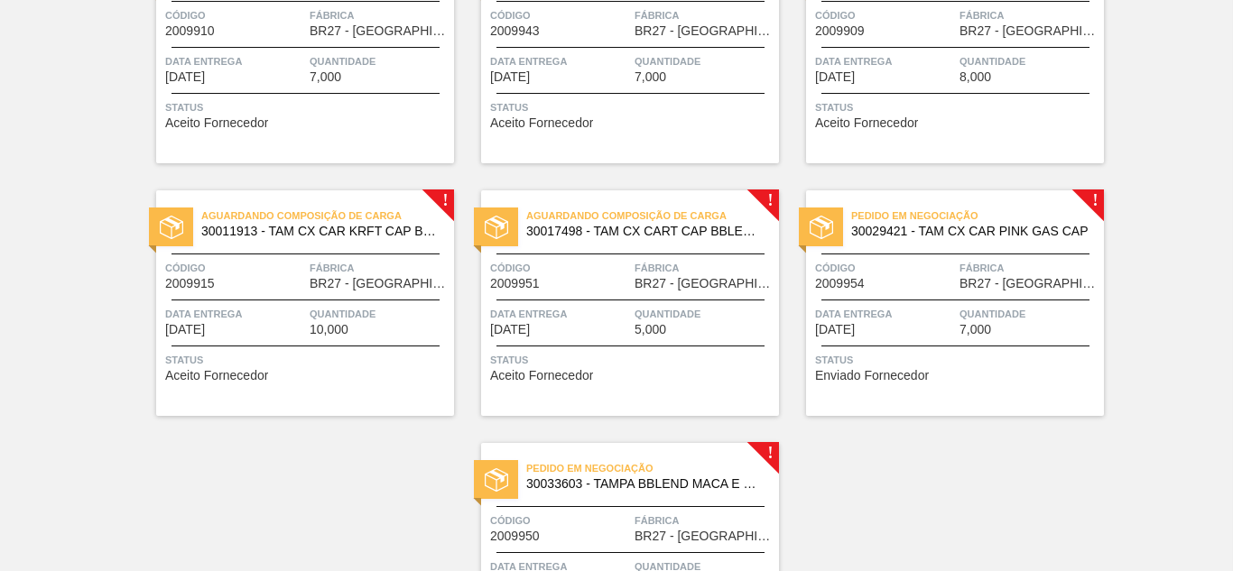
scroll to position [506, 0]
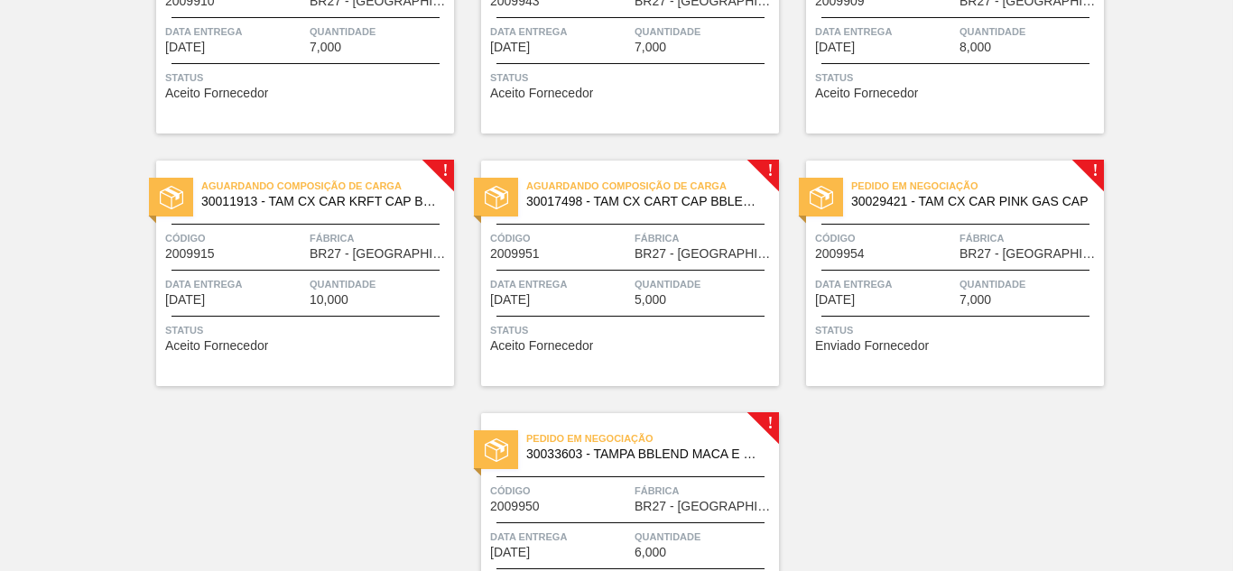
click at [1000, 331] on span "Status" at bounding box center [957, 330] width 284 height 18
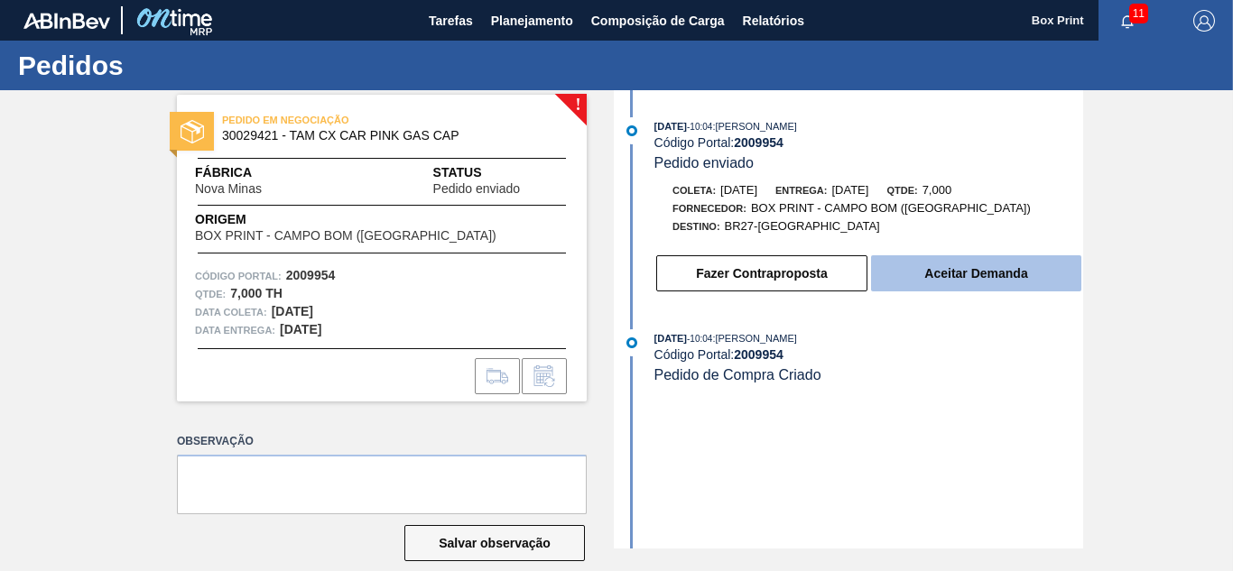
click at [966, 285] on button "Aceitar Demanda" at bounding box center [976, 274] width 210 height 36
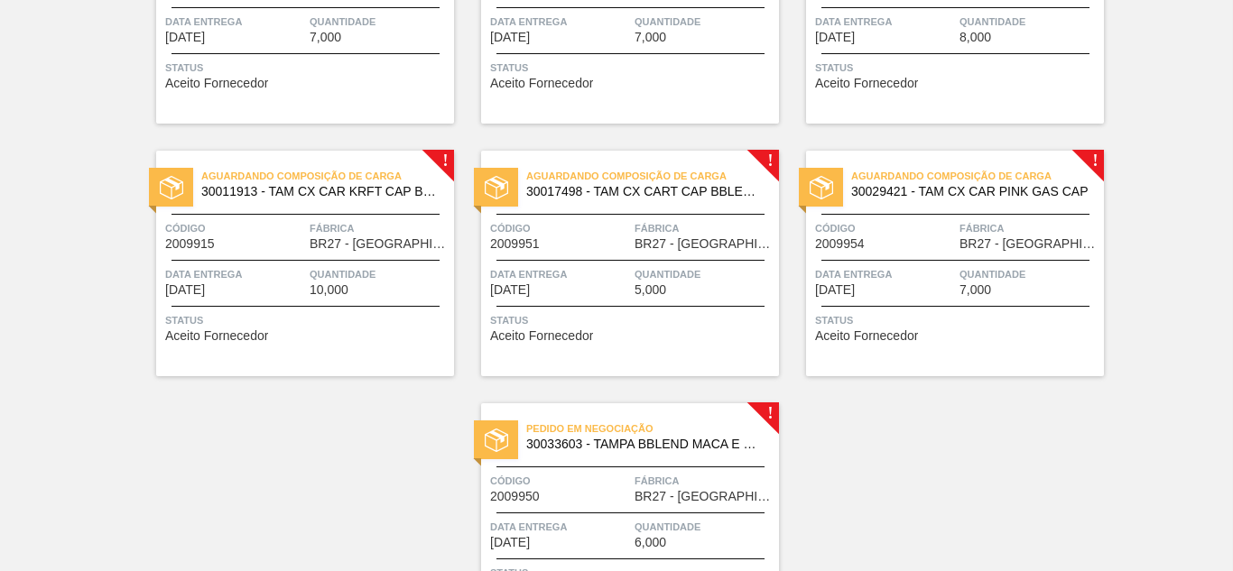
scroll to position [623, 0]
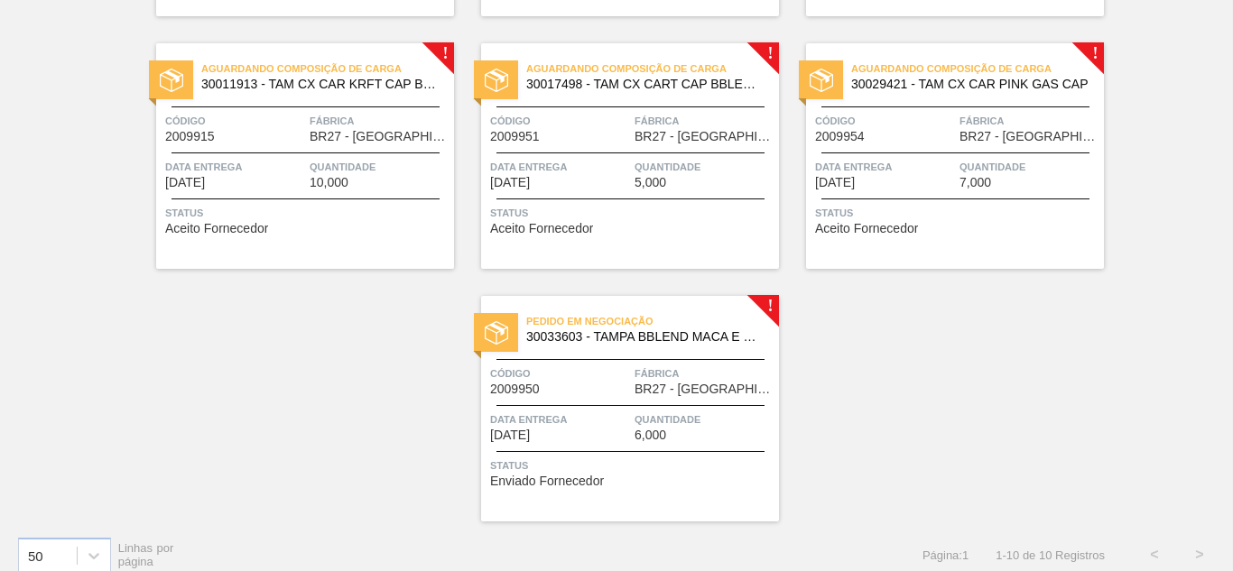
click at [676, 437] on div "Quantidade 6,000" at bounding box center [705, 427] width 140 height 32
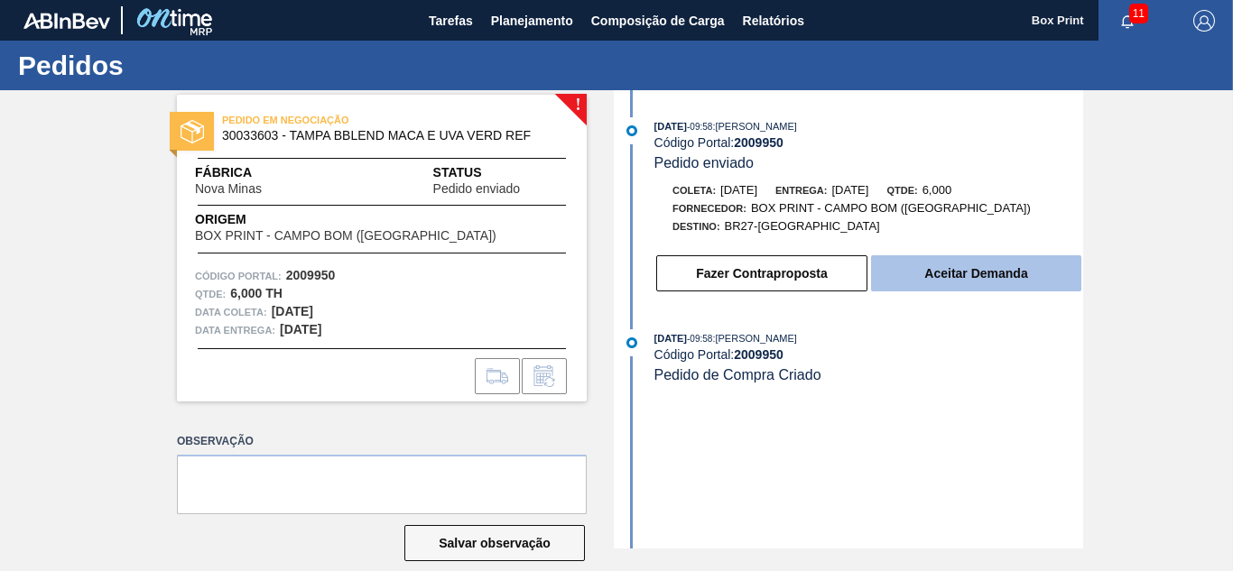
click at [954, 273] on button "Aceitar Demanda" at bounding box center [976, 274] width 210 height 36
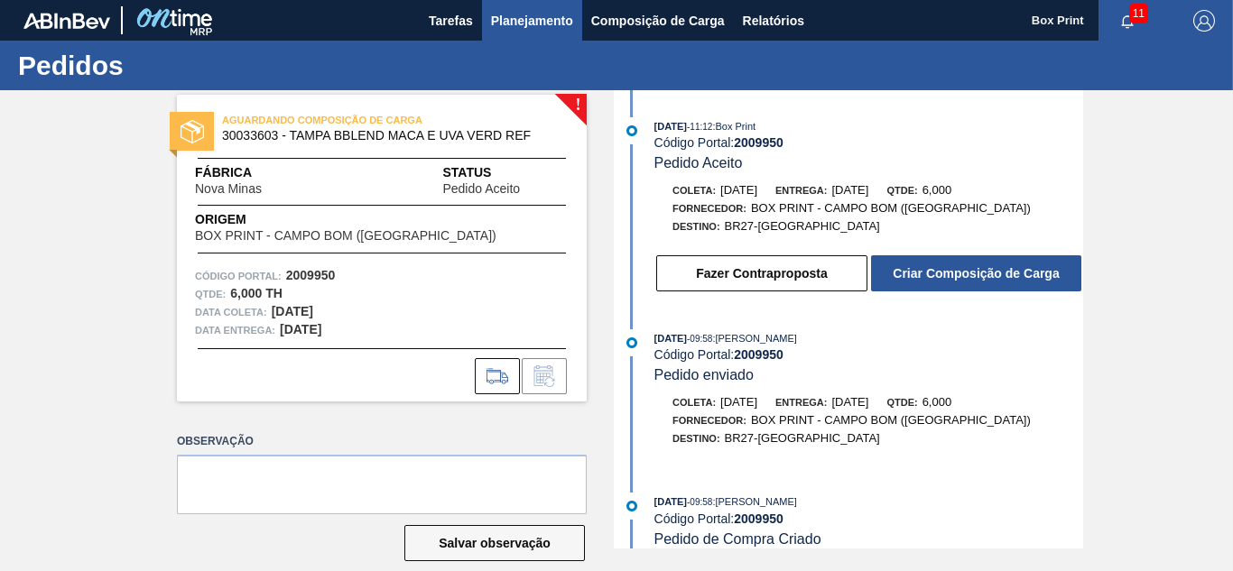
click at [515, 16] on span "Planejamento" at bounding box center [532, 21] width 82 height 22
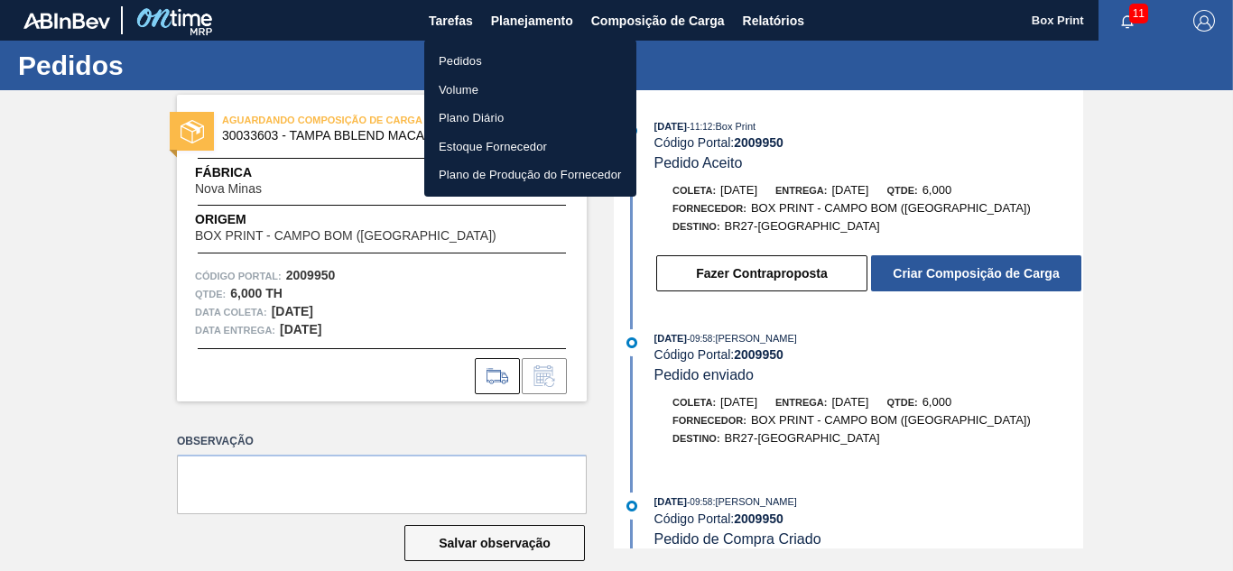
click at [475, 59] on li "Pedidos" at bounding box center [530, 61] width 212 height 29
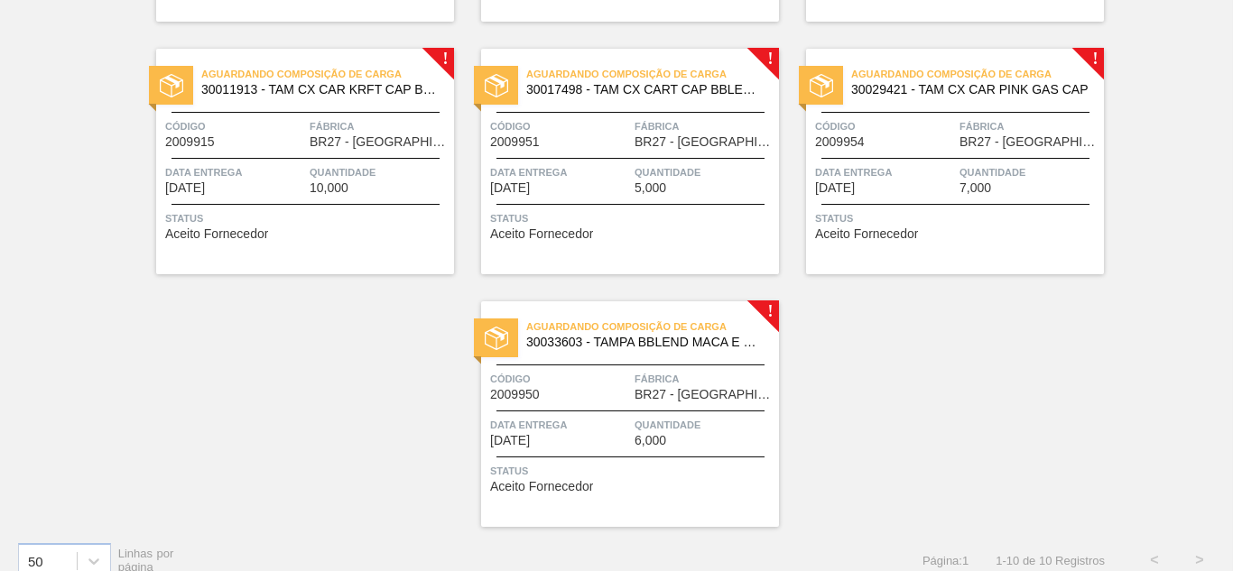
scroll to position [630, 0]
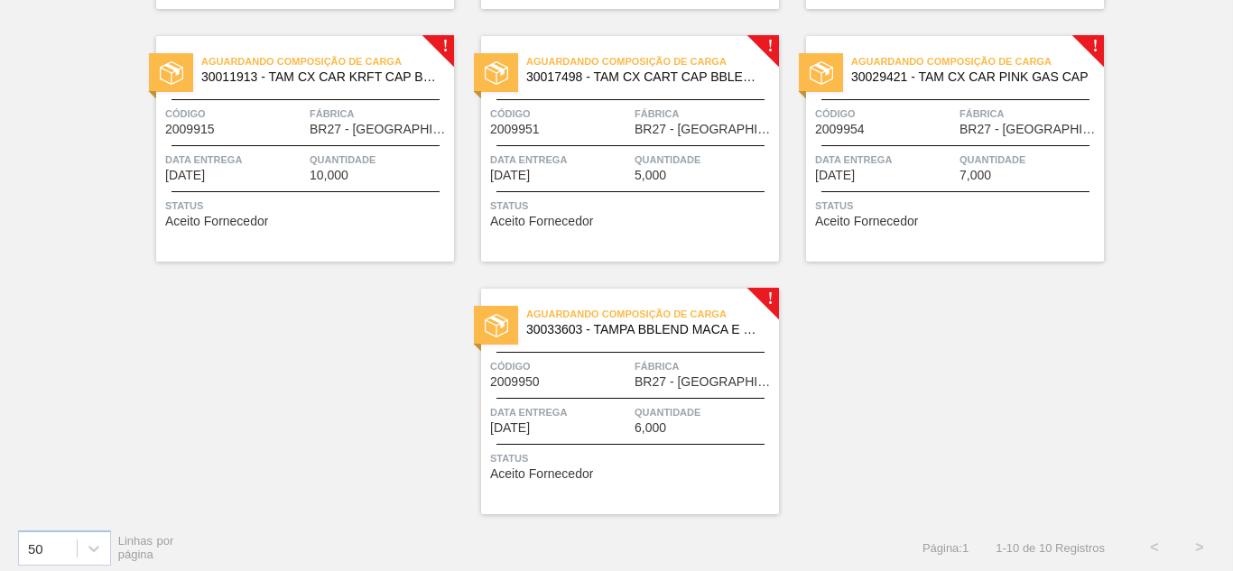
drag, startPoint x: 1226, startPoint y: 460, endPoint x: 1228, endPoint y: 406, distance: 54.2
click at [1228, 406] on div "Aguardando Faturamento 30009225 - CAIXA CARTAO BCA P/ CAPSULA 1,2MM C10 Código …" at bounding box center [616, 8] width 1233 height 1011
click at [1158, 422] on div "Aguardando Faturamento 30009225 - CAIXA CARTAO BCA P/ CAPSULA 1,2MM C10 Código …" at bounding box center [616, 8] width 1233 height 1011
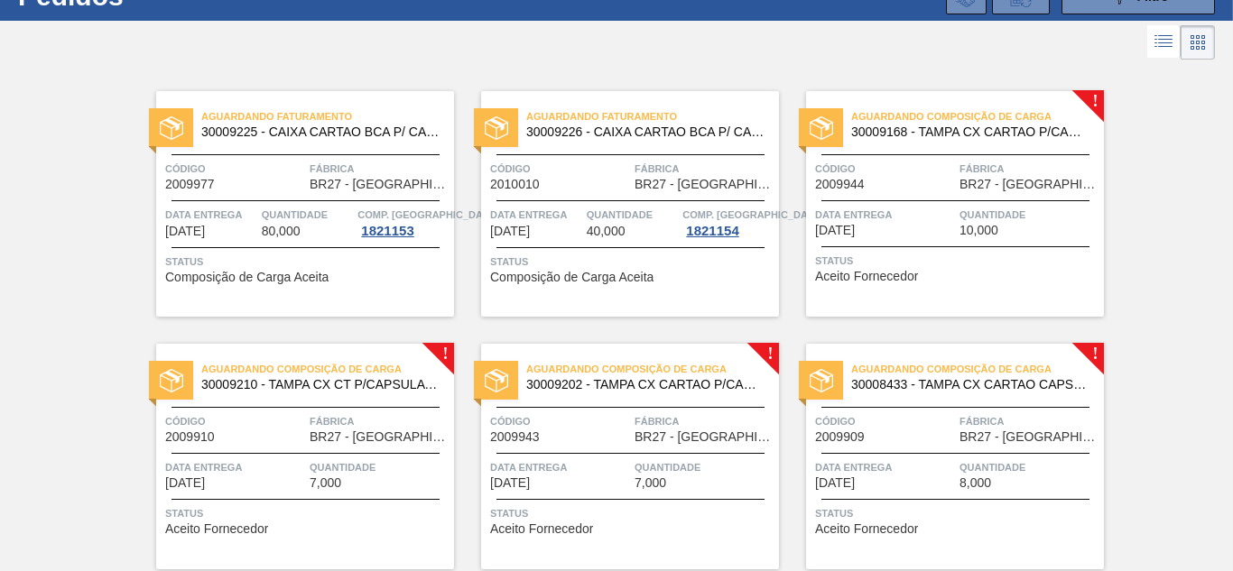
scroll to position [0, 0]
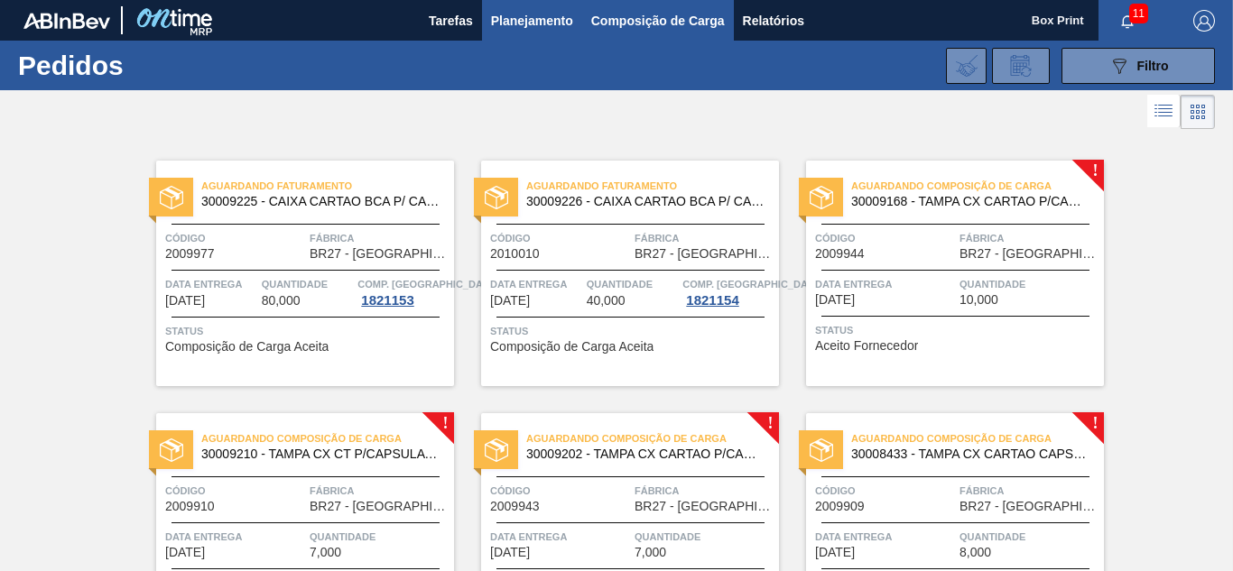
click at [627, 23] on span "Composição de Carga" at bounding box center [658, 21] width 134 height 22
